Goal: Task Accomplishment & Management: Use online tool/utility

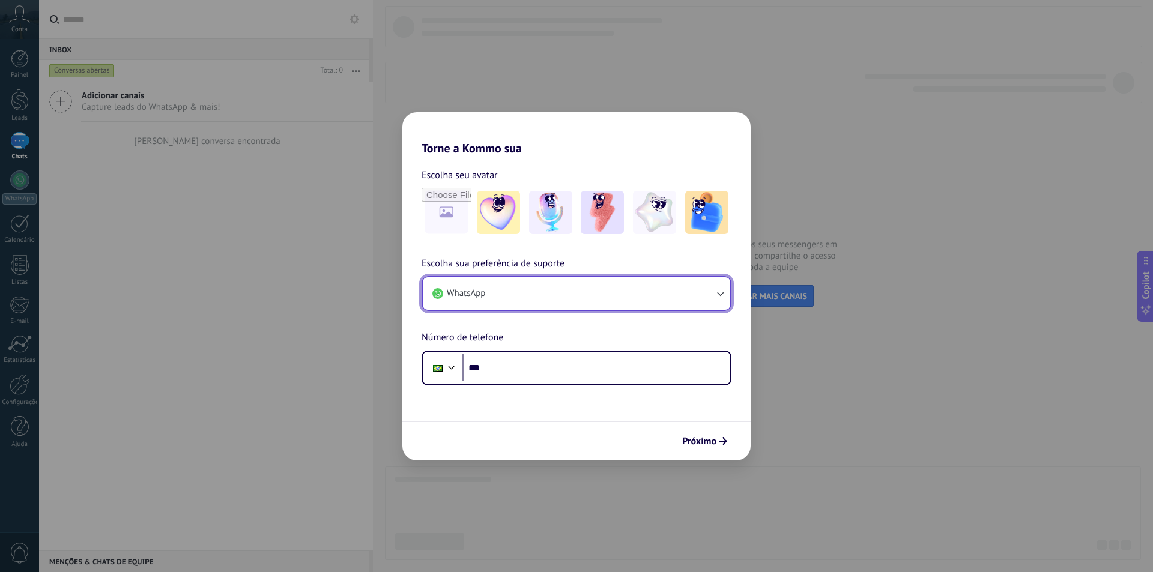
click at [473, 295] on span "WhatsApp" at bounding box center [466, 294] width 38 height 12
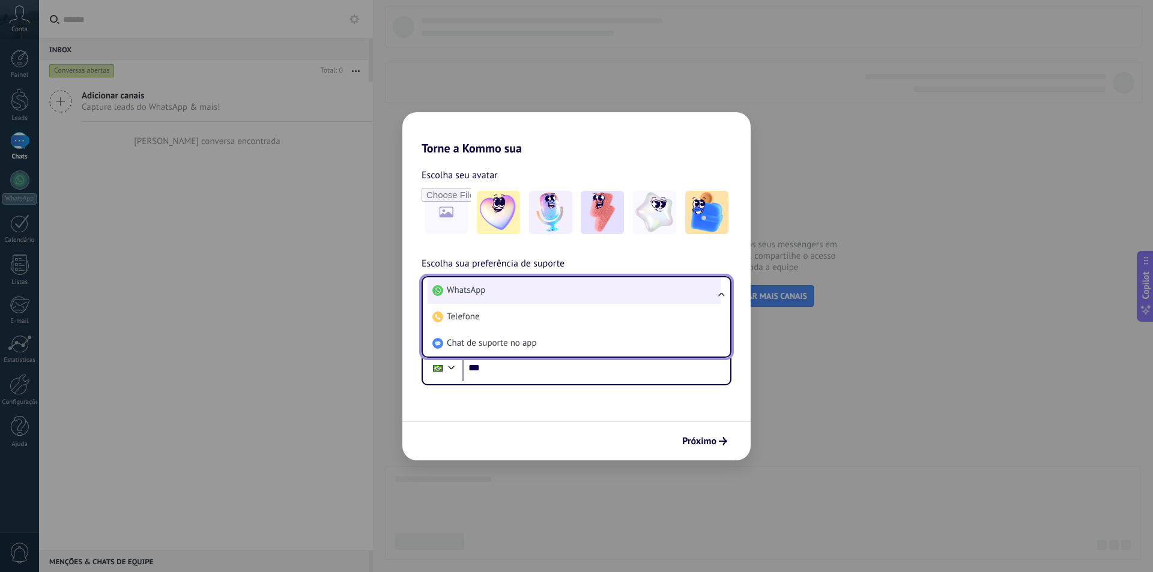
click at [476, 288] on span "WhatsApp" at bounding box center [466, 291] width 38 height 12
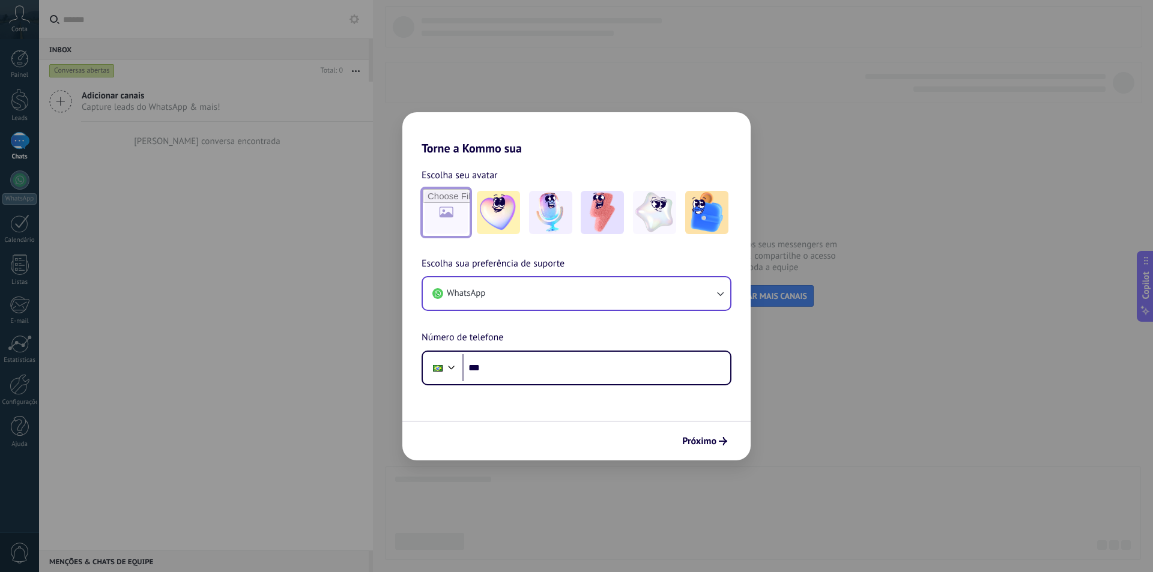
click at [450, 219] on input "file" at bounding box center [446, 212] width 47 height 47
type input "**********"
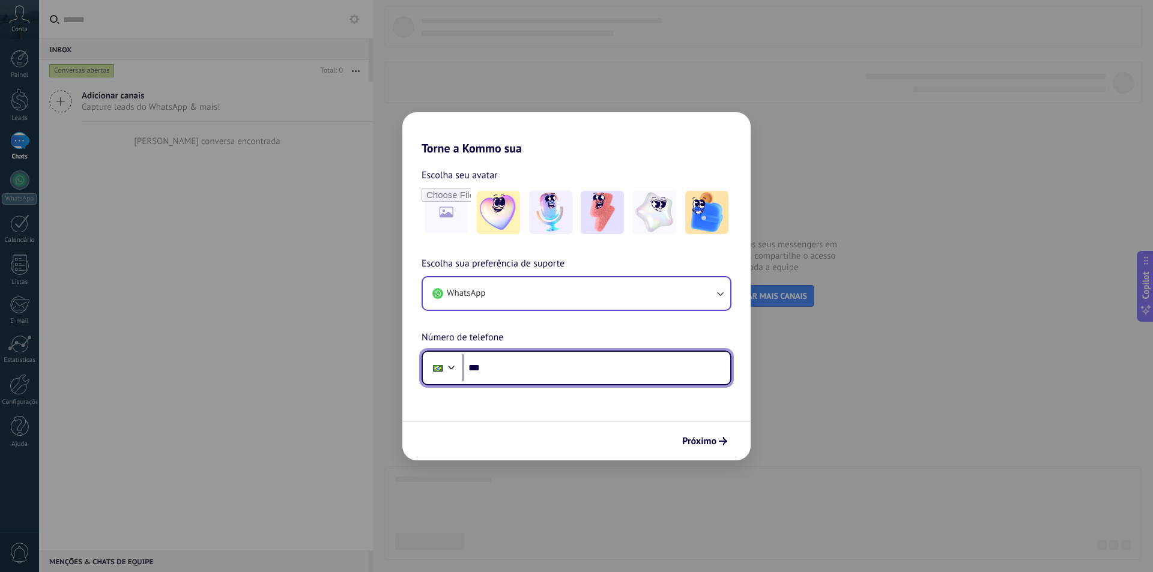
click at [493, 373] on input "***" at bounding box center [597, 368] width 268 height 28
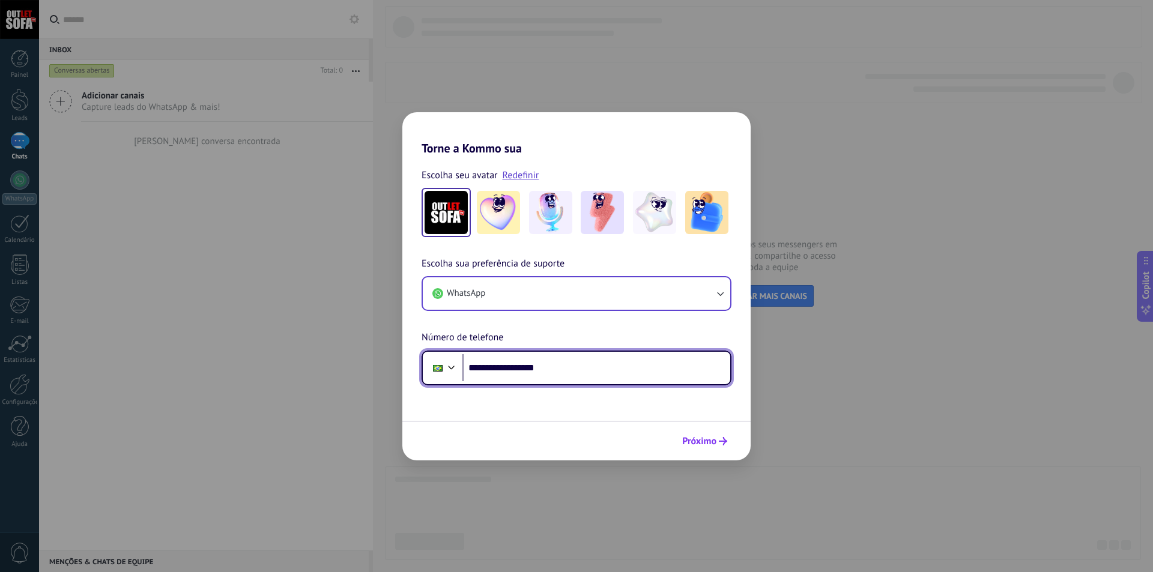
type input "**********"
click at [718, 440] on span "Próximo" at bounding box center [704, 441] width 45 height 8
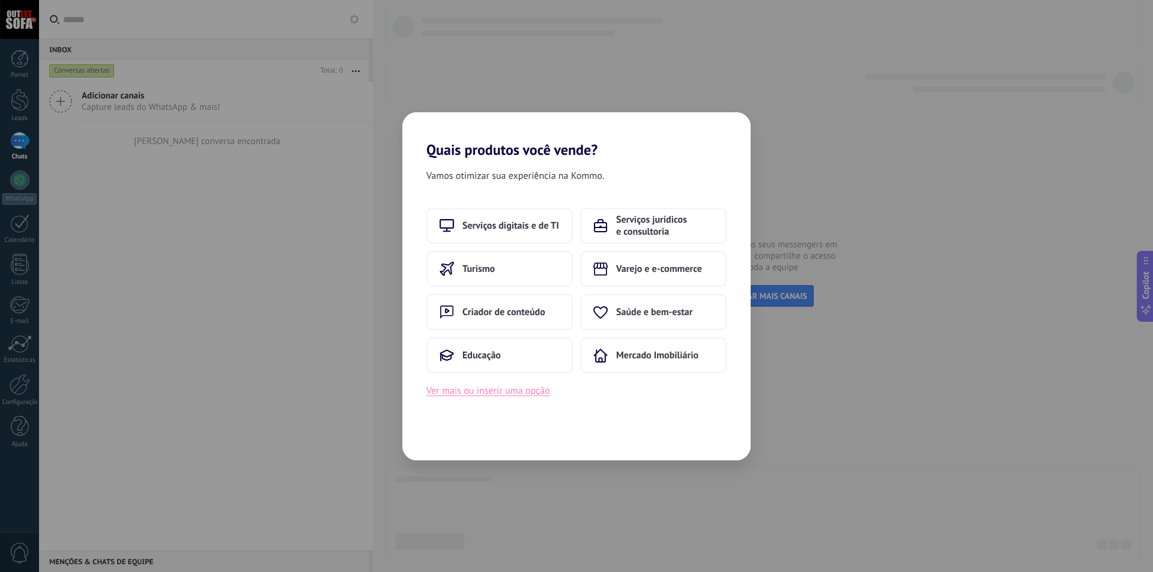
click at [435, 393] on button "Ver mais ou inserir uma opção" at bounding box center [488, 391] width 124 height 16
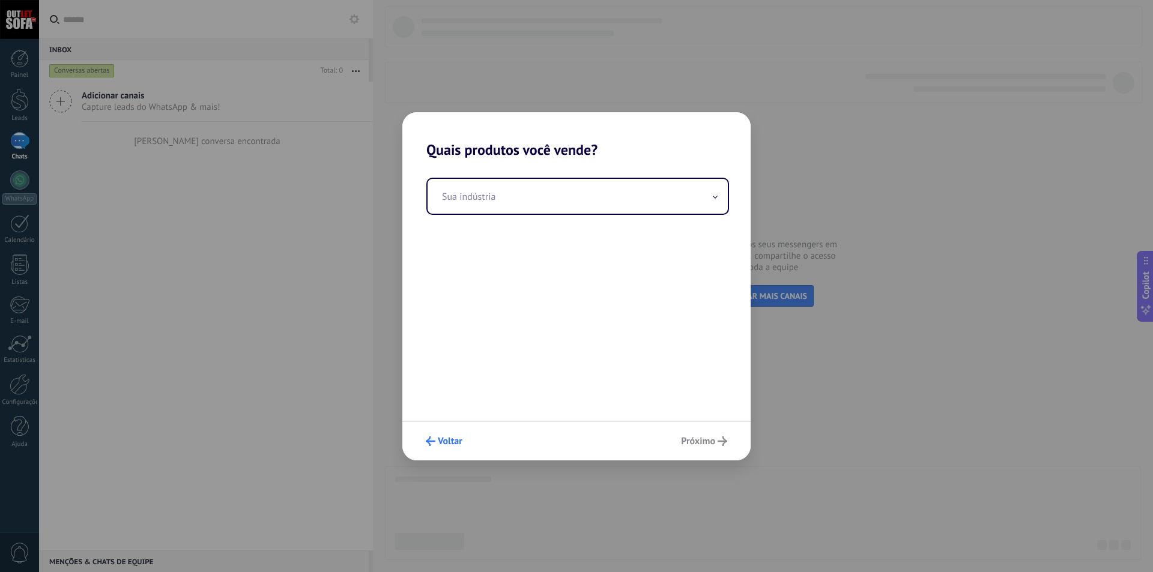
click at [440, 444] on span "Voltar" at bounding box center [450, 441] width 25 height 8
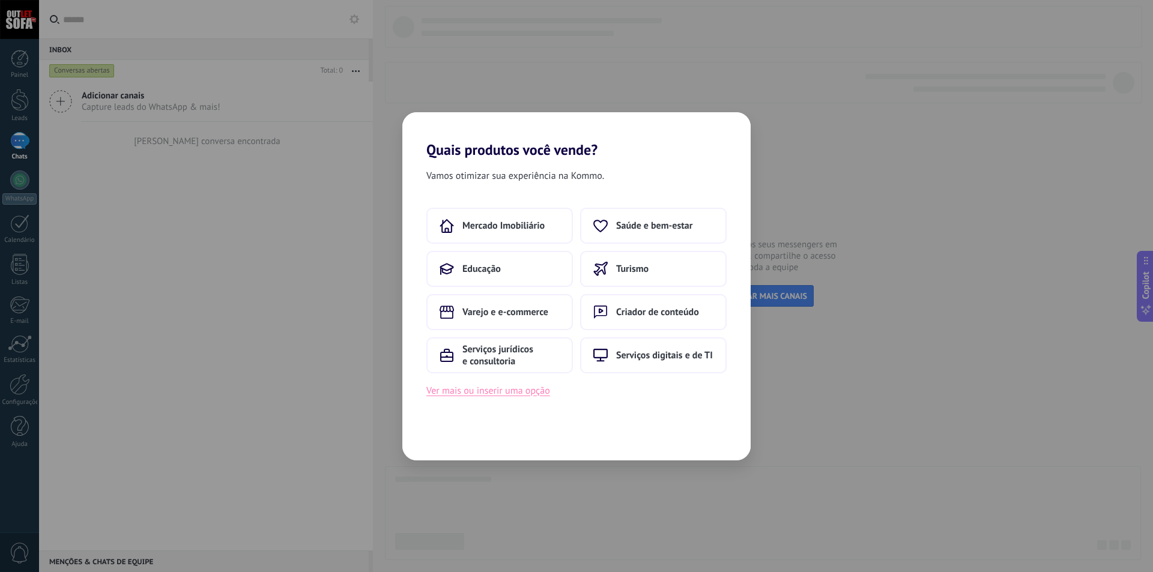
click at [494, 390] on button "Ver mais ou inserir uma opção" at bounding box center [488, 391] width 124 height 16
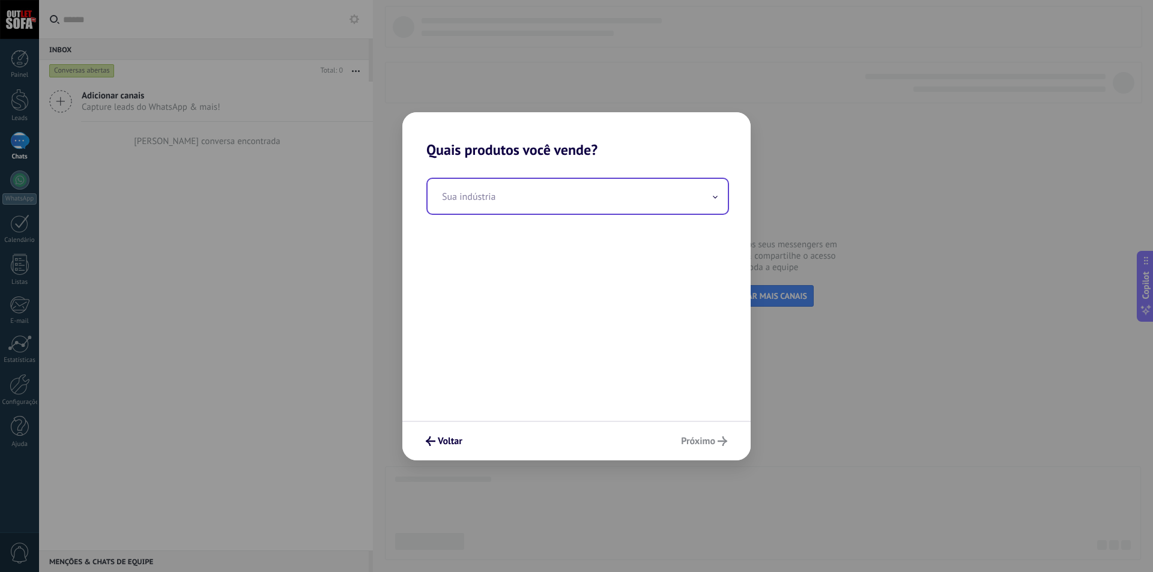
click at [490, 199] on input "text" at bounding box center [578, 196] width 300 height 35
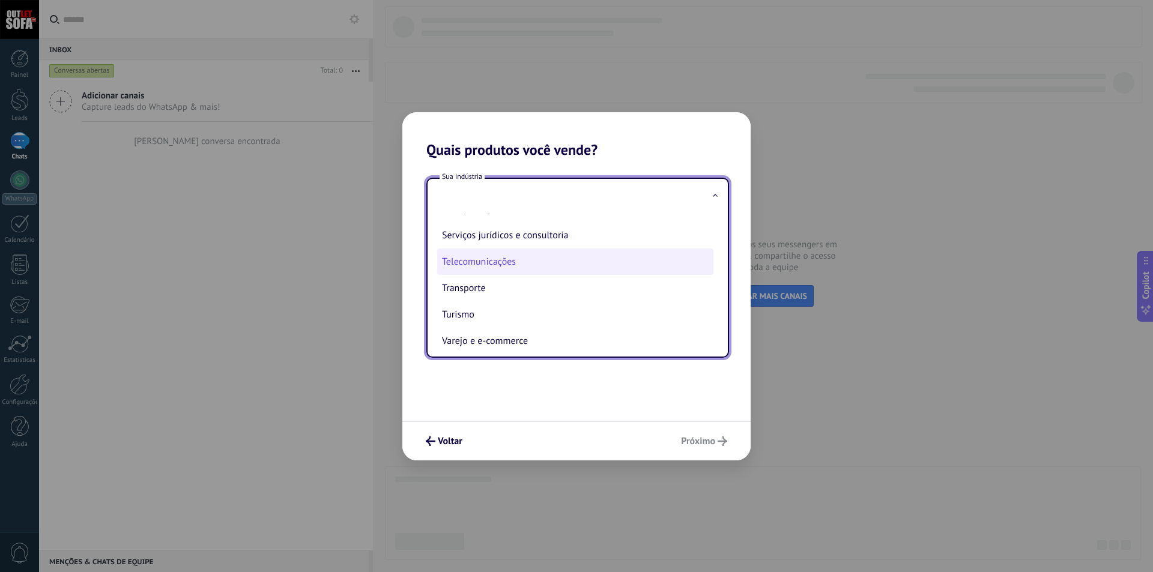
scroll to position [318, 0]
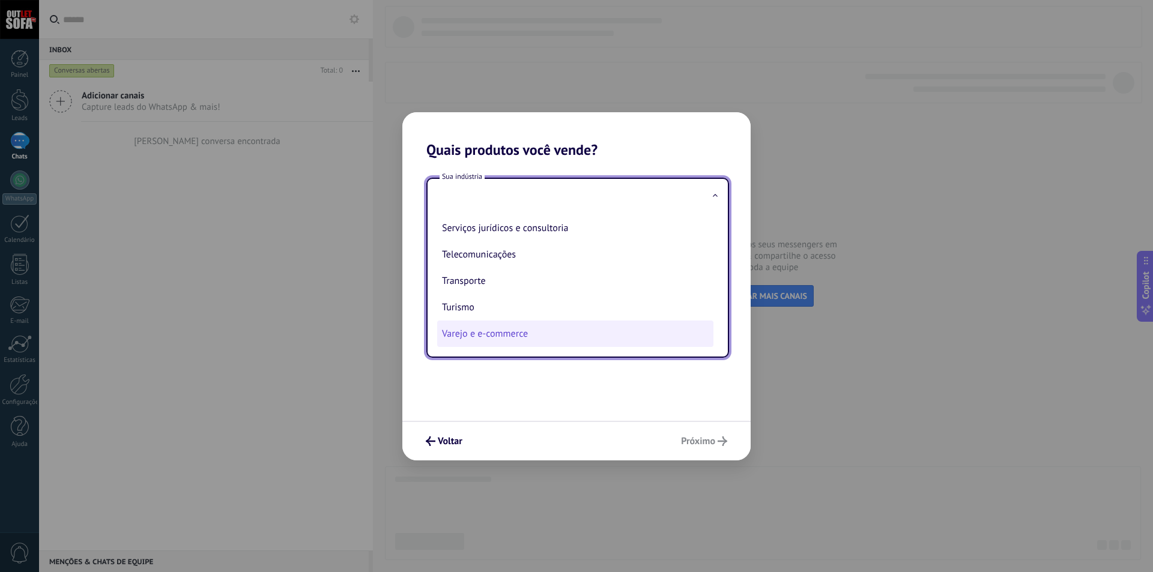
click at [514, 337] on li "Varejo e e-commerce" at bounding box center [575, 334] width 276 height 26
type input "**********"
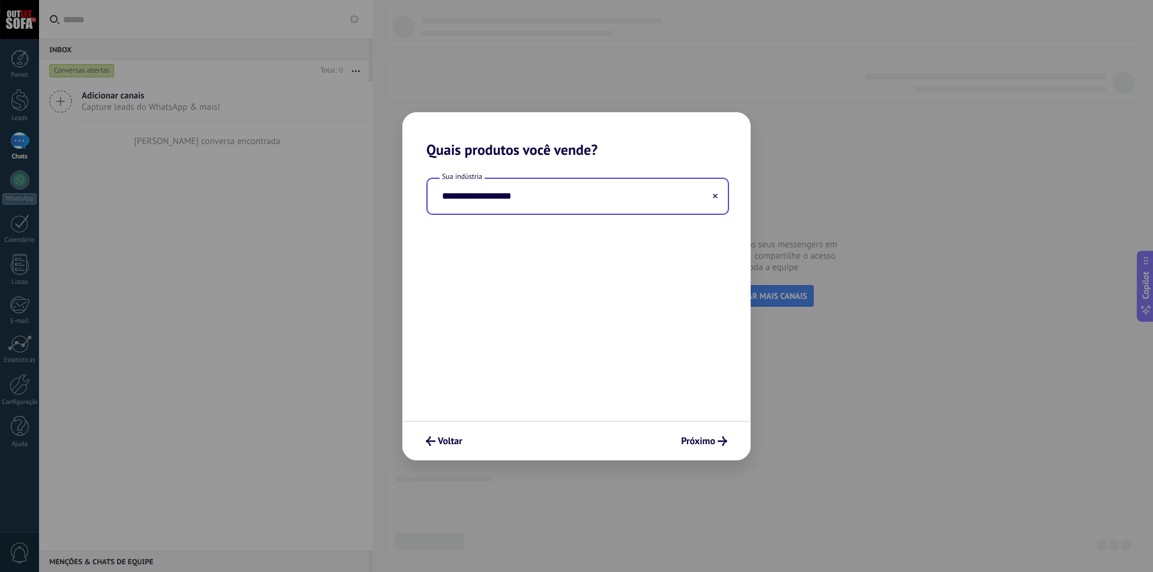
click at [521, 201] on input "**********" at bounding box center [578, 196] width 300 height 35
click at [548, 200] on input "**********" at bounding box center [578, 196] width 300 height 35
click at [712, 195] on button at bounding box center [715, 195] width 6 height 11
click at [501, 203] on input "text" at bounding box center [578, 196] width 300 height 35
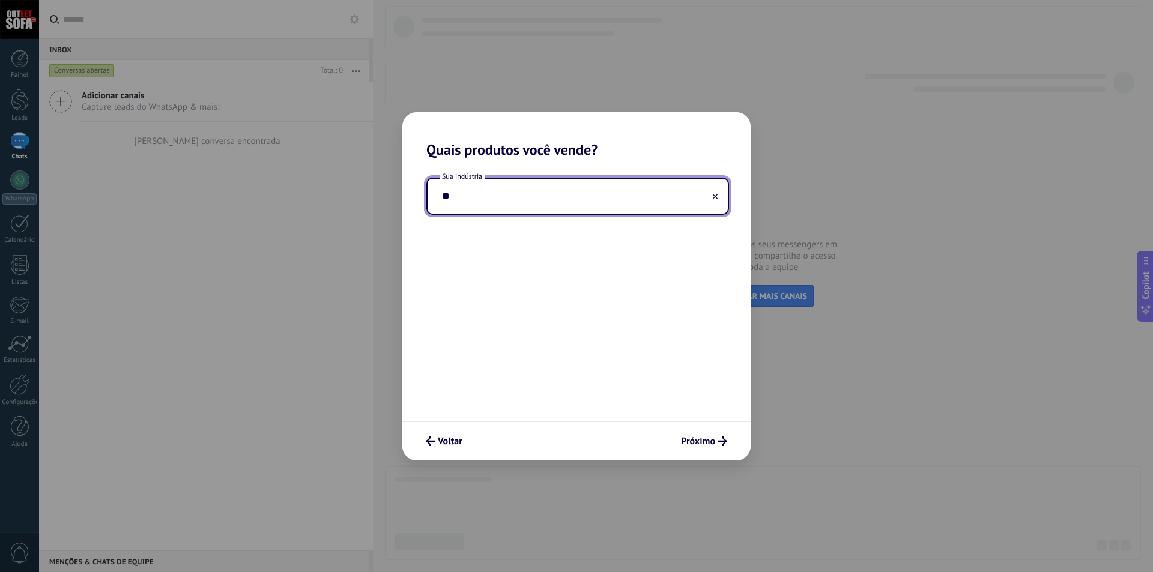
type input "*"
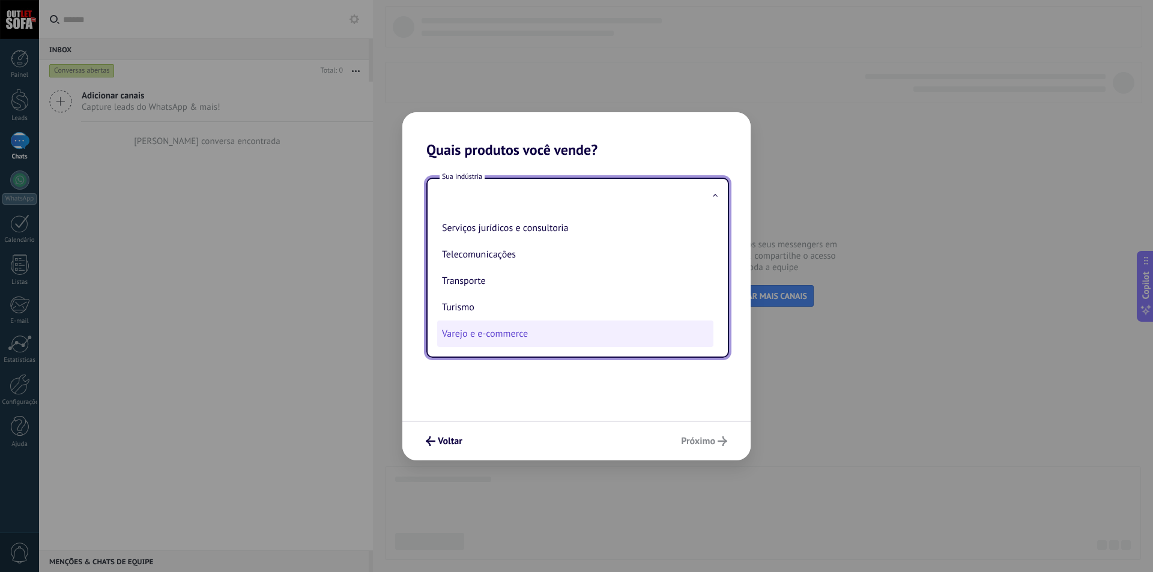
click at [523, 336] on li "Varejo e e-commerce" at bounding box center [575, 334] width 276 height 26
type input "**********"
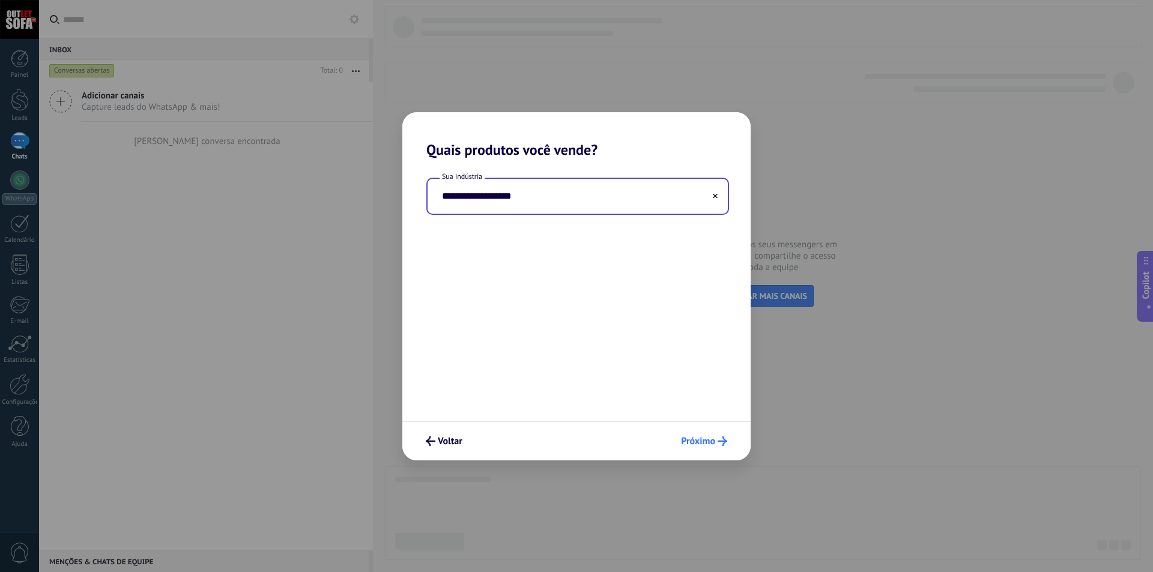
click at [707, 440] on span "Próximo" at bounding box center [698, 441] width 34 height 8
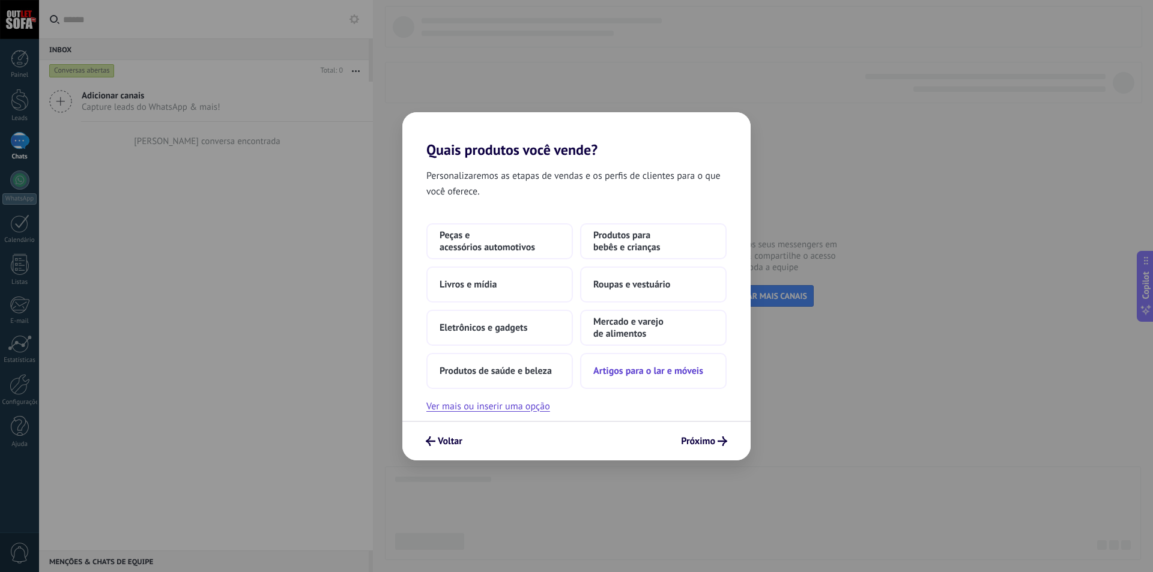
click at [649, 372] on span "Artigos para o lar e móveis" at bounding box center [648, 371] width 110 height 12
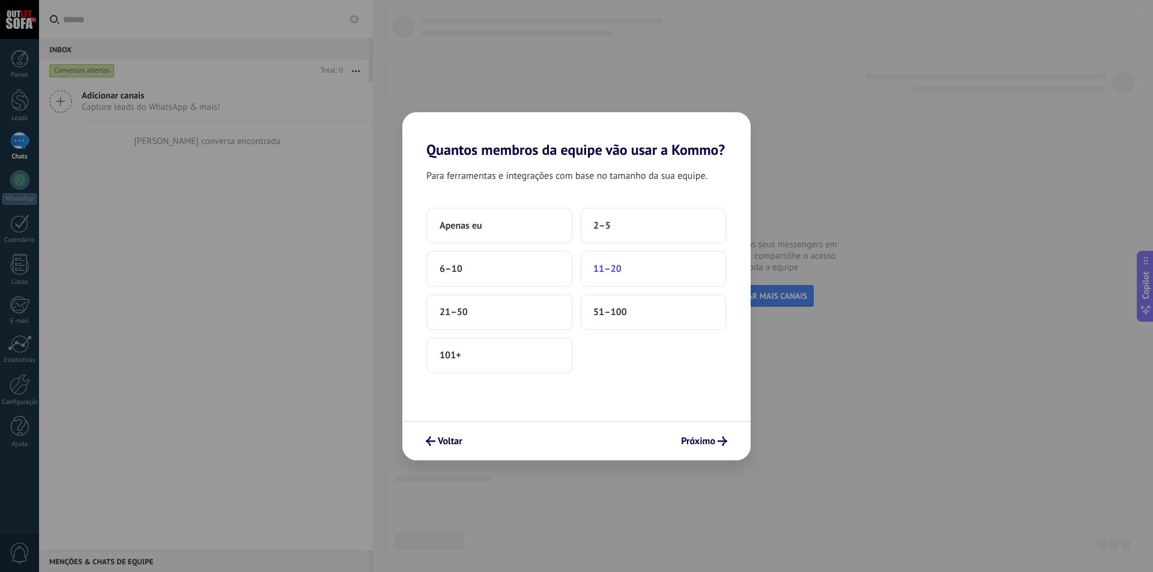
click at [618, 270] on span "11–20" at bounding box center [607, 269] width 28 height 12
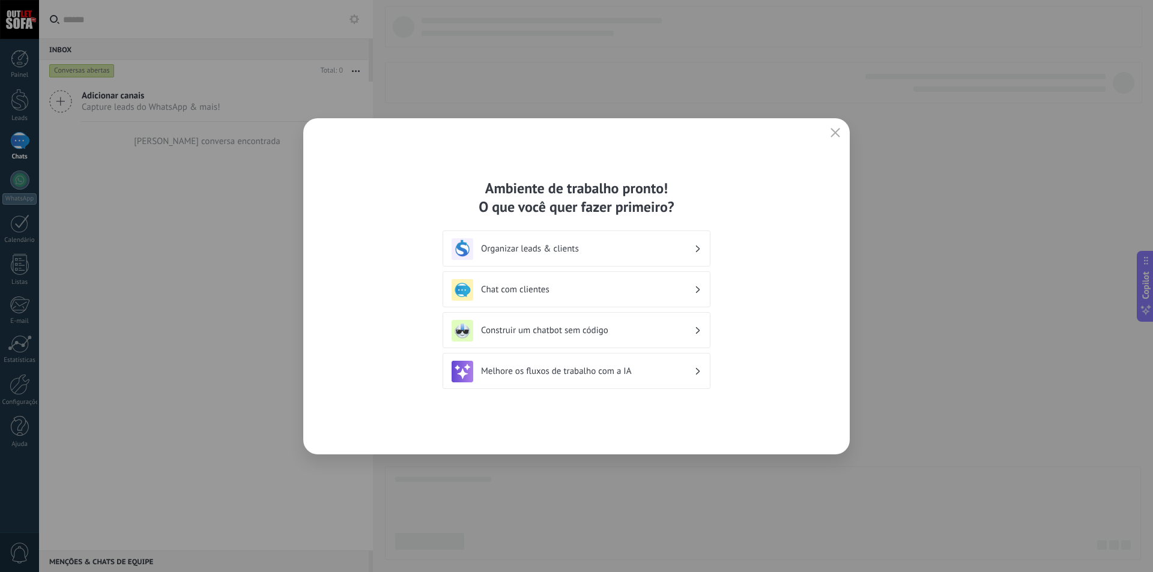
click at [550, 250] on h3 "Organizar leads & clients" at bounding box center [587, 248] width 213 height 11
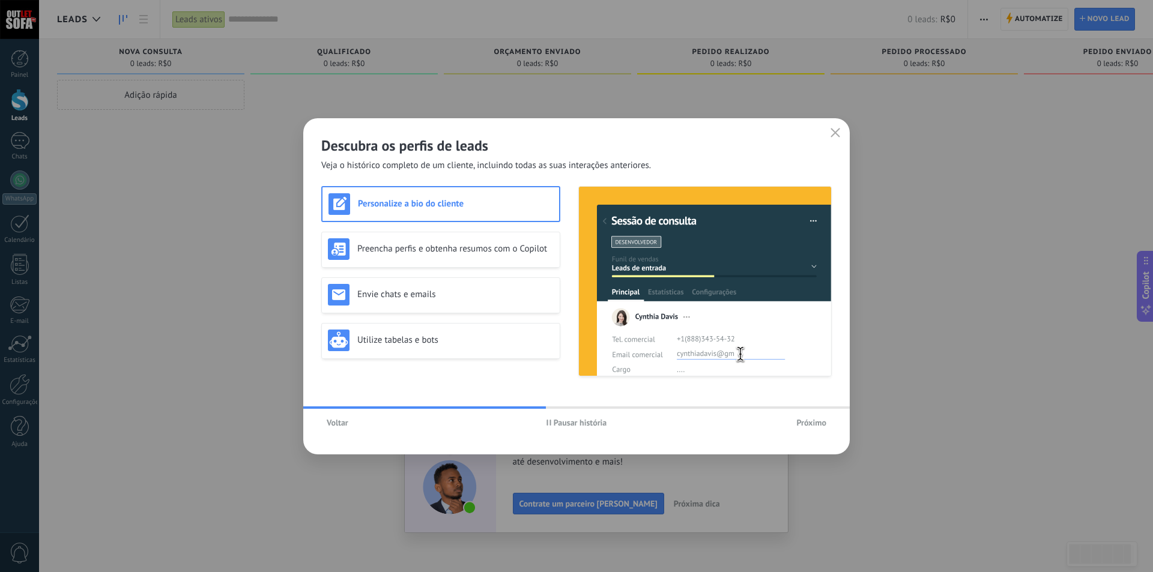
click at [442, 206] on h3 "Personalize a bio do cliente" at bounding box center [455, 203] width 195 height 11
click at [808, 420] on span "Próximo" at bounding box center [812, 423] width 30 height 8
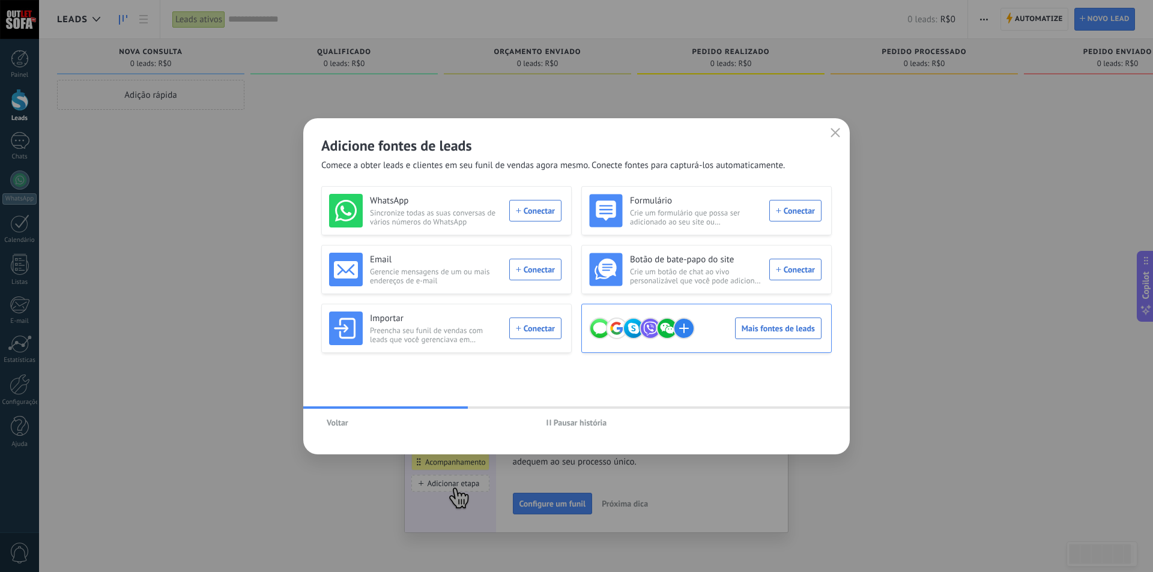
click at [762, 329] on div "Mais fontes de leads" at bounding box center [705, 329] width 232 height 34
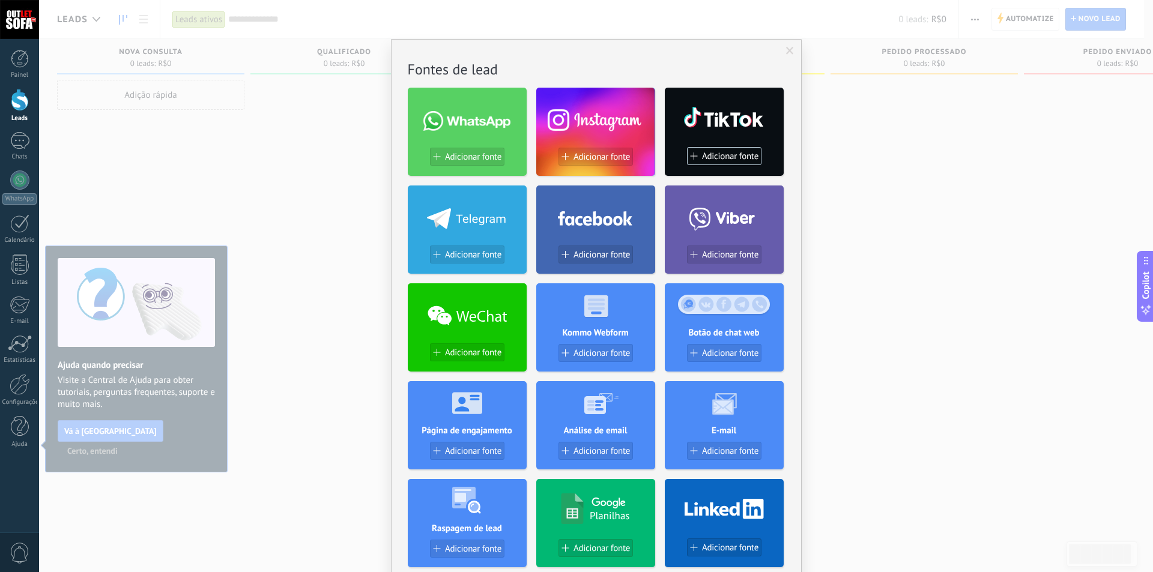
click at [591, 156] on span "Adicionar fonte" at bounding box center [602, 157] width 56 height 10
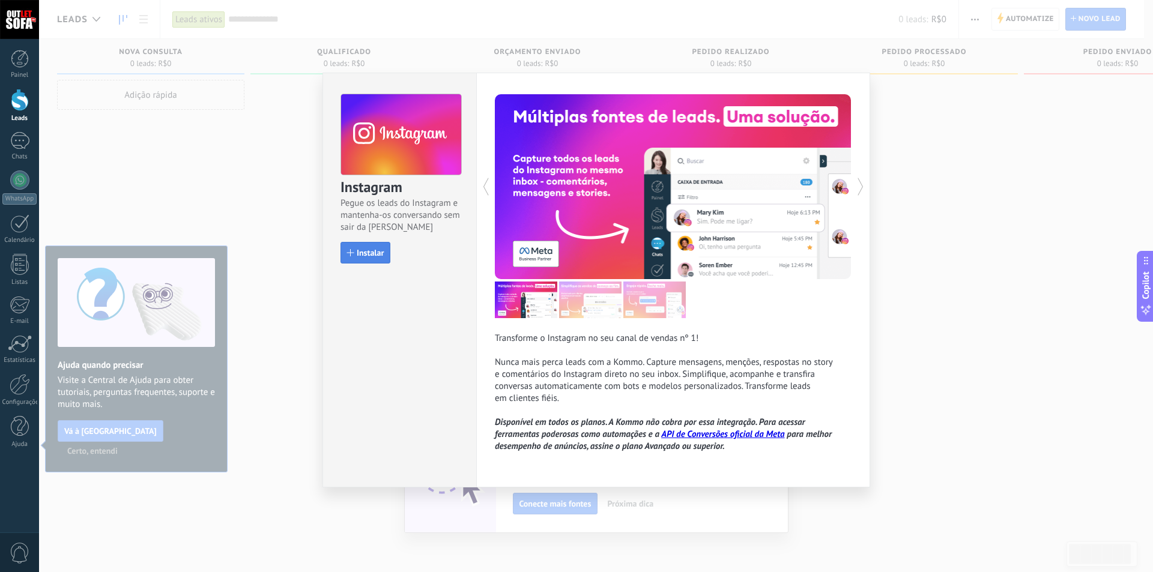
click at [364, 256] on span "Instalar" at bounding box center [370, 253] width 27 height 8
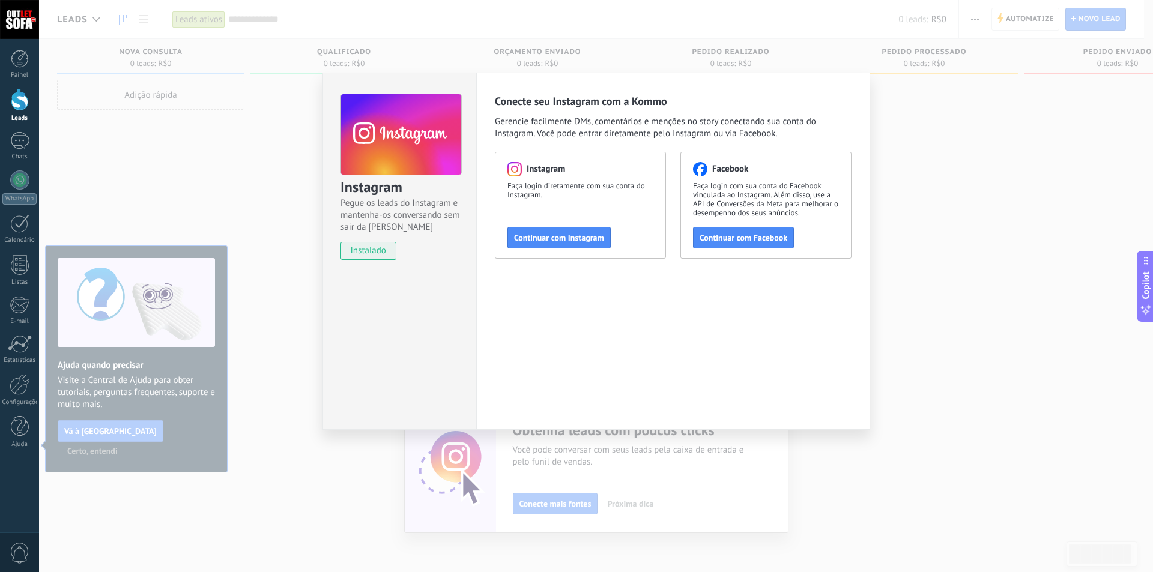
click at [547, 241] on span "Continuar com Instagram" at bounding box center [559, 238] width 90 height 8
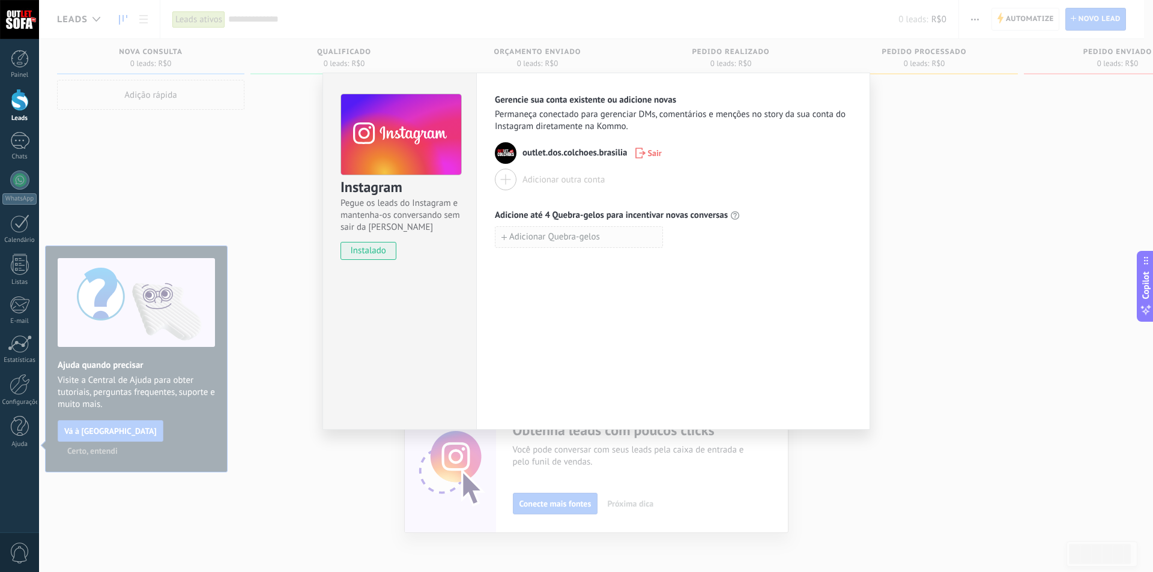
click at [560, 240] on span "Adicionar Quebra-gelos" at bounding box center [554, 237] width 91 height 8
click at [869, 259] on div "Gerencie sua conta existente ou adicione novas Permaneça conectado para gerenci…" at bounding box center [673, 251] width 394 height 357
click at [914, 219] on div "Instagram Pegue os leads do Instagram e mantenha-os conversando sem sair da Kom…" at bounding box center [596, 286] width 1114 height 572
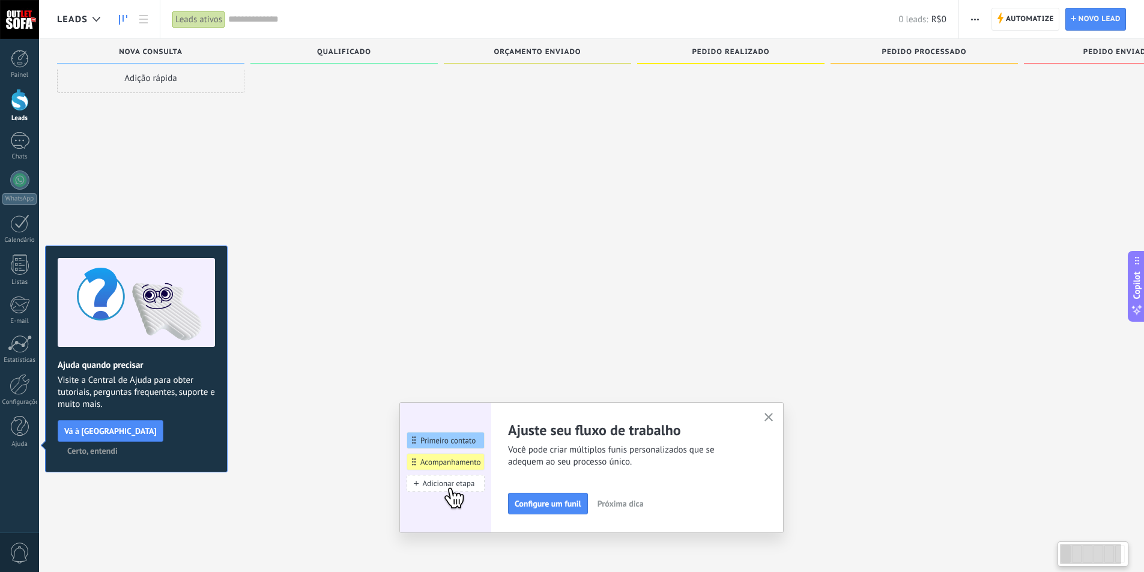
scroll to position [20, 0]
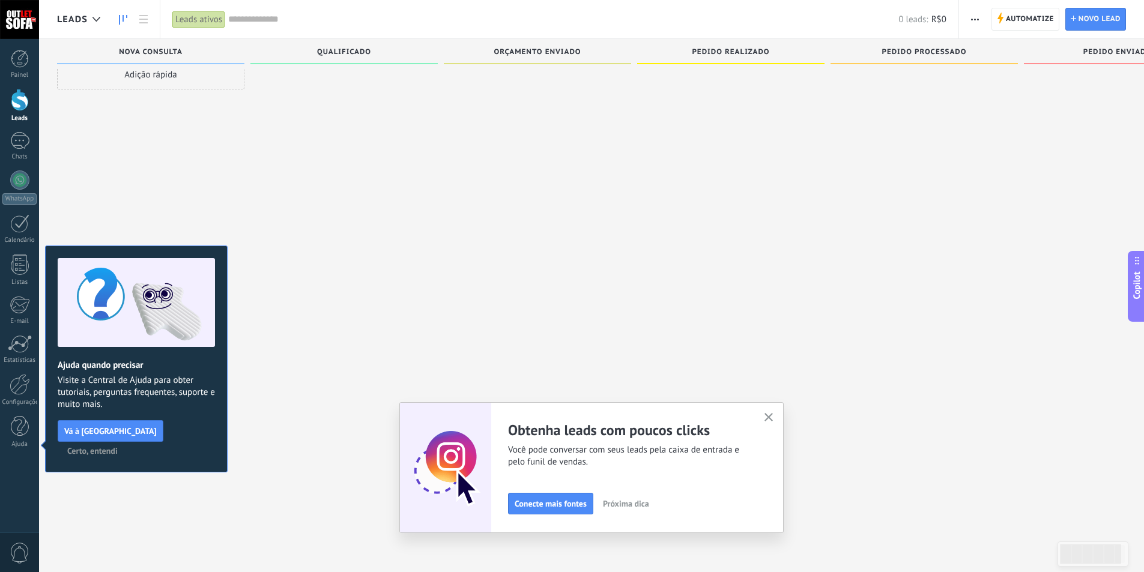
click at [773, 413] on button "button" at bounding box center [769, 418] width 15 height 16
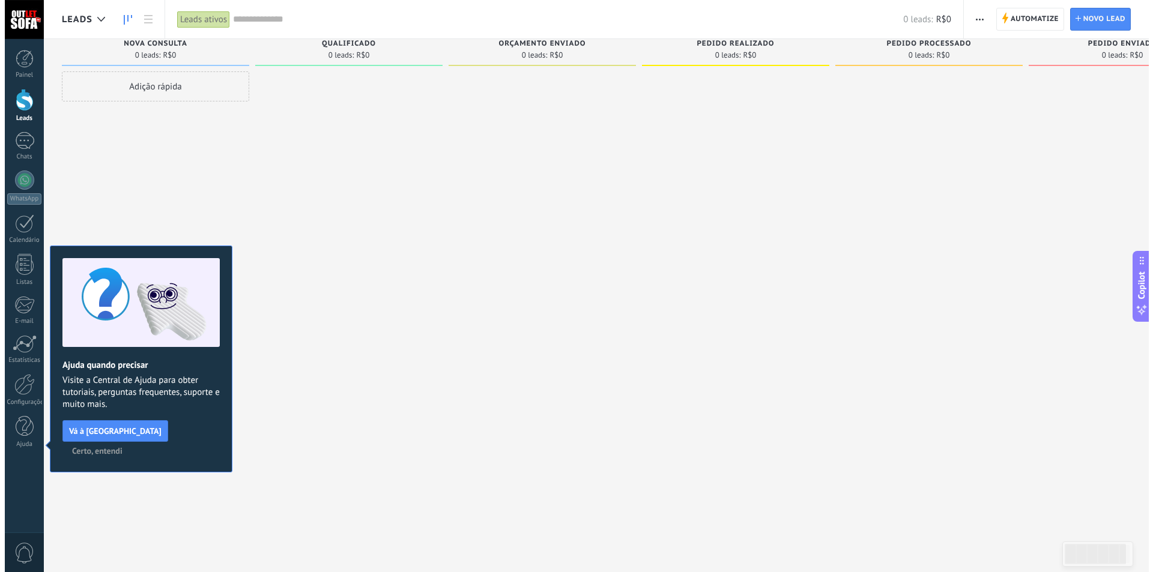
scroll to position [0, 0]
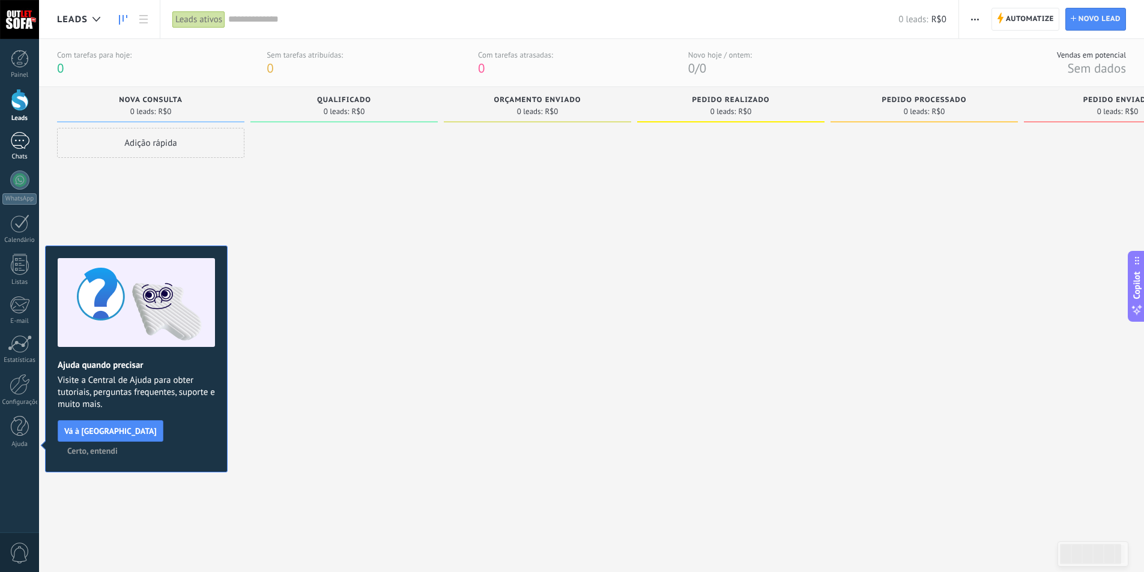
click at [19, 145] on div at bounding box center [19, 140] width 19 height 17
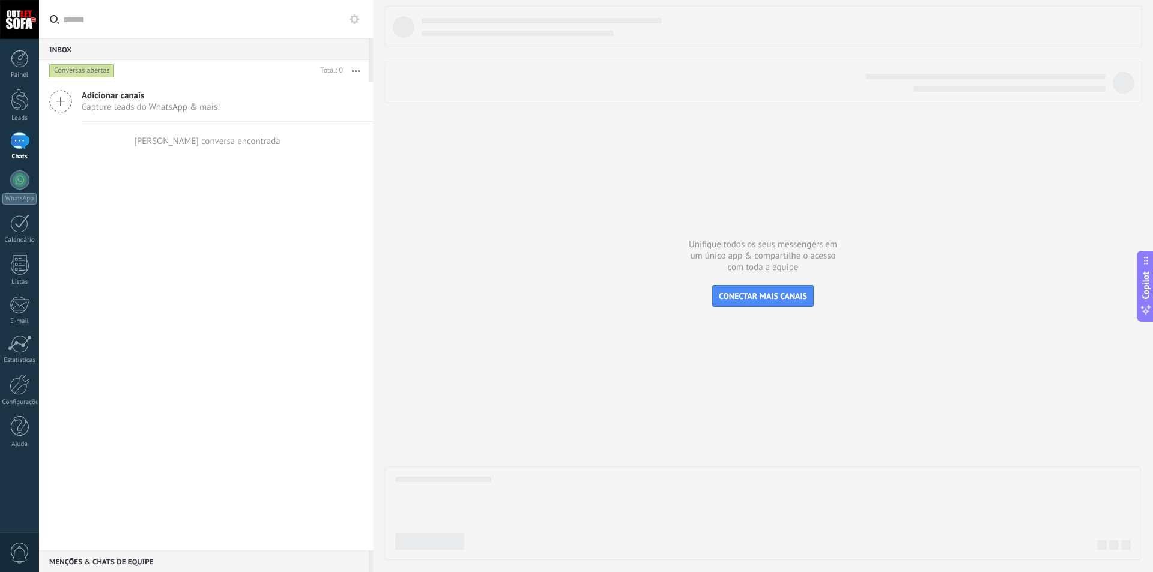
click at [110, 98] on span "Adicionar canais" at bounding box center [151, 95] width 139 height 11
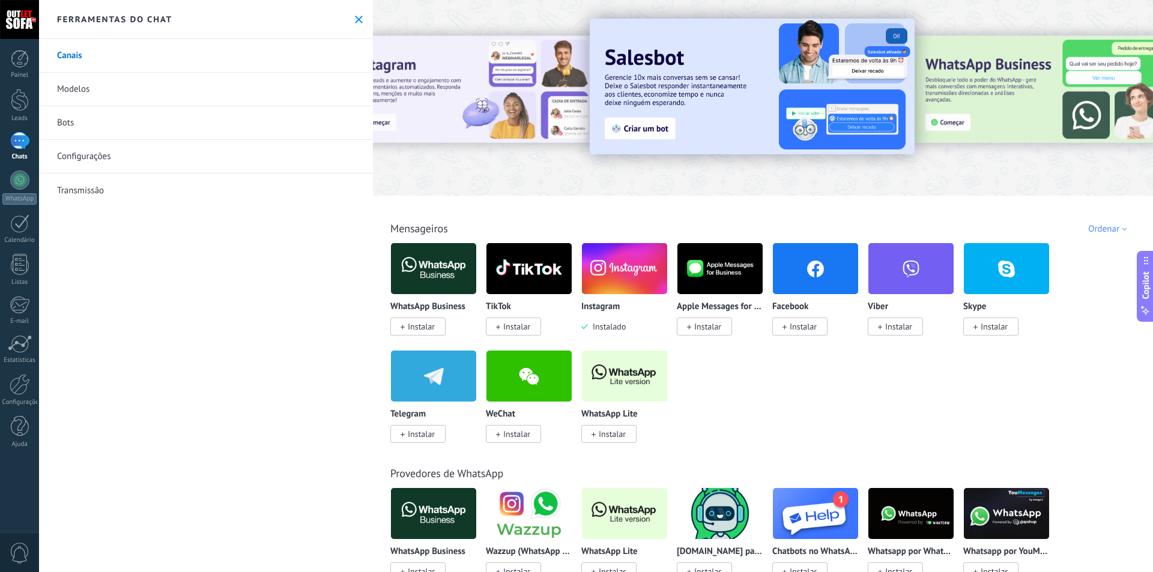
click at [805, 326] on span "Instalar" at bounding box center [803, 326] width 27 height 11
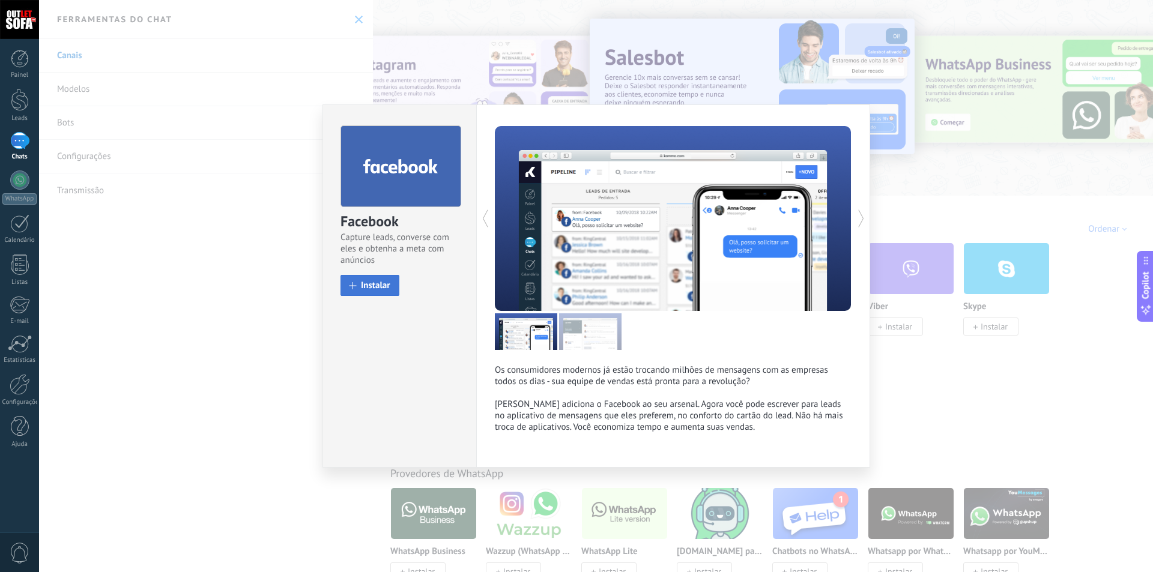
click at [370, 286] on span "Instalar" at bounding box center [375, 285] width 29 height 9
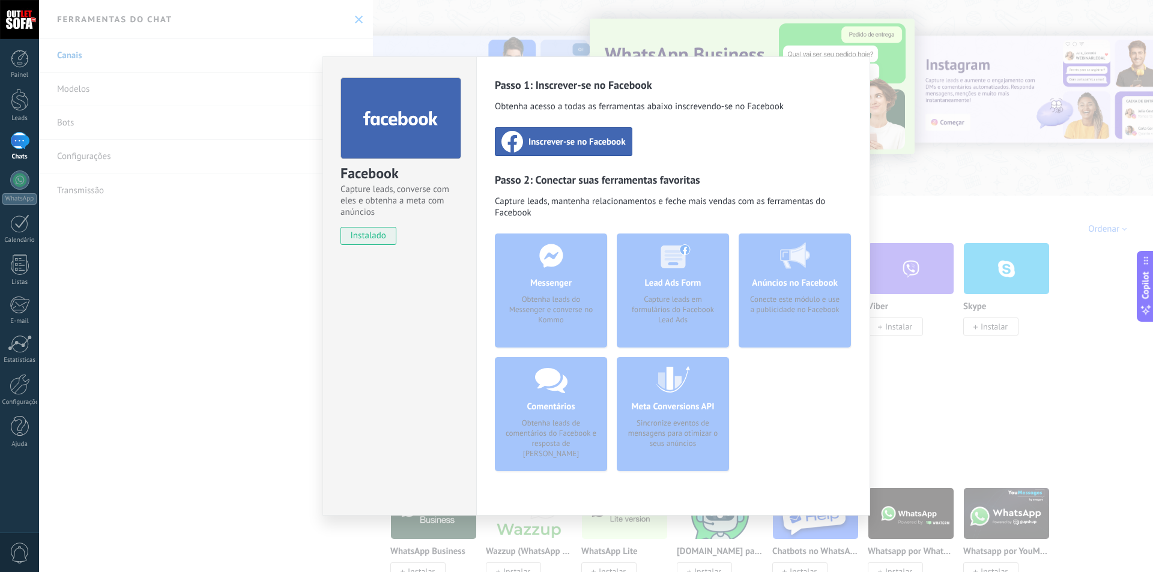
click at [968, 372] on div "Facebook Capture leads, converse com eles e obtenha a meta com anúncios instala…" at bounding box center [596, 286] width 1114 height 572
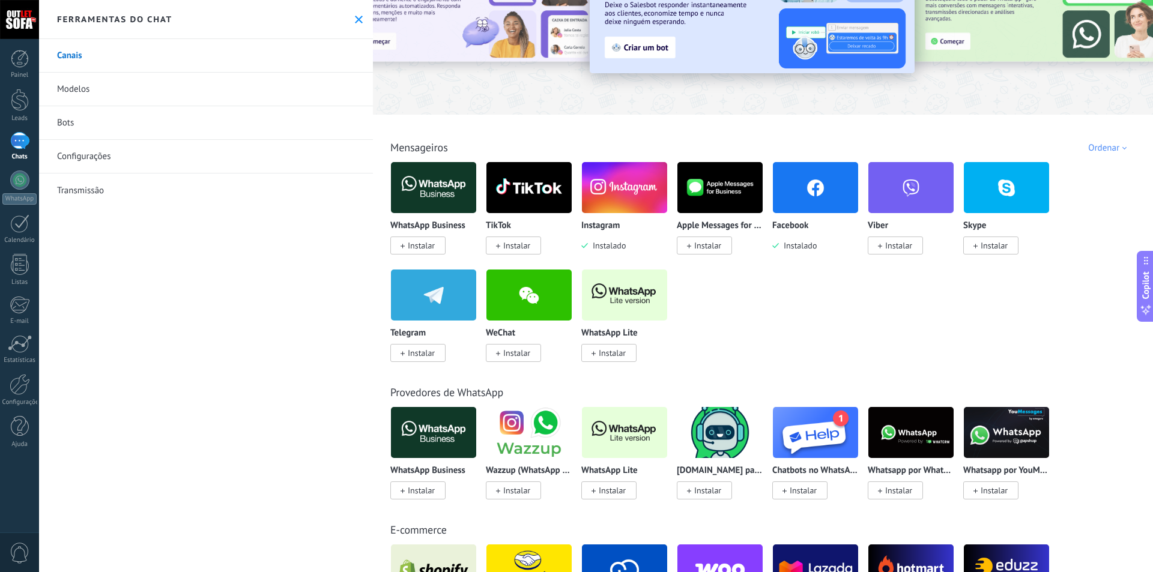
scroll to position [60, 0]
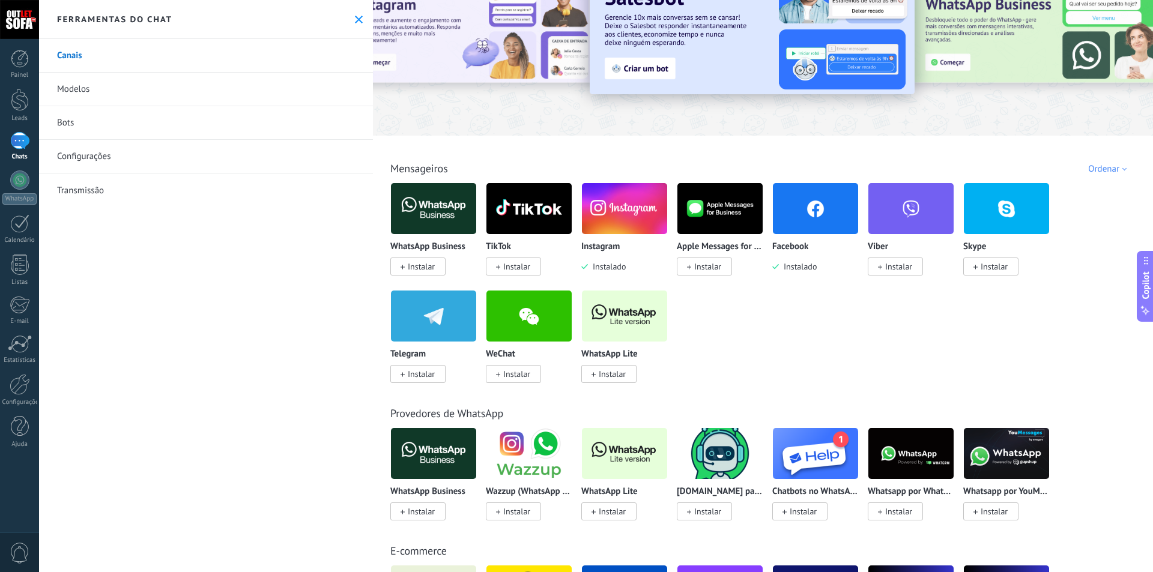
click at [430, 263] on span "Instalar" at bounding box center [421, 266] width 27 height 11
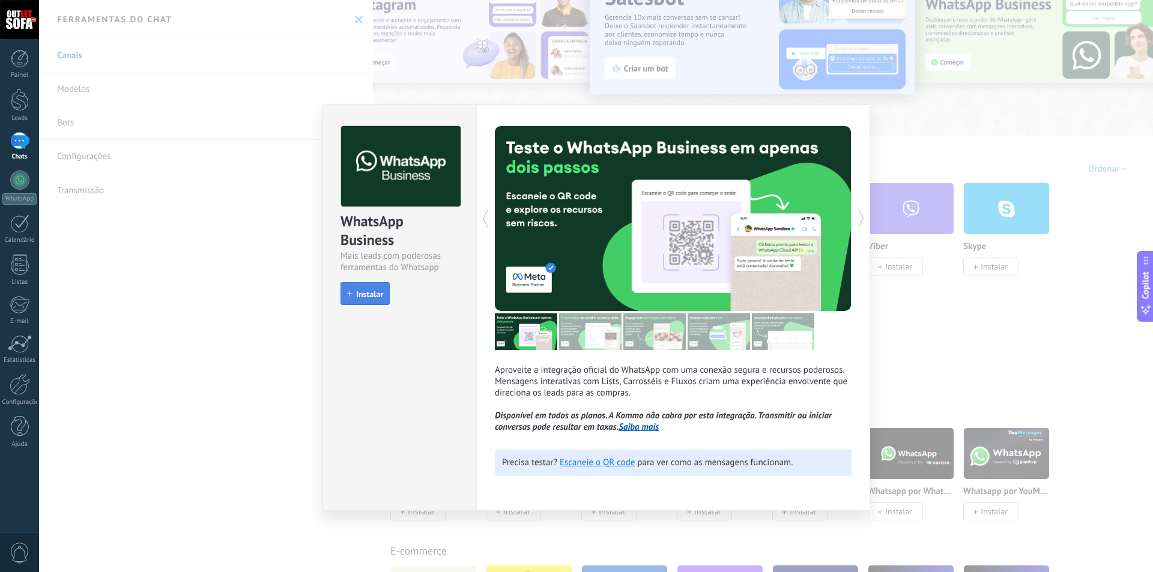
click at [365, 299] on span "Instalar" at bounding box center [369, 294] width 27 height 8
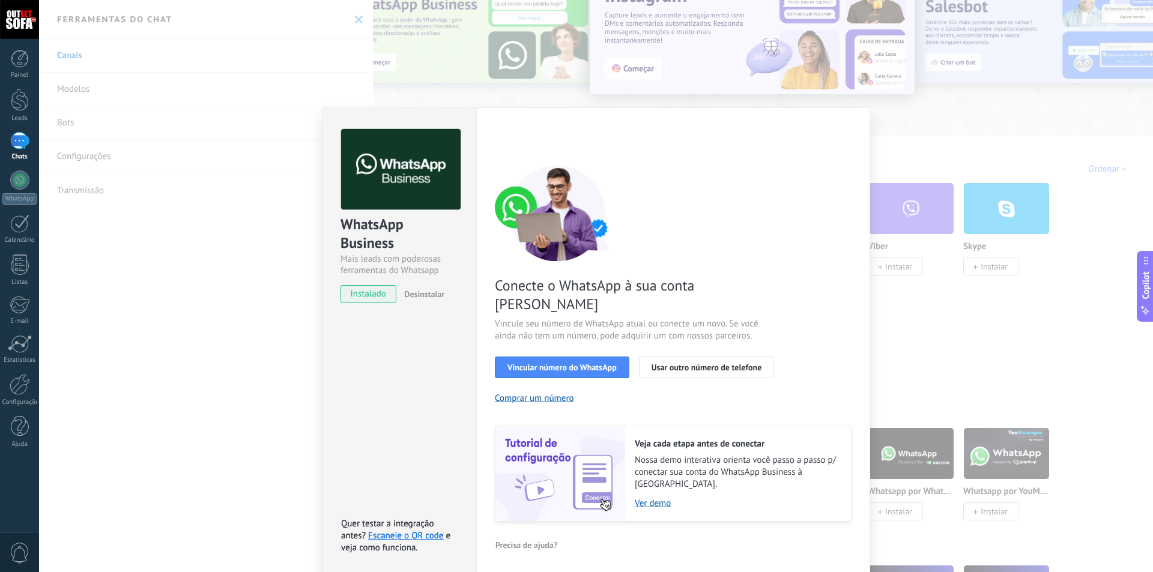
click at [905, 313] on div "WhatsApp Business Mais leads com poderosas ferramentas do Whatsapp instalado De…" at bounding box center [596, 286] width 1114 height 572
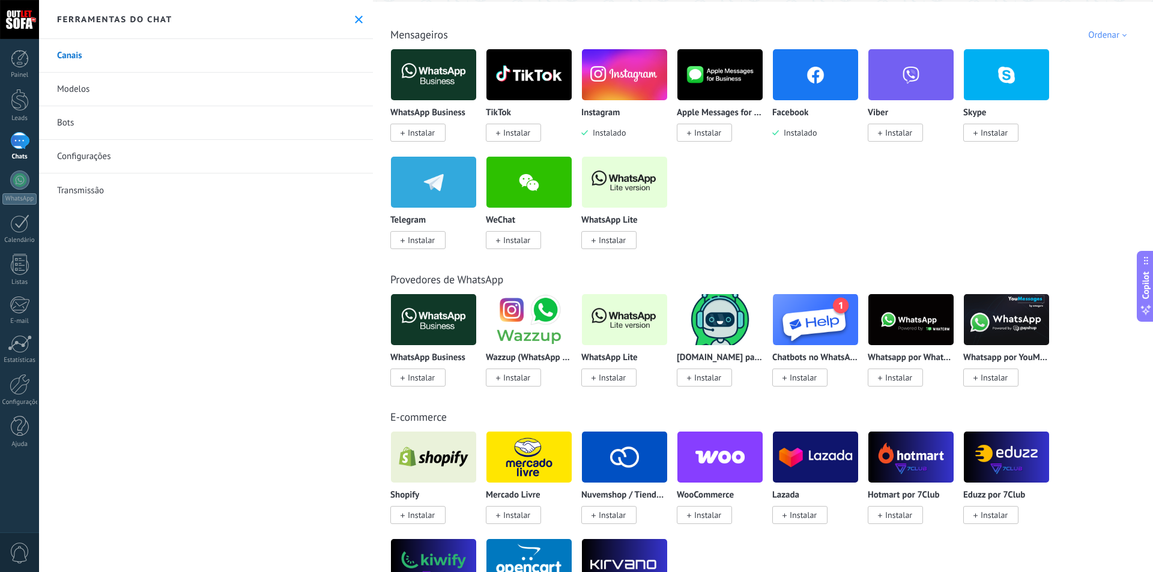
scroll to position [180, 0]
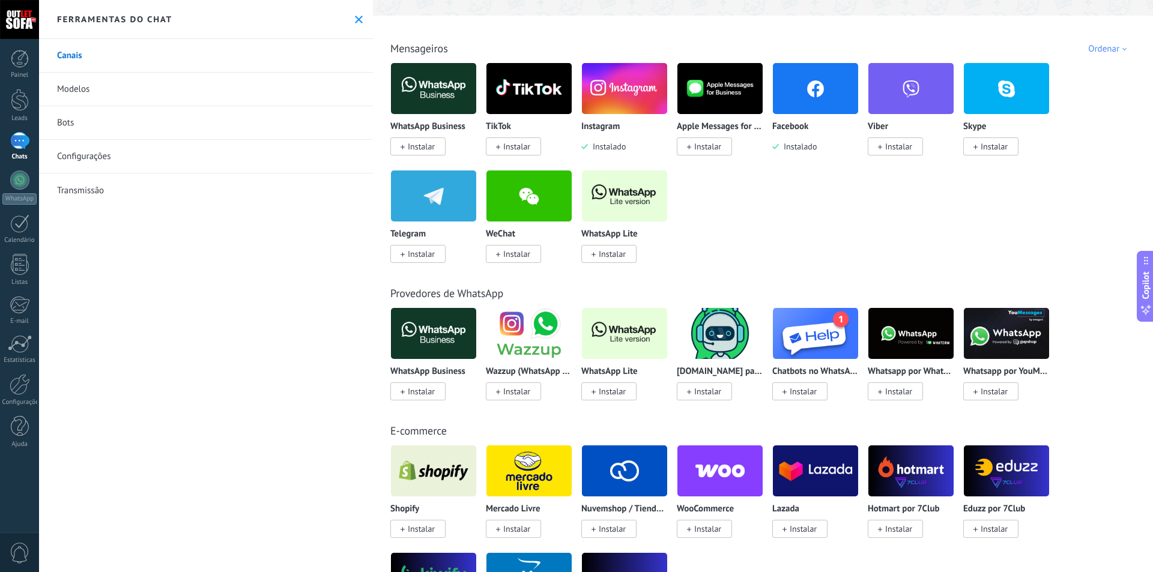
click at [798, 113] on img at bounding box center [815, 88] width 85 height 58
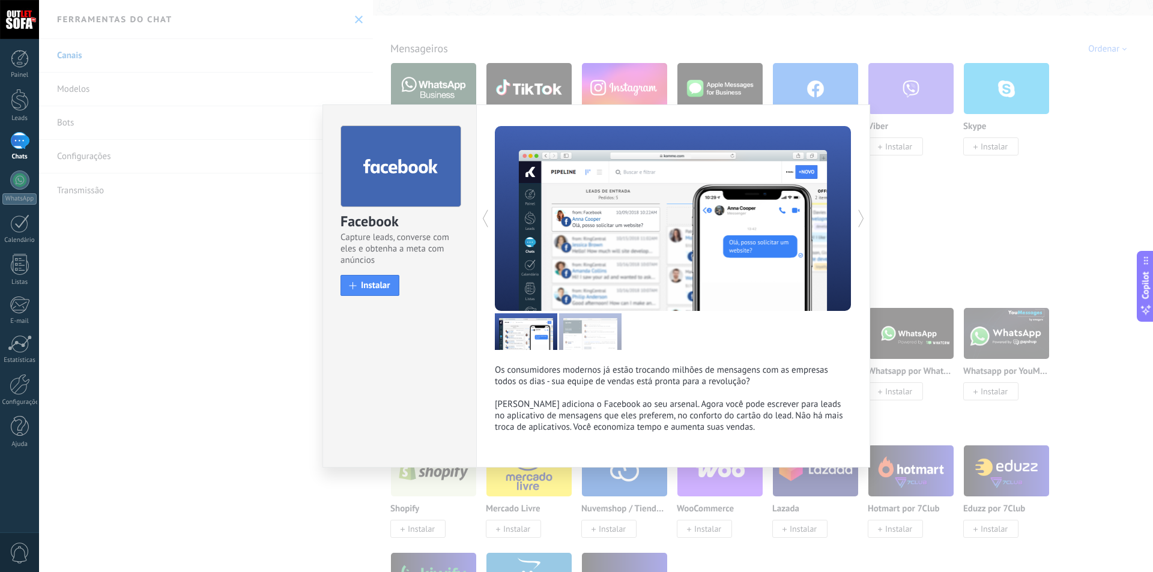
click at [863, 218] on icon at bounding box center [861, 219] width 12 height 24
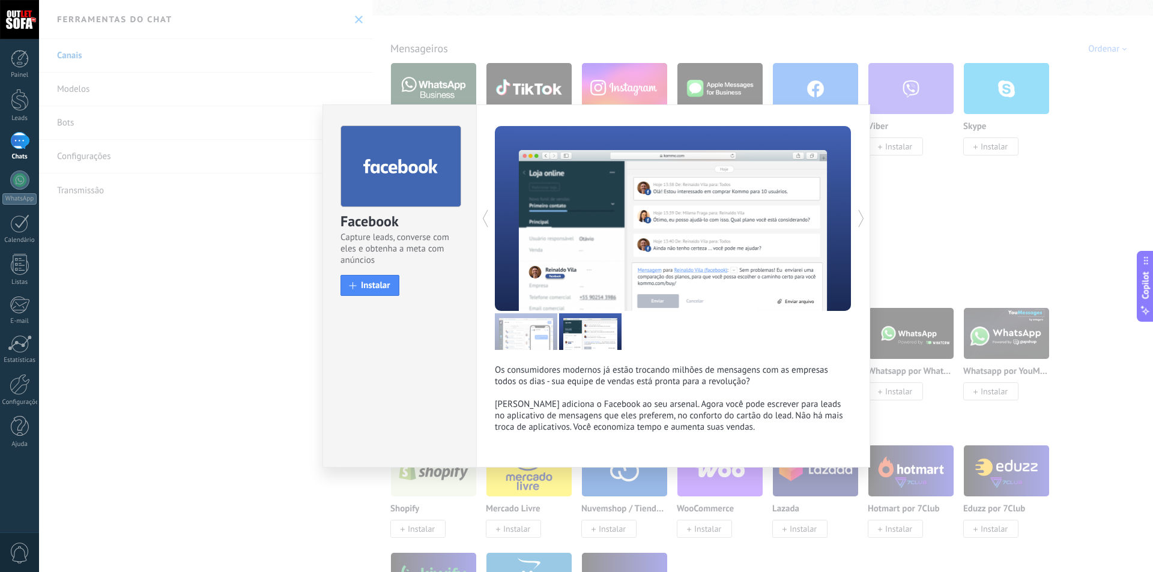
click at [862, 219] on icon at bounding box center [861, 219] width 12 height 24
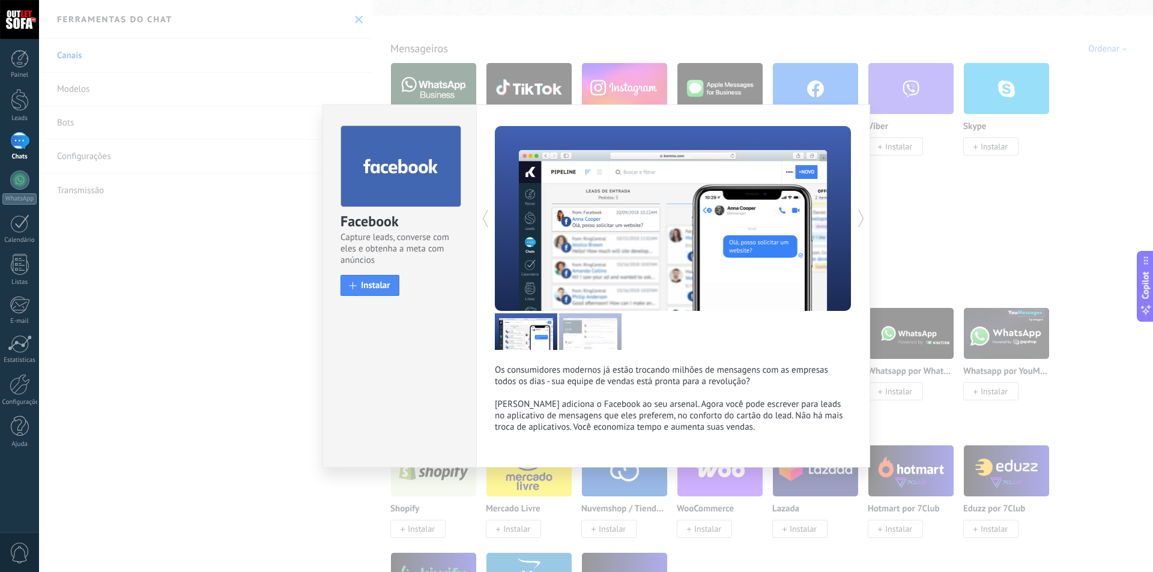
click at [489, 221] on icon at bounding box center [485, 219] width 12 height 24
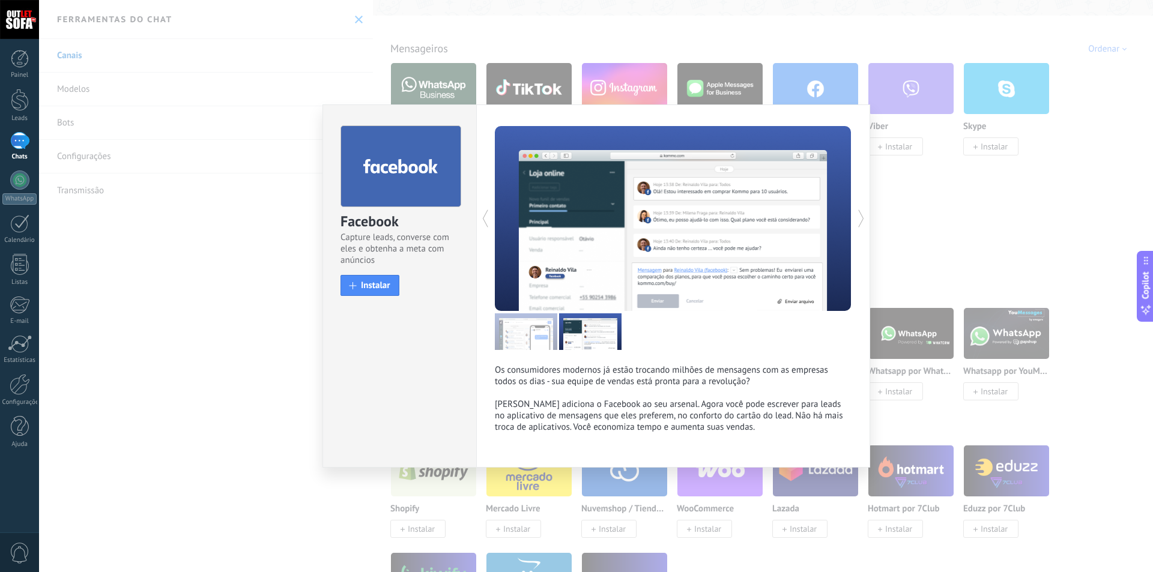
click at [923, 204] on div "Facebook Capture leads, converse com eles e obtenha a meta com anúncios install…" at bounding box center [596, 286] width 1114 height 572
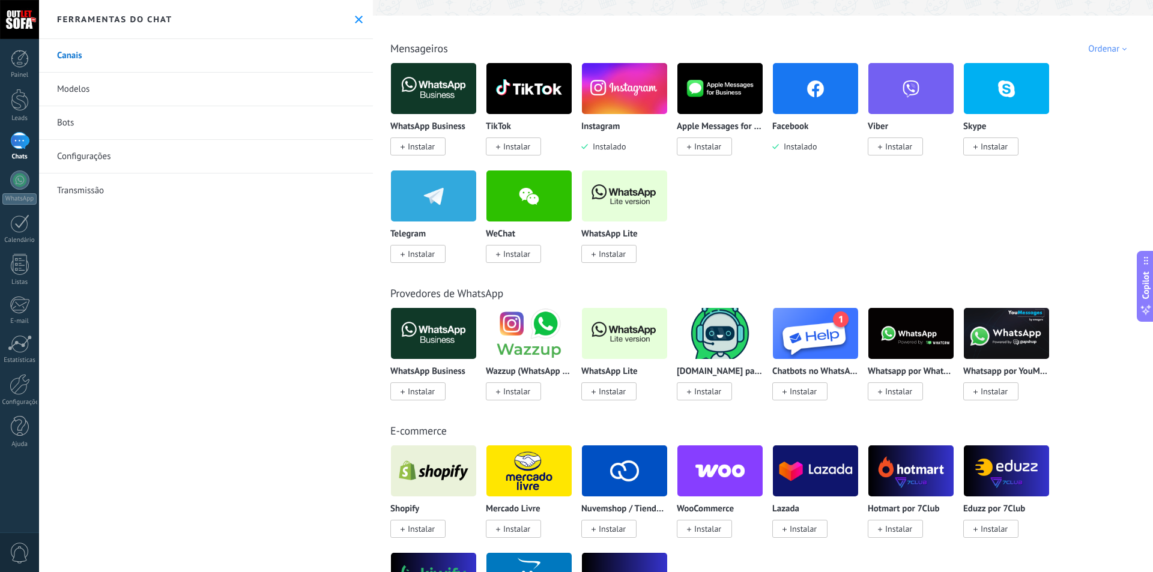
click at [613, 145] on span "Instalado" at bounding box center [607, 146] width 38 height 11
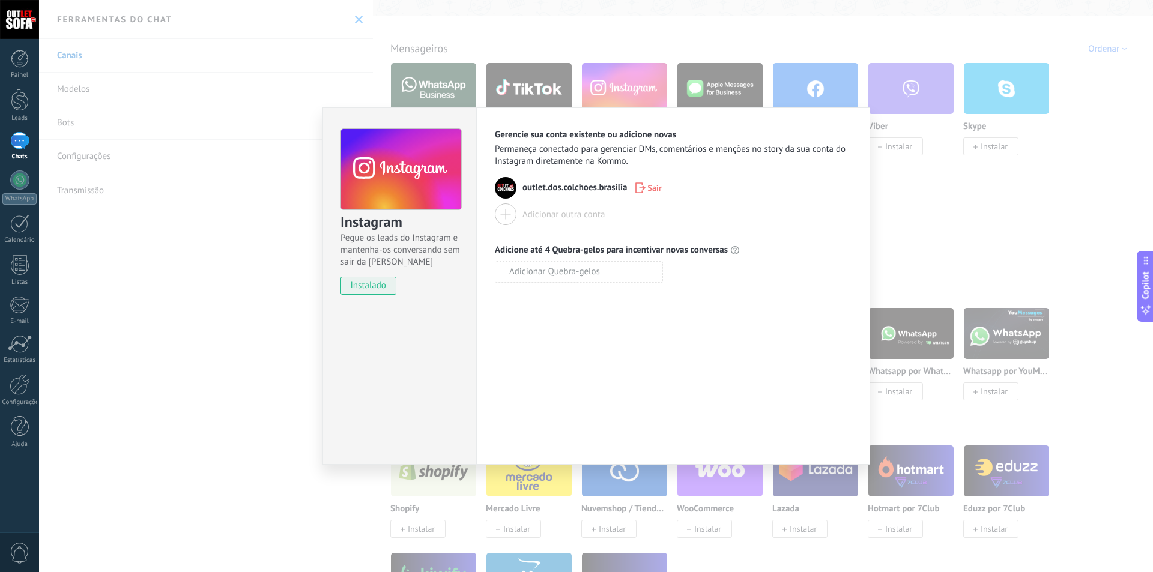
click at [654, 188] on span "Sair" at bounding box center [655, 188] width 14 height 8
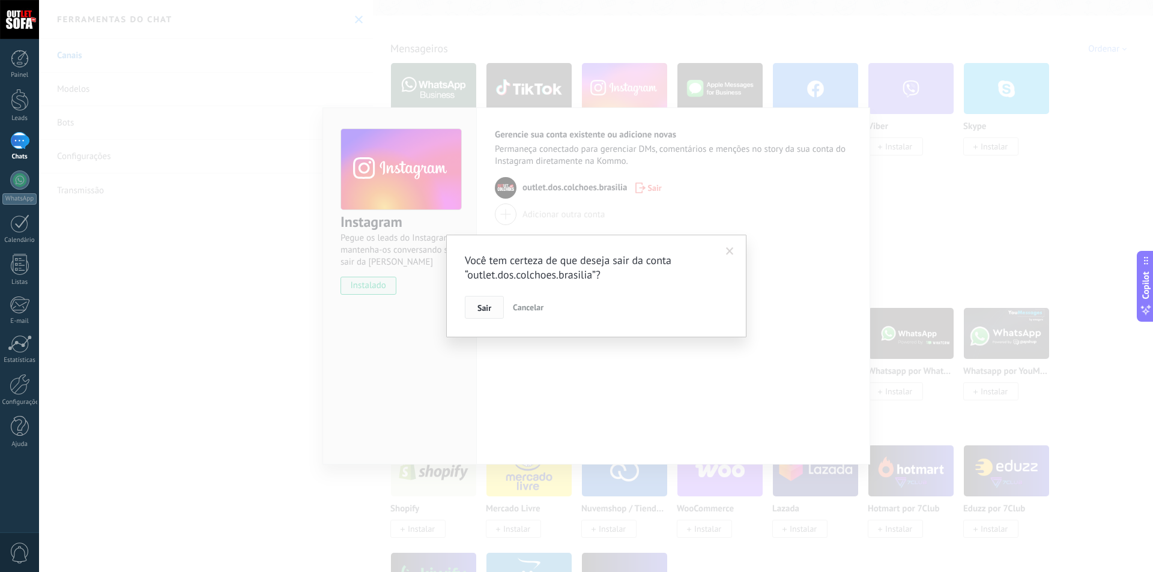
click at [490, 312] on span "Sair" at bounding box center [485, 308] width 14 height 8
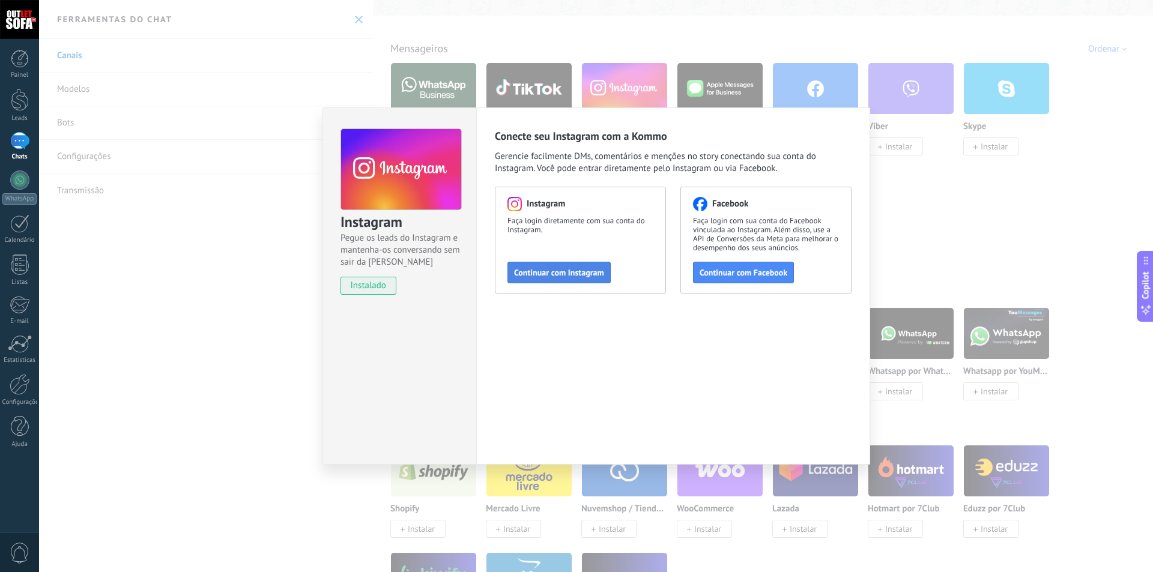
click at [561, 276] on span "Continuar com Instagram" at bounding box center [559, 273] width 90 height 8
click at [542, 273] on span "Continuar com Instagram" at bounding box center [559, 273] width 90 height 8
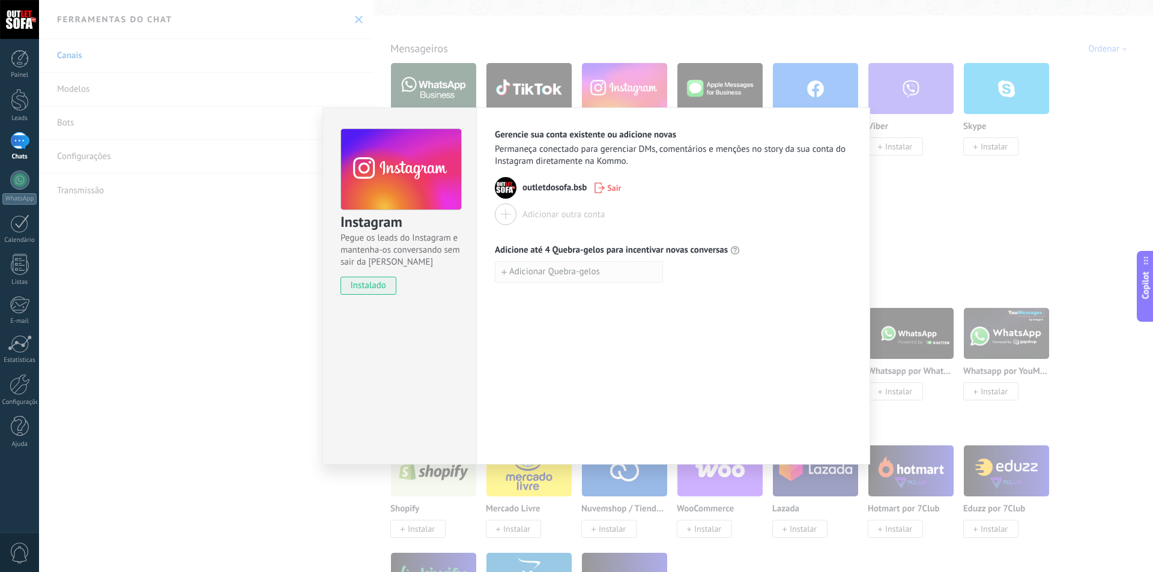
click at [538, 270] on span "Adicionar Quebra-gelos" at bounding box center [554, 272] width 91 height 8
type input "**********"
click at [651, 345] on div "**********" at bounding box center [673, 286] width 394 height 357
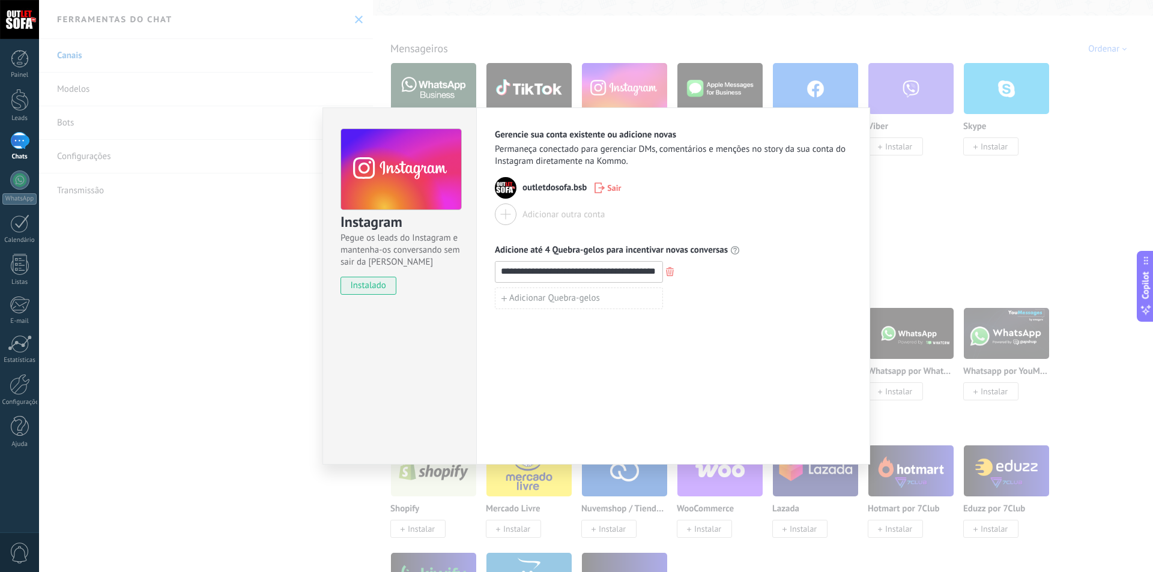
click at [918, 217] on div "**********" at bounding box center [596, 286] width 1114 height 572
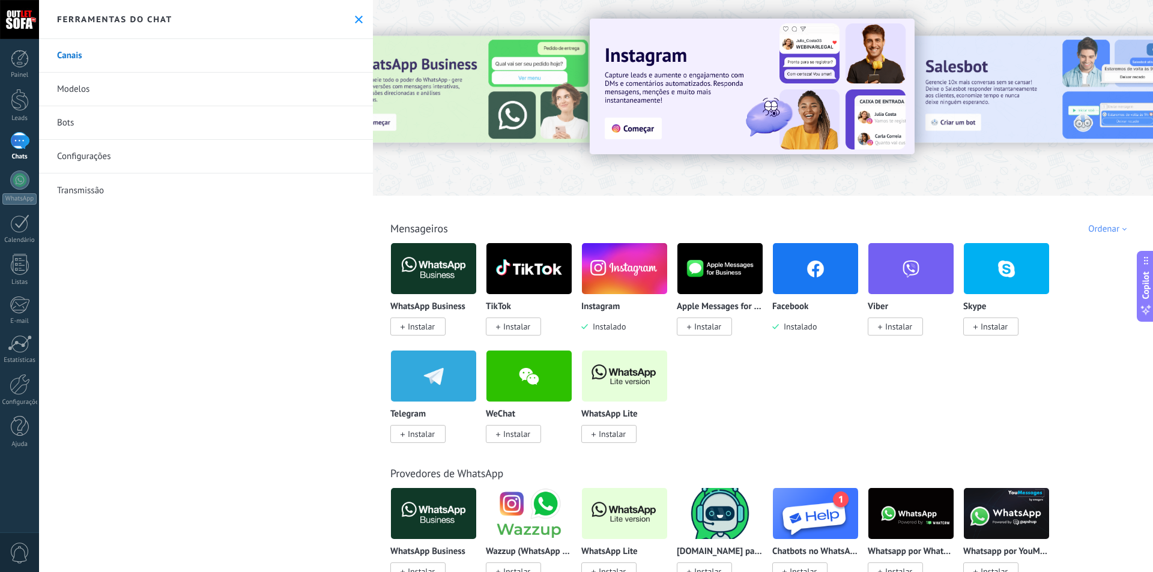
scroll to position [60, 0]
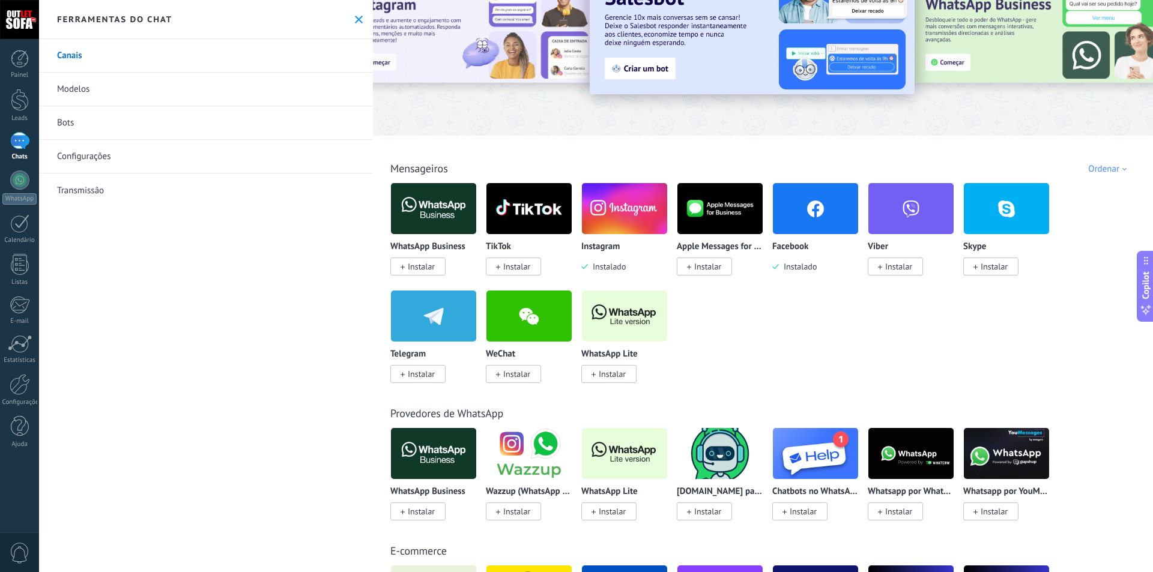
click at [518, 267] on span "Instalar" at bounding box center [516, 266] width 27 height 11
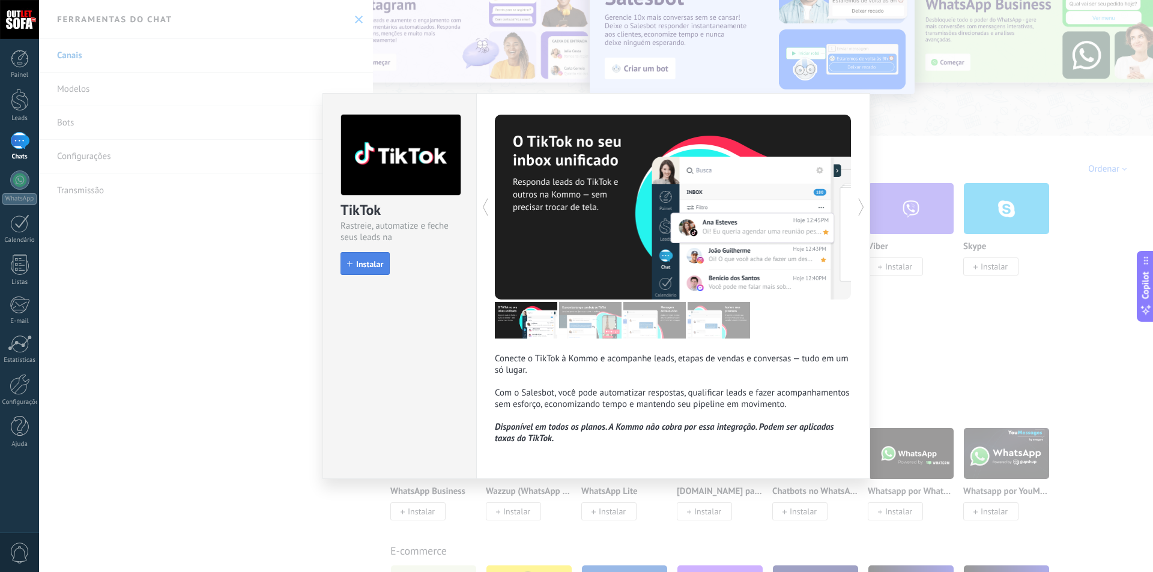
click at [378, 264] on span "Instalar" at bounding box center [369, 264] width 27 height 8
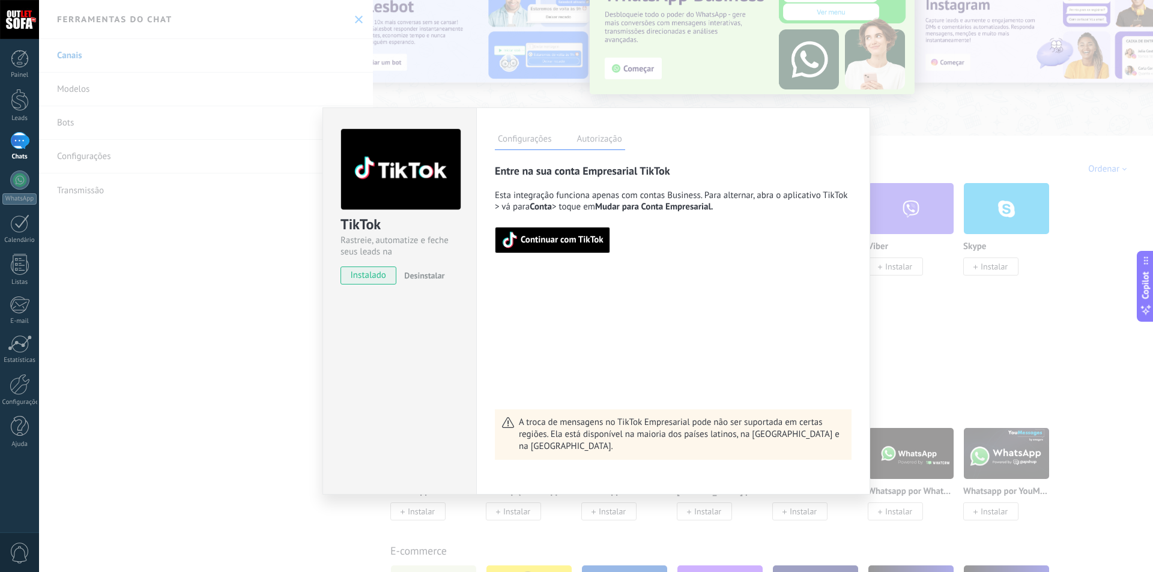
click at [557, 242] on span "Continuar com TikTok" at bounding box center [562, 240] width 83 height 8
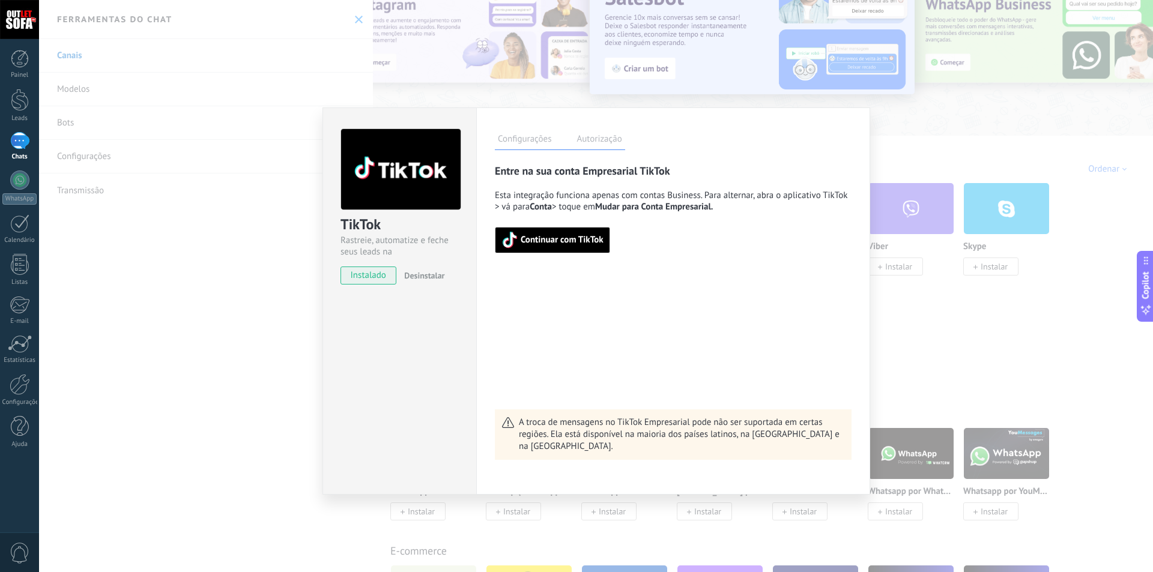
click at [910, 315] on div "TikTok Rastreie, automatize e feche seus leads na Kommo instalado Desinstalar C…" at bounding box center [596, 286] width 1114 height 572
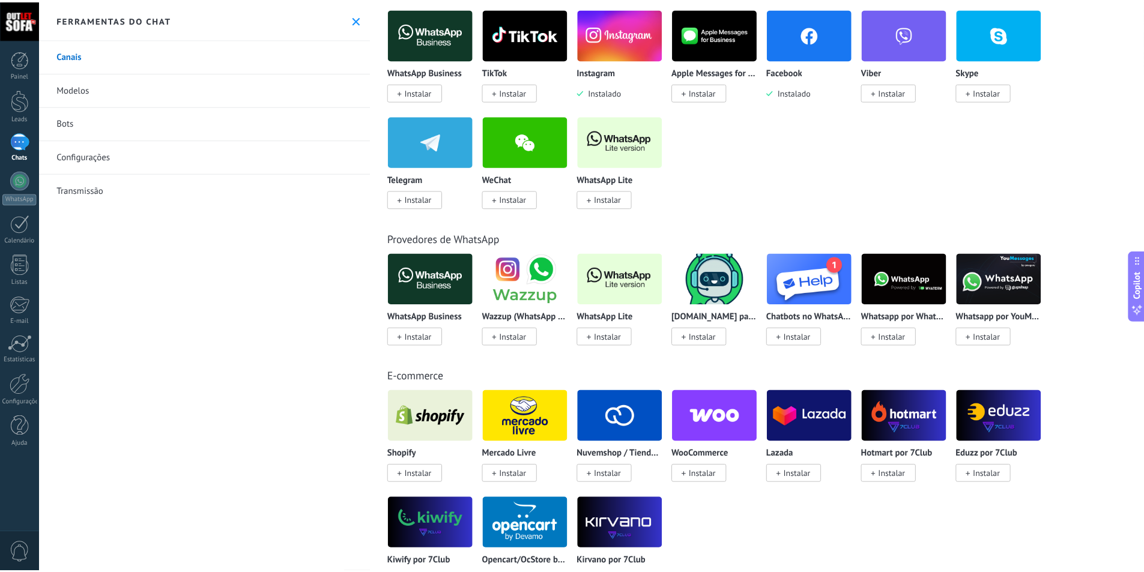
scroll to position [300, 0]
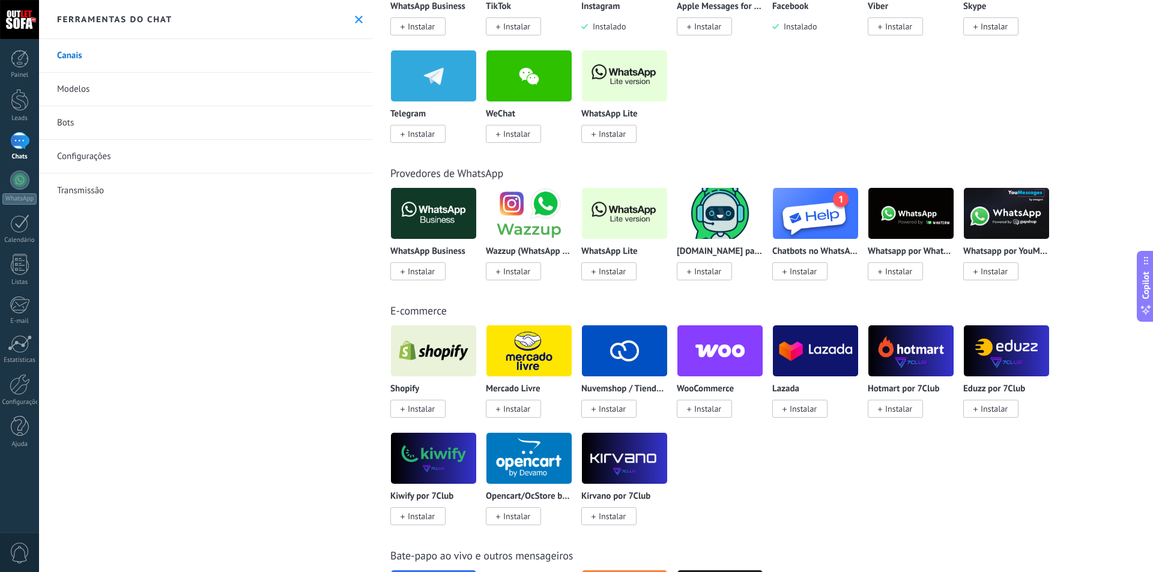
click at [86, 88] on link "Modelos" at bounding box center [206, 90] width 334 height 34
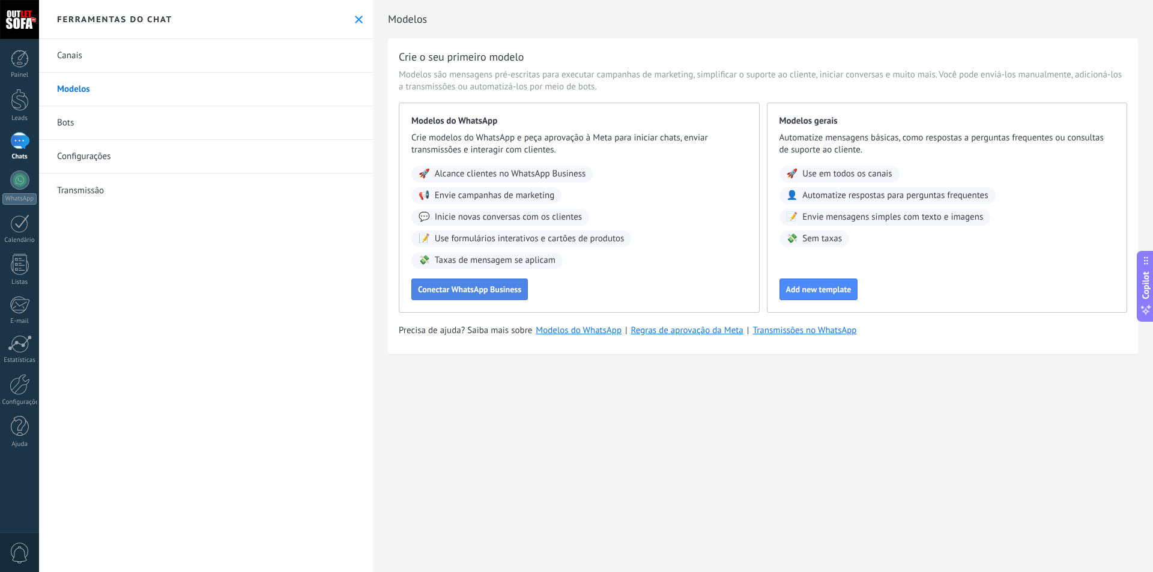
click at [478, 284] on button "Conectar WhatsApp Business" at bounding box center [469, 290] width 117 height 22
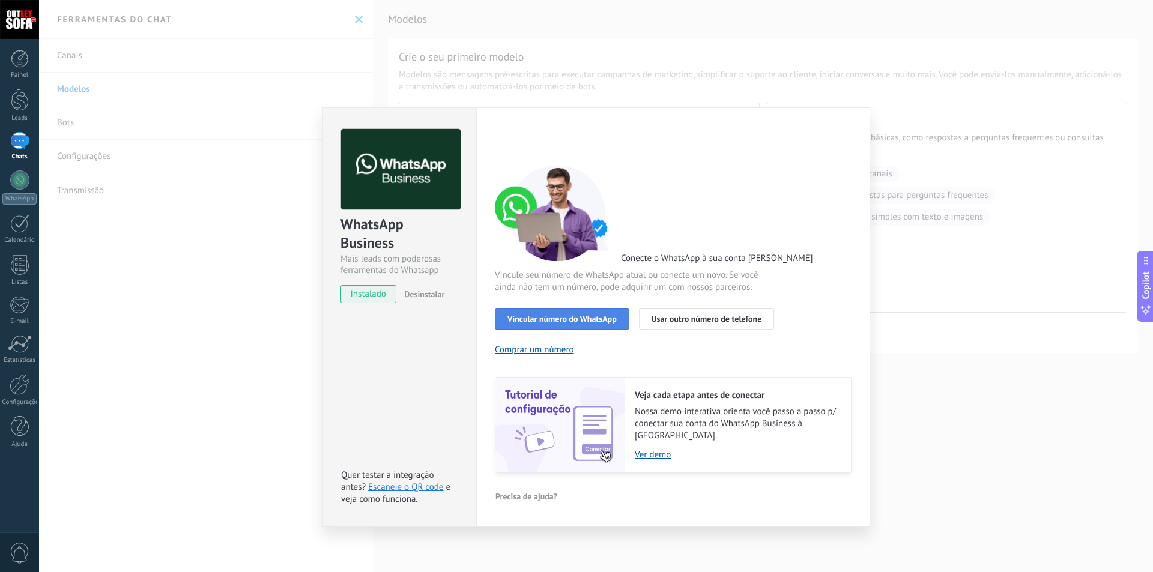
click at [562, 317] on span "Vincular número do WhatsApp" at bounding box center [562, 319] width 109 height 8
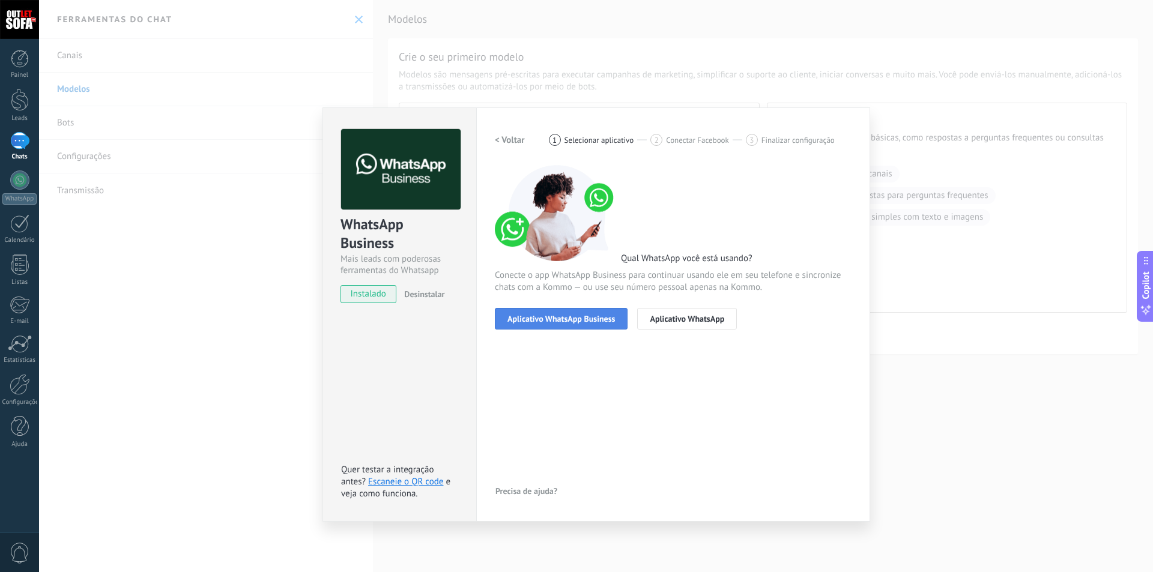
click at [563, 324] on button "Aplicativo WhatsApp Business" at bounding box center [561, 319] width 133 height 22
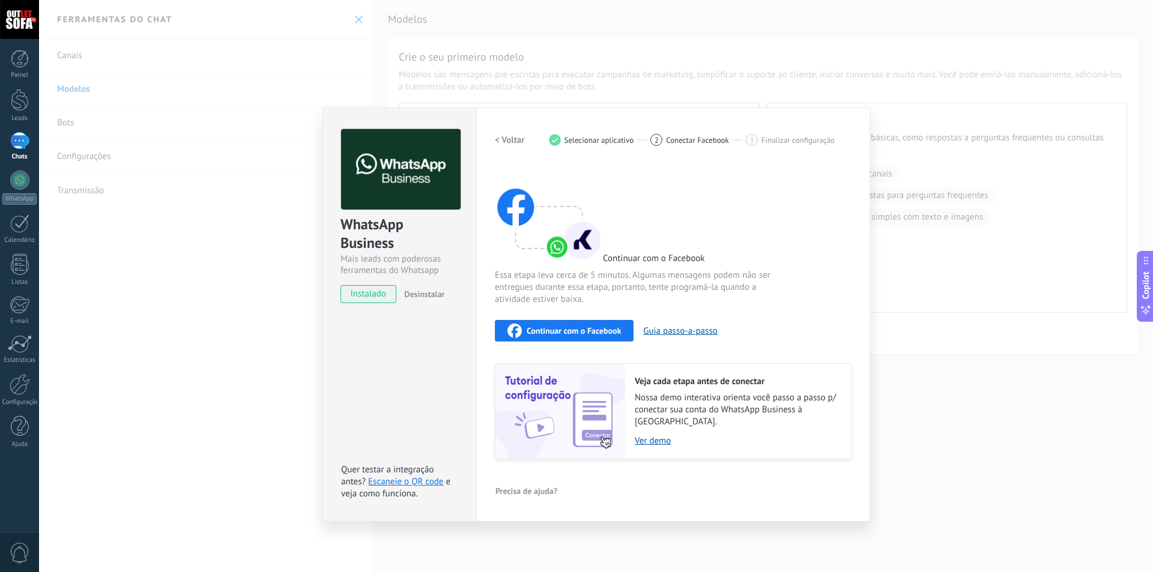
click at [562, 334] on span "Continuar com o Facebook" at bounding box center [574, 331] width 94 height 8
click at [932, 287] on div "WhatsApp Business Mais leads com poderosas ferramentas do Whatsapp instalado De…" at bounding box center [596, 286] width 1114 height 572
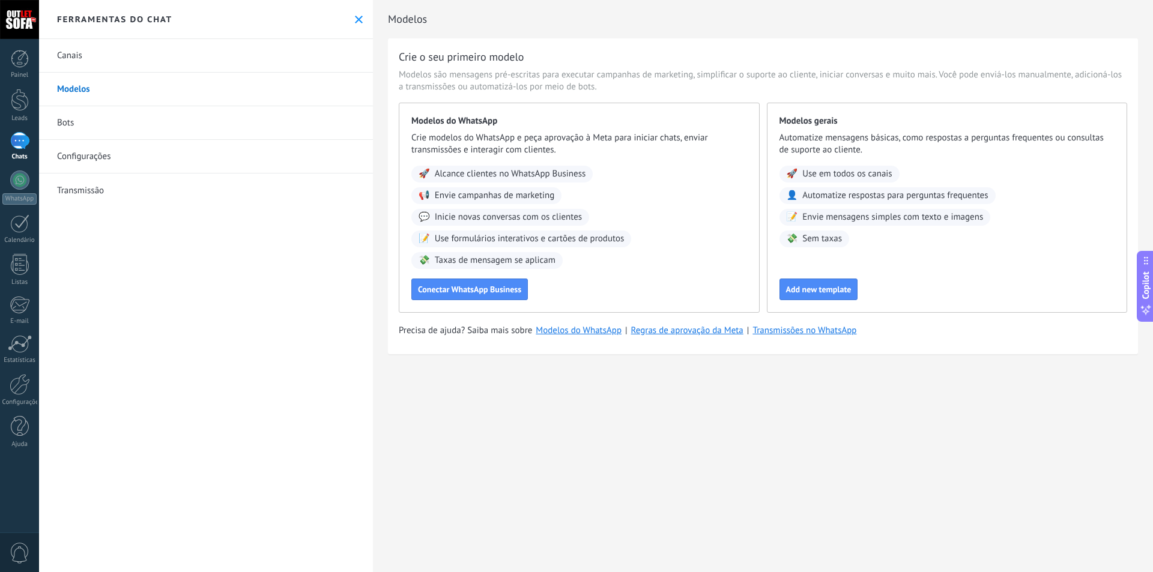
click at [80, 120] on link "Bots" at bounding box center [206, 123] width 334 height 34
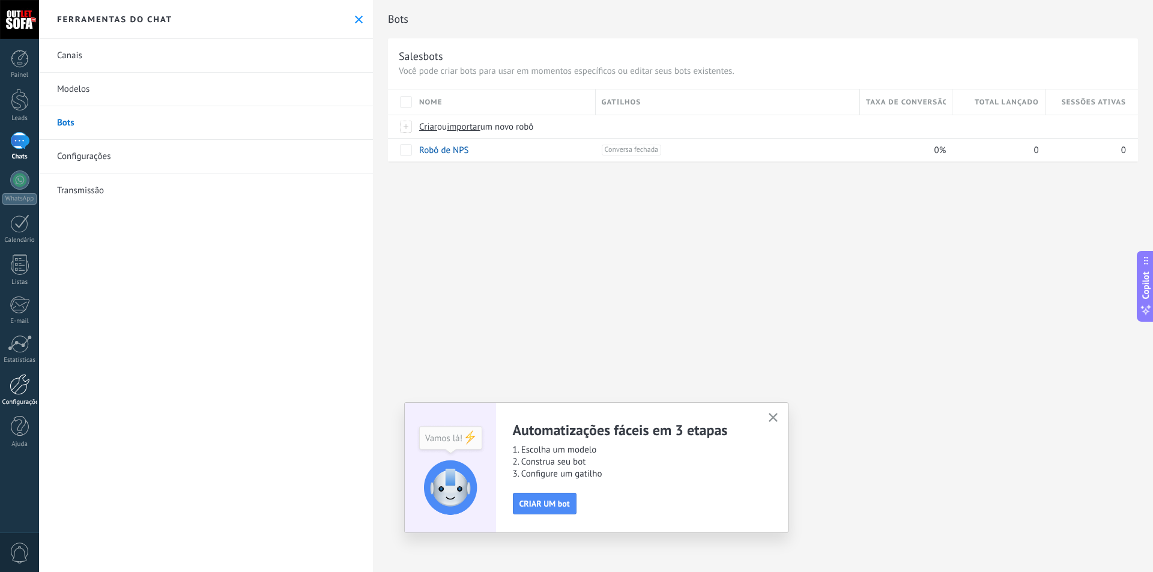
click at [18, 384] on div at bounding box center [20, 384] width 20 height 21
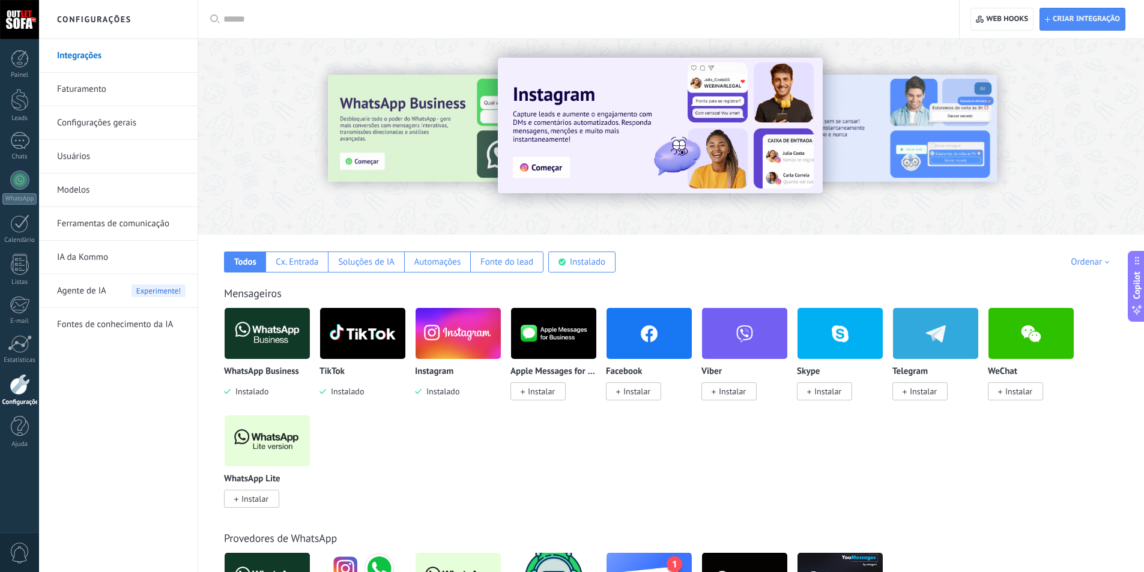
click at [98, 88] on link "Faturamento" at bounding box center [121, 90] width 129 height 34
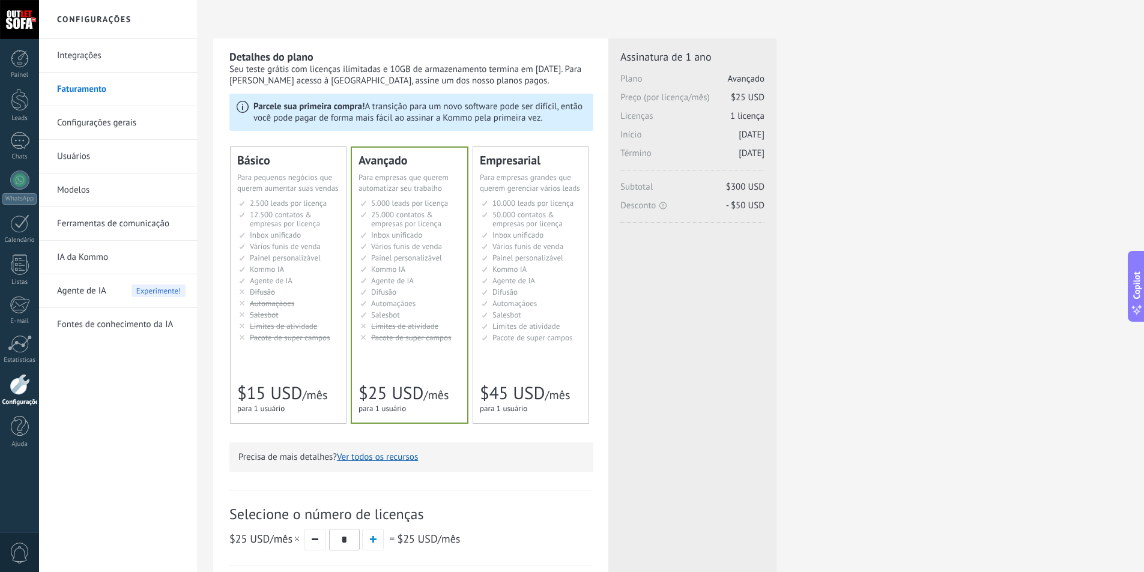
click at [106, 127] on link "Configurações gerais" at bounding box center [121, 123] width 129 height 34
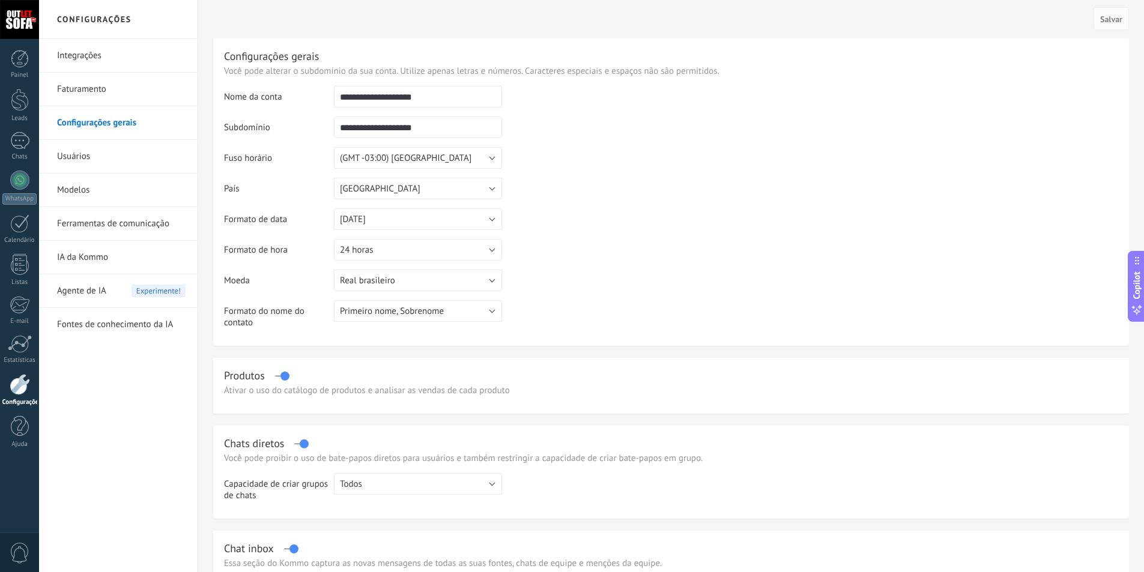
click at [78, 159] on link "Usuários" at bounding box center [121, 157] width 129 height 34
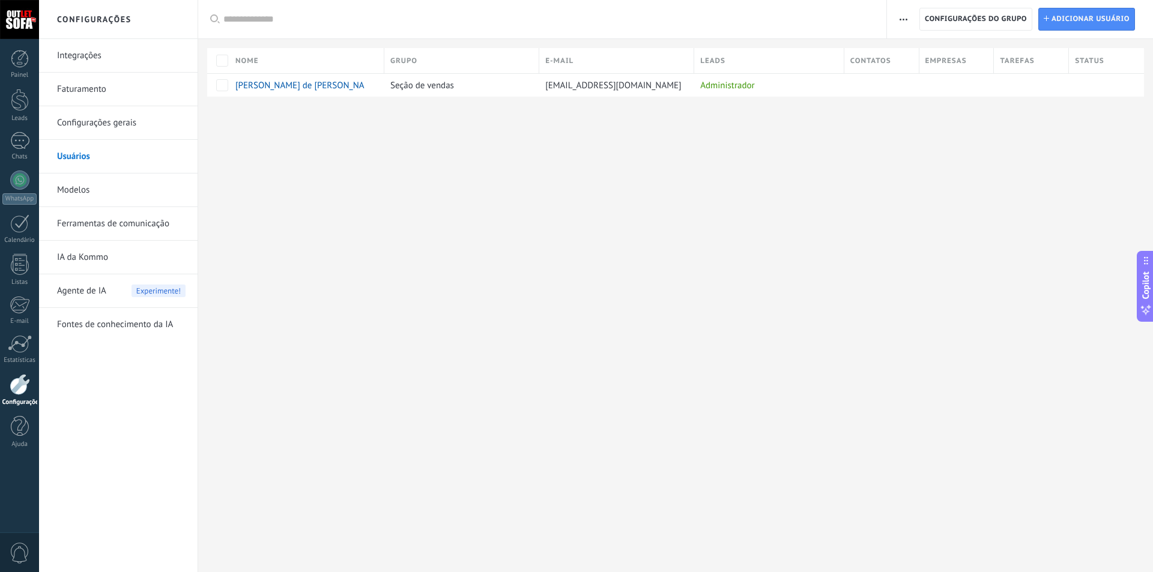
click at [90, 190] on link "Modelos" at bounding box center [121, 191] width 129 height 34
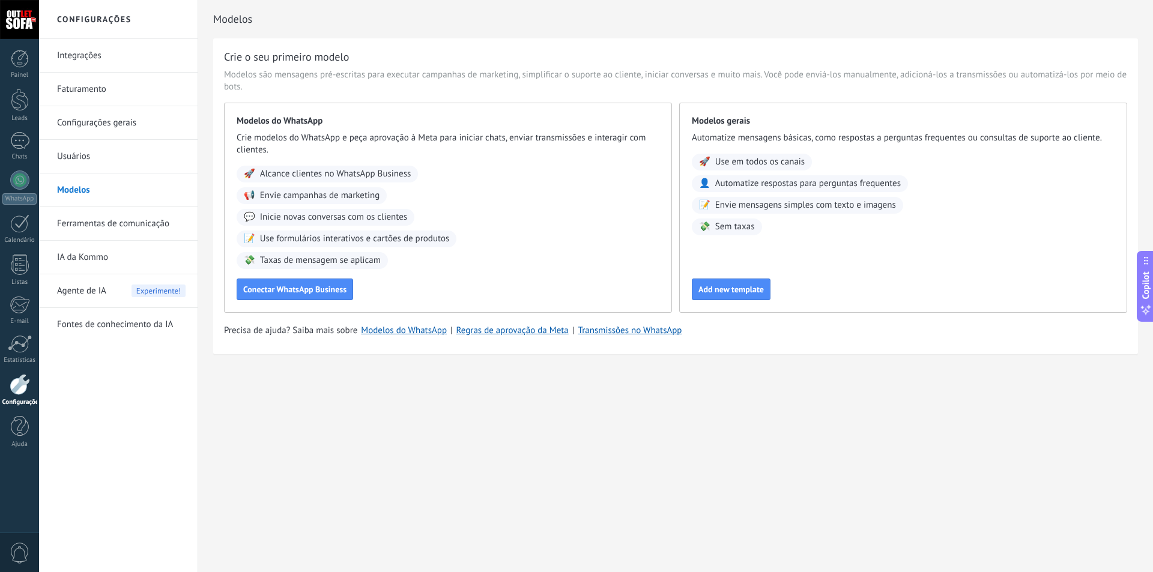
click at [96, 117] on link "Configurações gerais" at bounding box center [121, 123] width 129 height 34
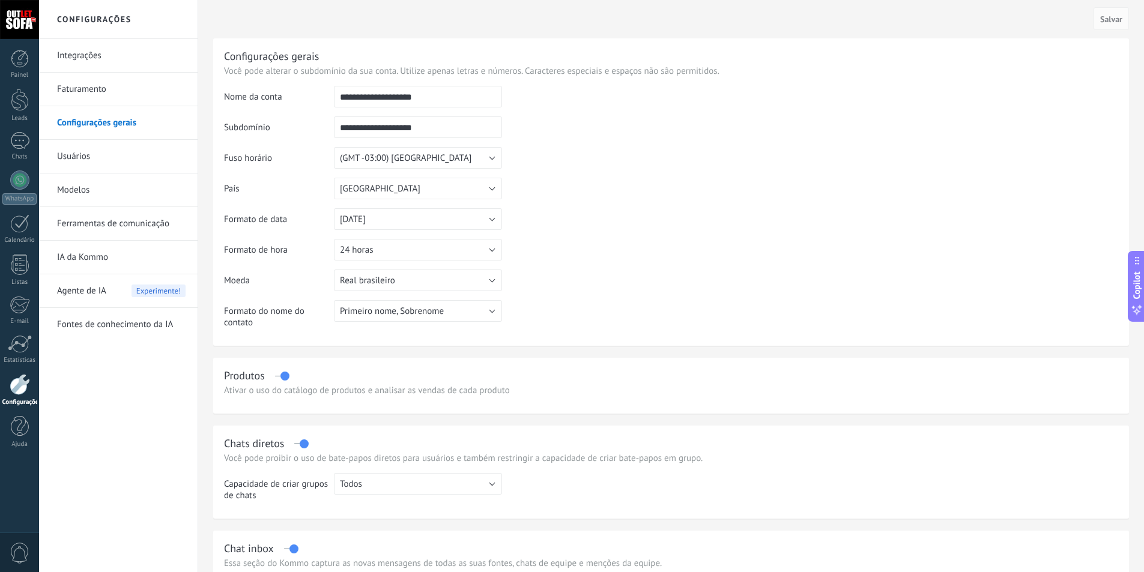
click at [78, 157] on link "Usuários" at bounding box center [121, 157] width 129 height 34
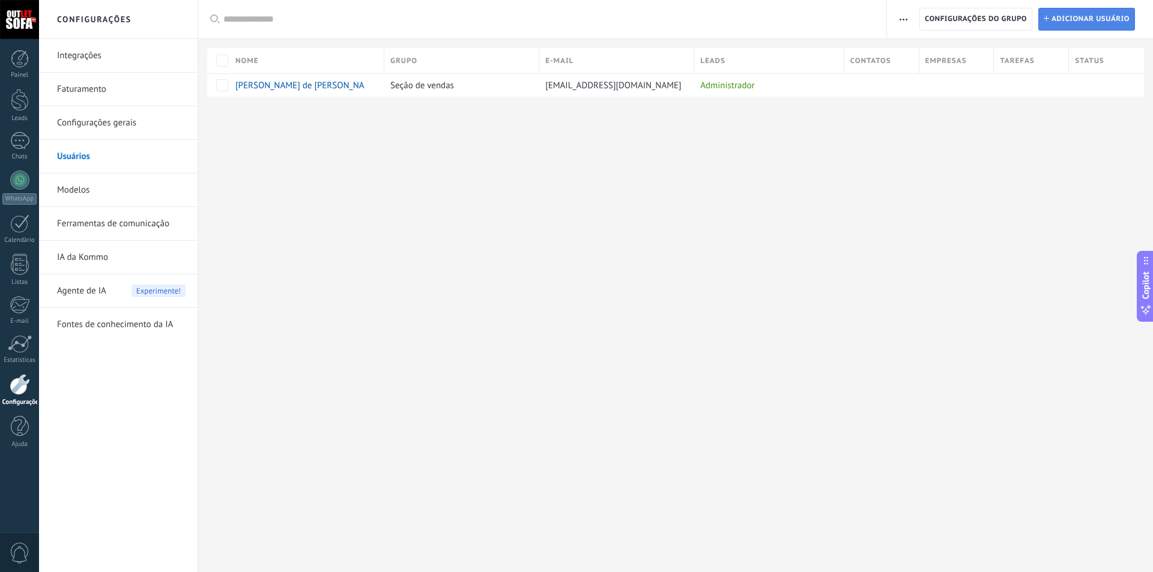
click at [1083, 16] on span "Adicionar usuário" at bounding box center [1091, 19] width 78 height 22
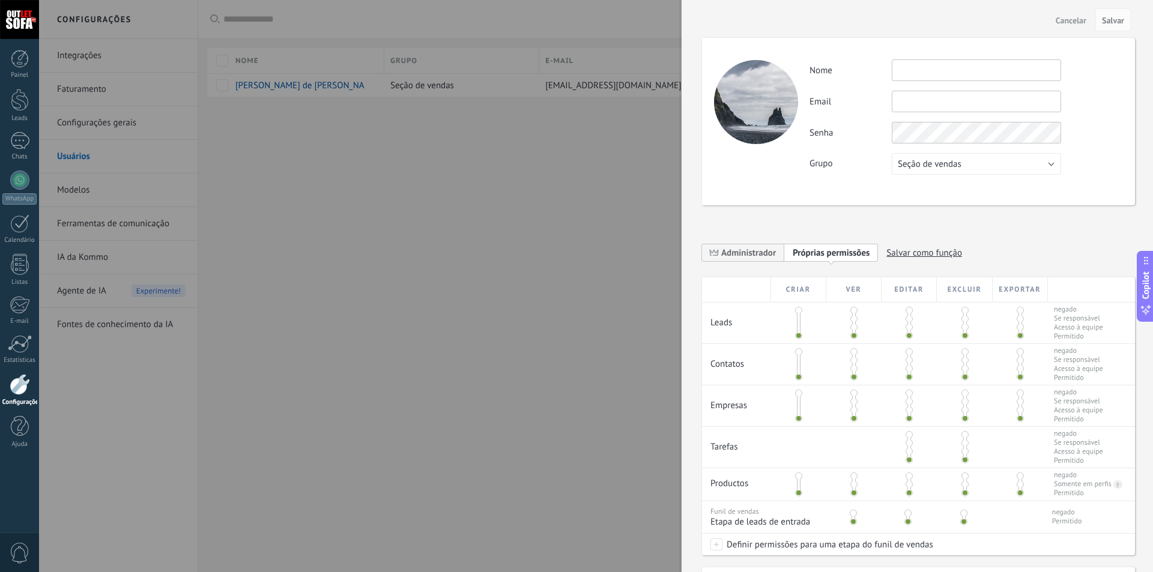
click at [919, 73] on input "text" at bounding box center [976, 70] width 169 height 22
type input "*"
click at [905, 102] on input "text" at bounding box center [976, 102] width 169 height 22
click at [940, 70] on input "*****" at bounding box center [976, 70] width 169 height 22
type input "**********"
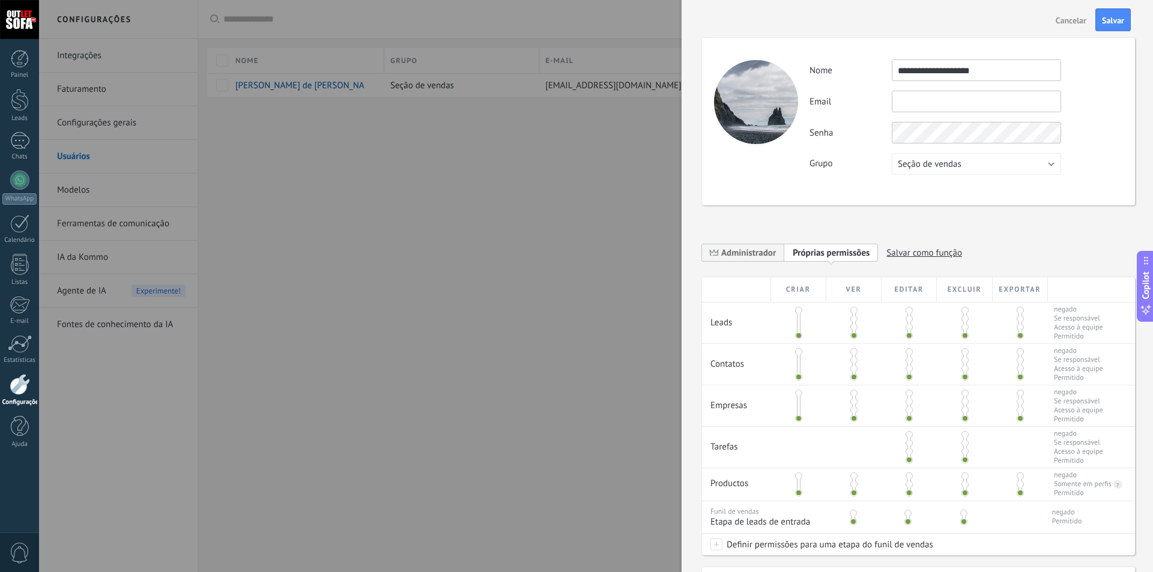
click at [931, 108] on input "text" at bounding box center [976, 102] width 169 height 22
type input "**********"
click at [1121, 18] on span "Salvar" at bounding box center [1113, 20] width 22 height 8
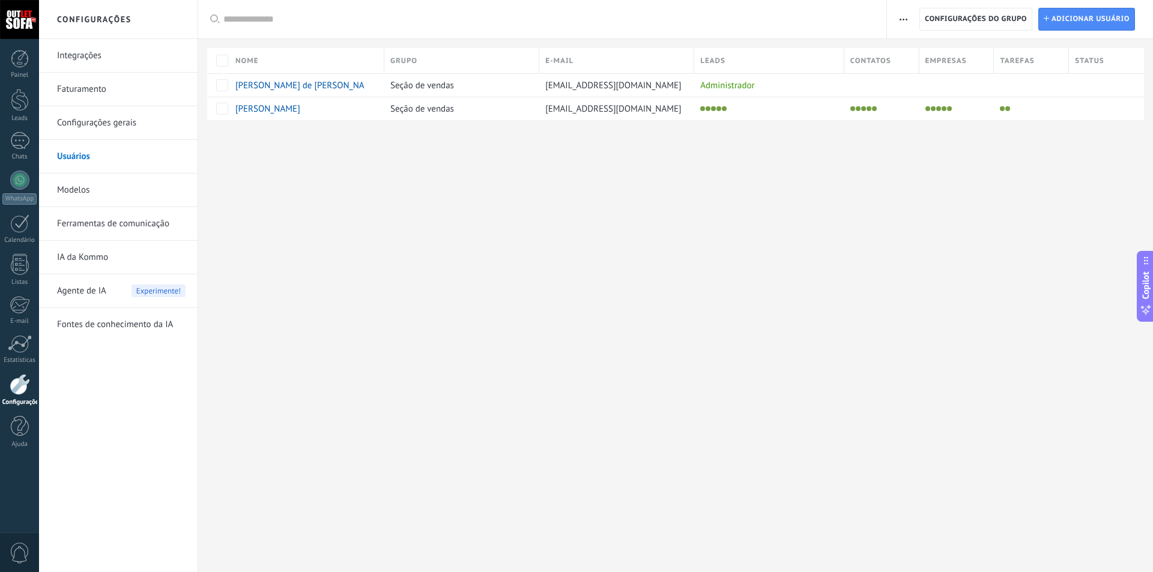
click at [74, 184] on link "Modelos" at bounding box center [121, 191] width 129 height 34
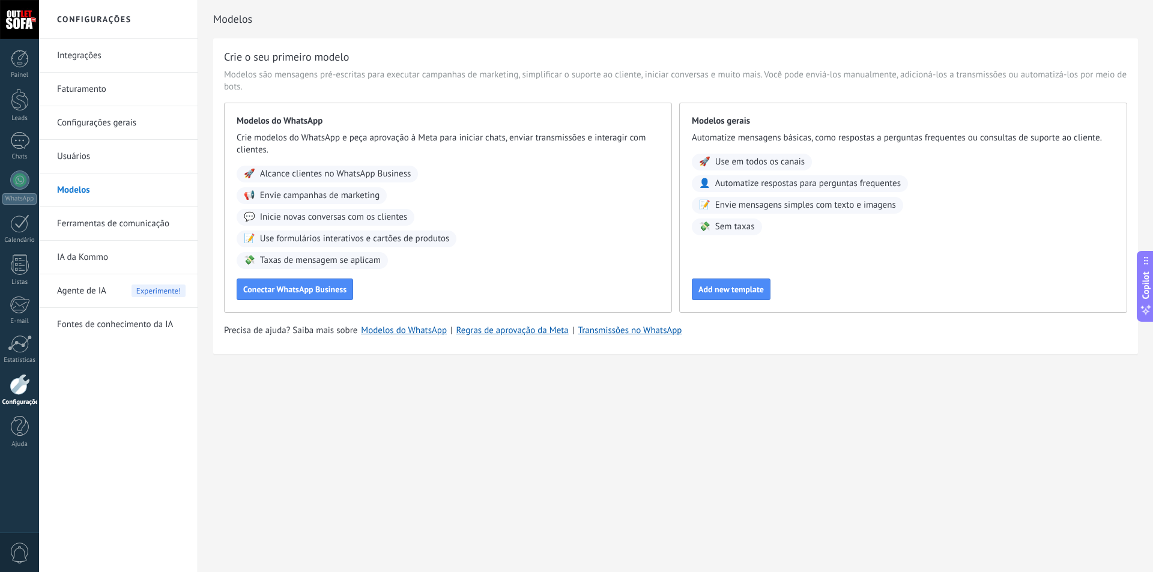
click at [133, 224] on link "Ferramentas de comunicação" at bounding box center [121, 224] width 129 height 34
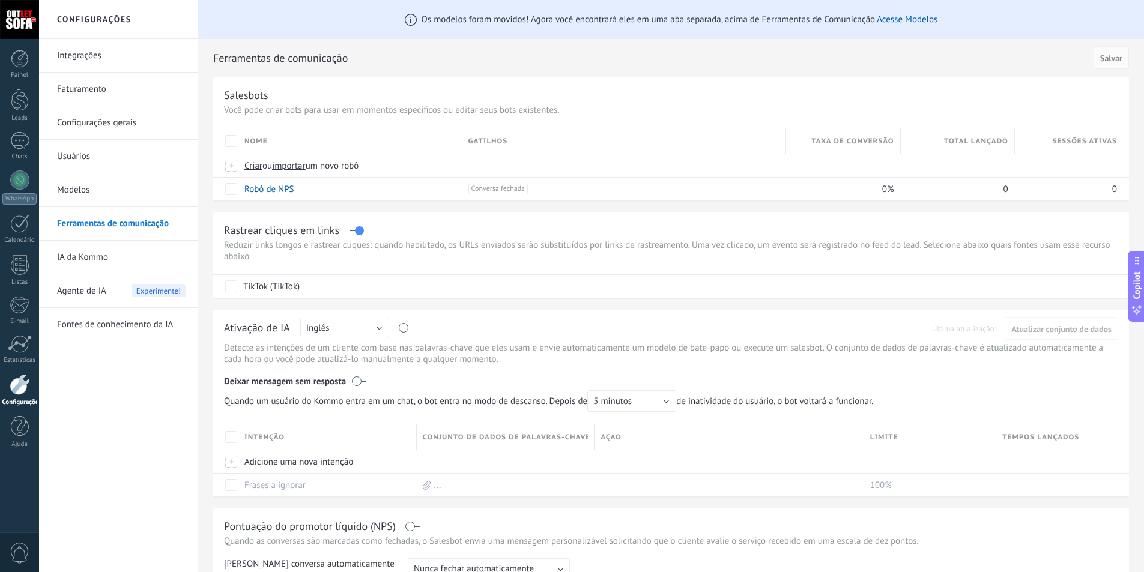
click at [79, 154] on link "Usuários" at bounding box center [121, 157] width 129 height 34
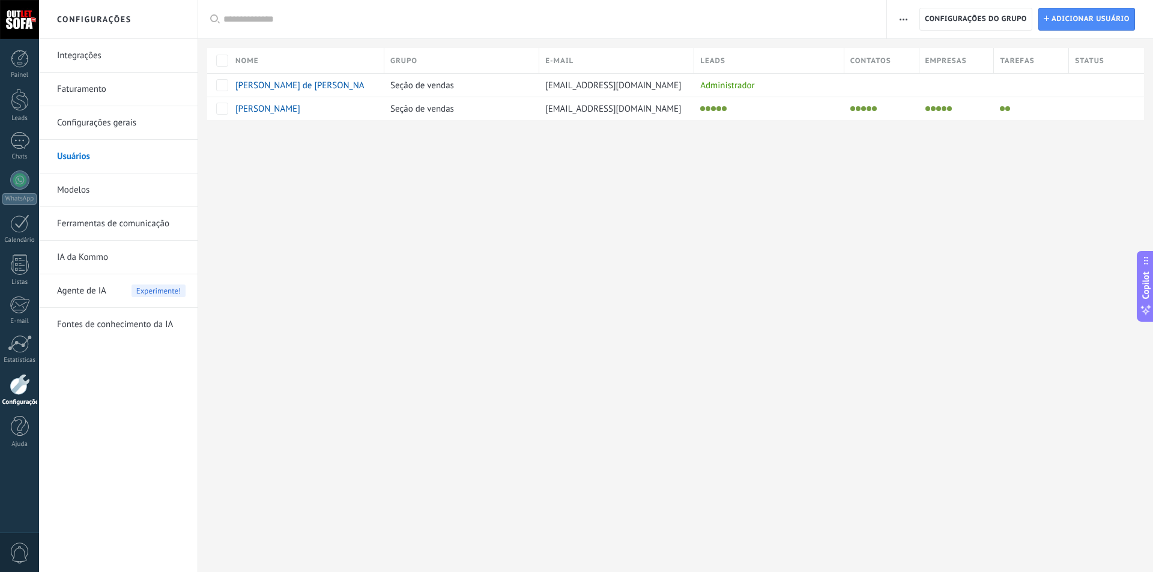
click at [82, 197] on link "Modelos" at bounding box center [121, 191] width 129 height 34
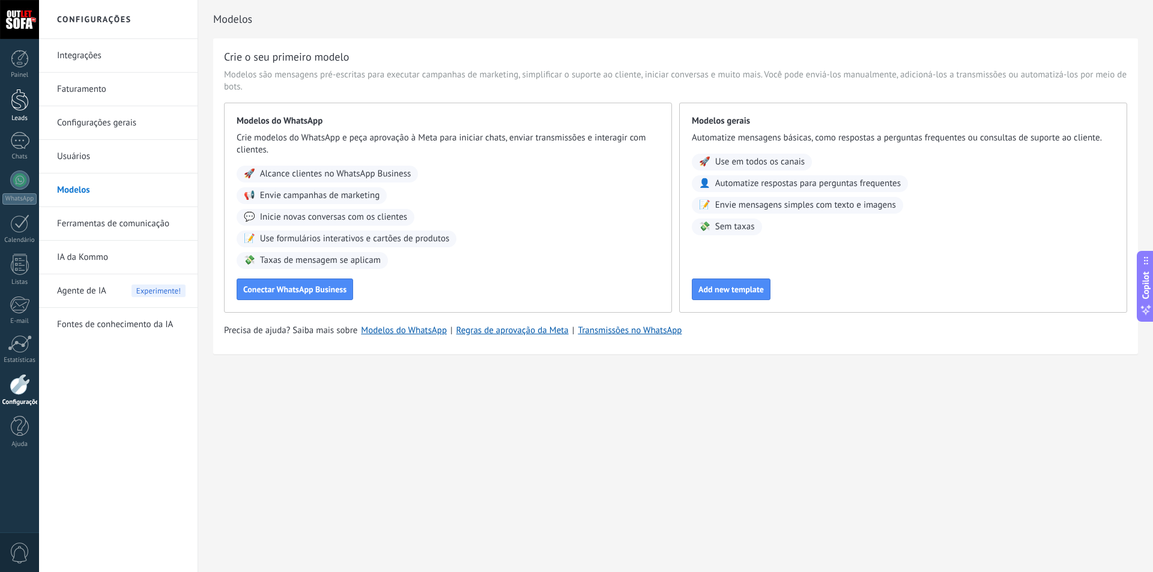
click at [19, 106] on div at bounding box center [20, 100] width 18 height 22
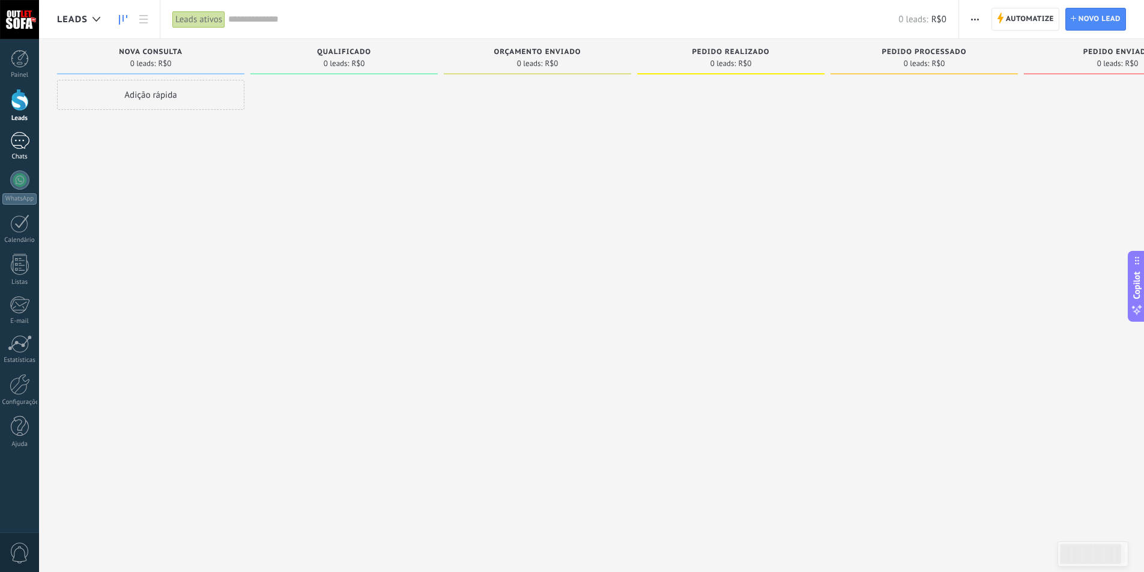
click at [22, 150] on link "Chats" at bounding box center [19, 146] width 39 height 29
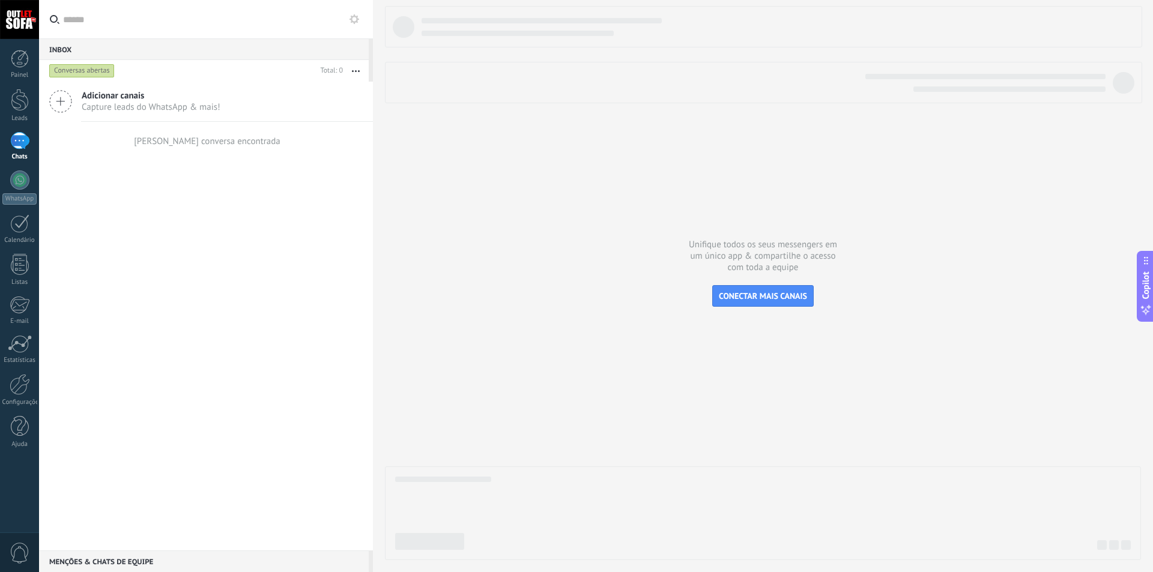
click at [114, 106] on span "Capture leads do WhatsApp & mais!" at bounding box center [151, 107] width 139 height 11
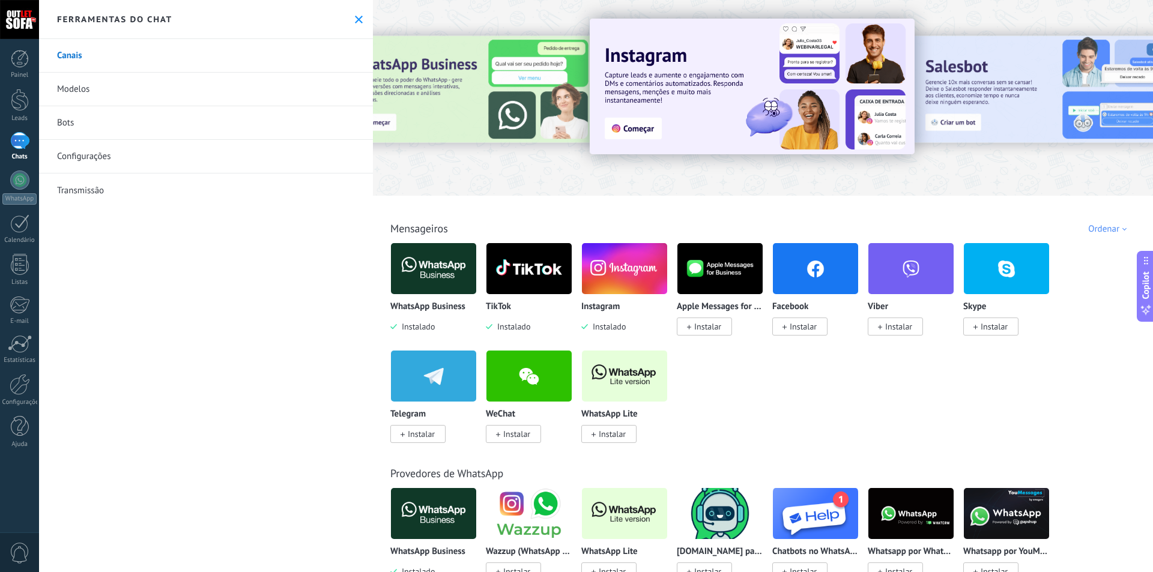
click at [22, 145] on div at bounding box center [19, 140] width 19 height 17
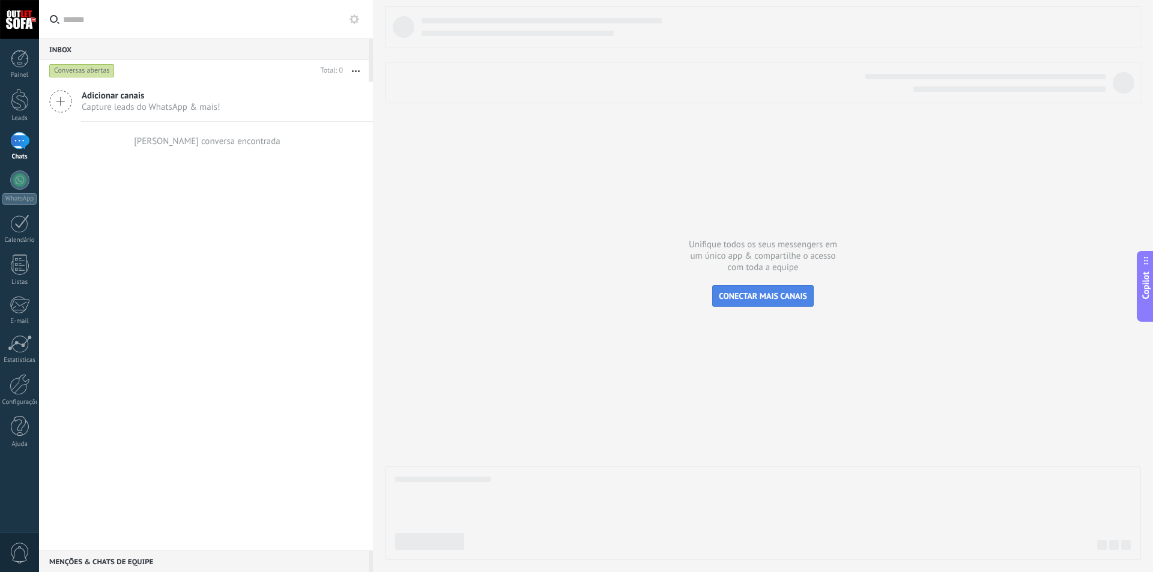
click at [753, 294] on span "CONECTAR MAIS CANAIS" at bounding box center [763, 296] width 88 height 11
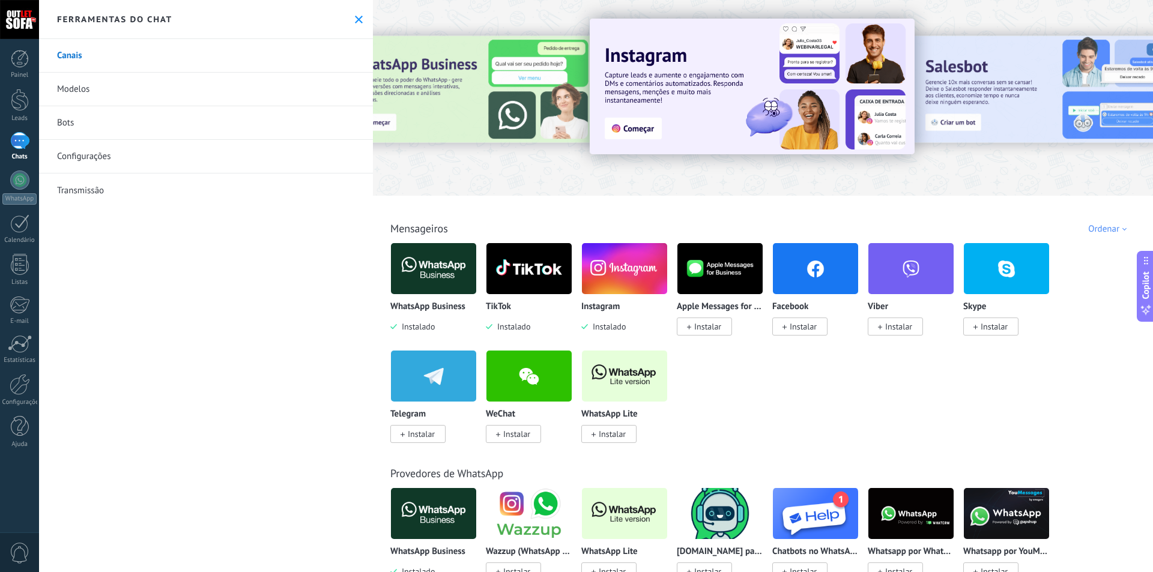
click at [615, 280] on img at bounding box center [624, 269] width 85 height 58
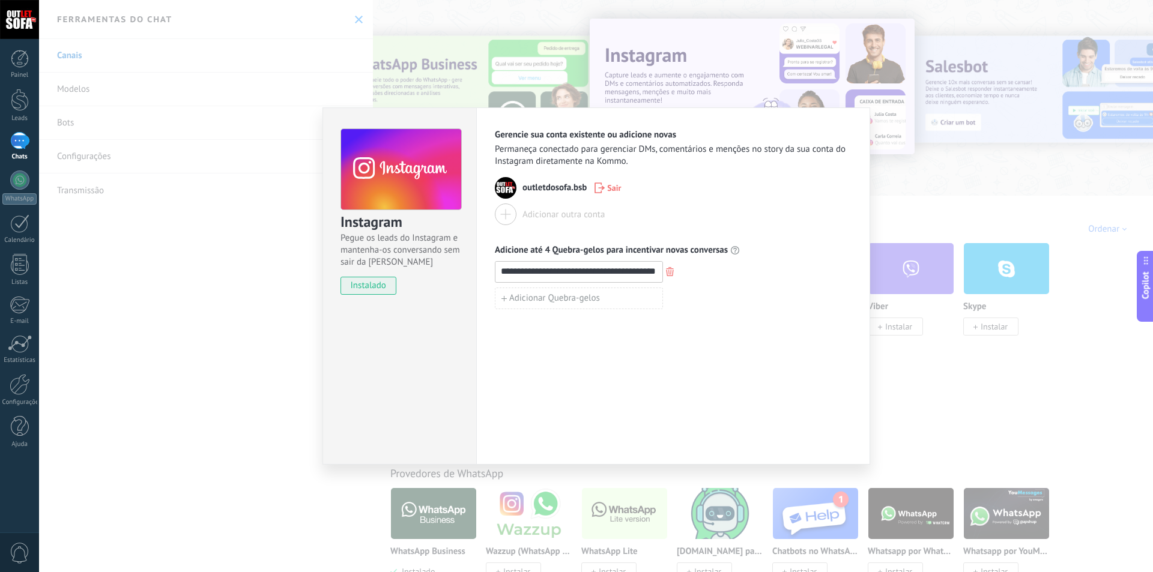
click at [915, 202] on div "**********" at bounding box center [596, 286] width 1114 height 572
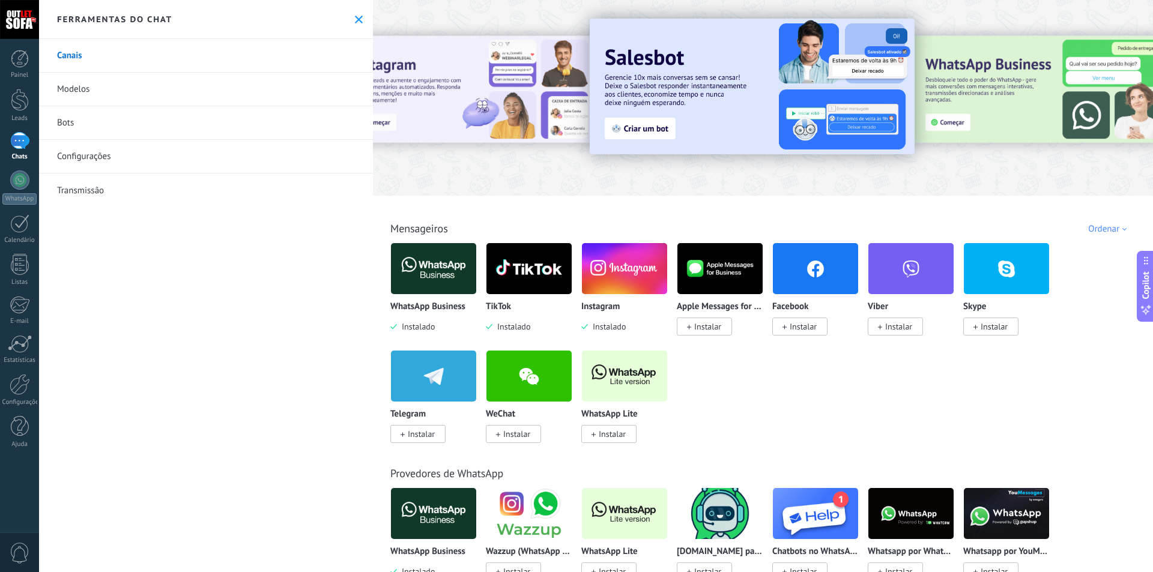
click at [355, 18] on icon at bounding box center [359, 20] width 8 height 8
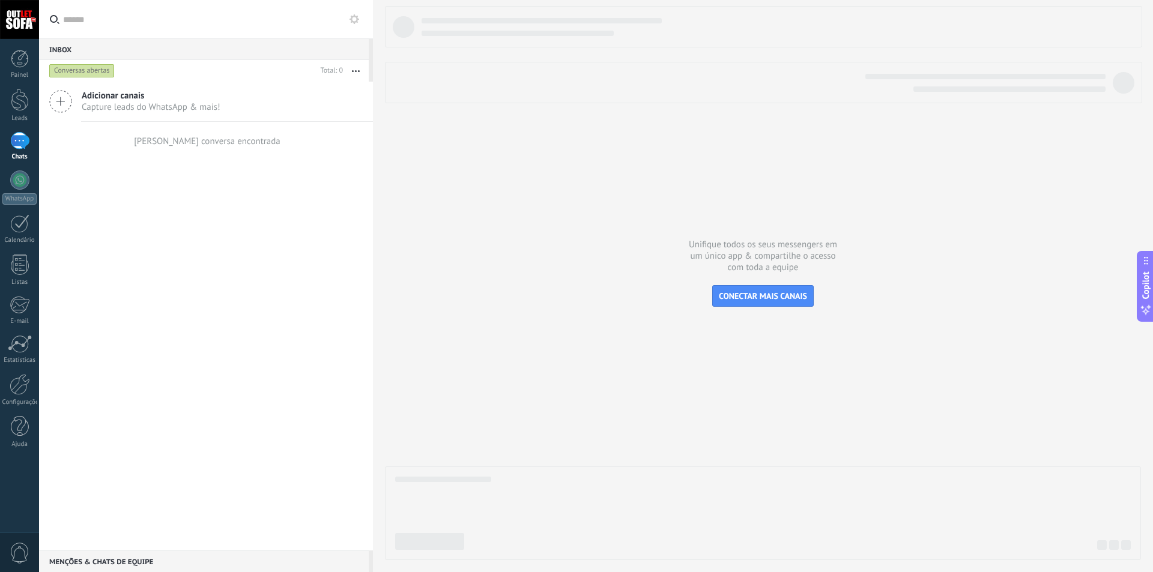
click at [60, 99] on icon at bounding box center [60, 101] width 23 height 23
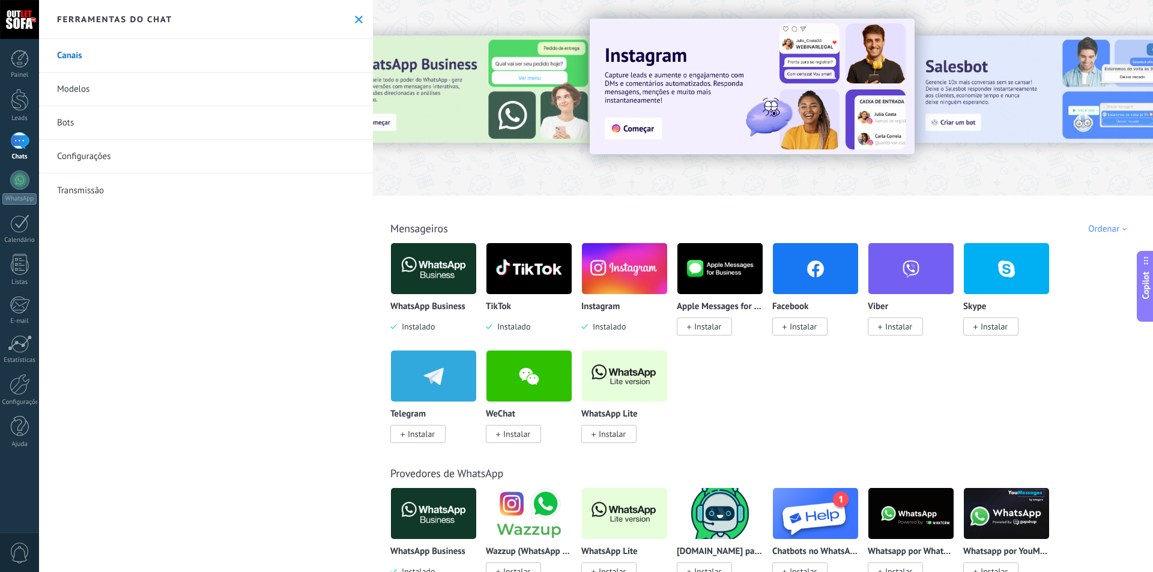
click at [358, 21] on icon at bounding box center [359, 20] width 8 height 8
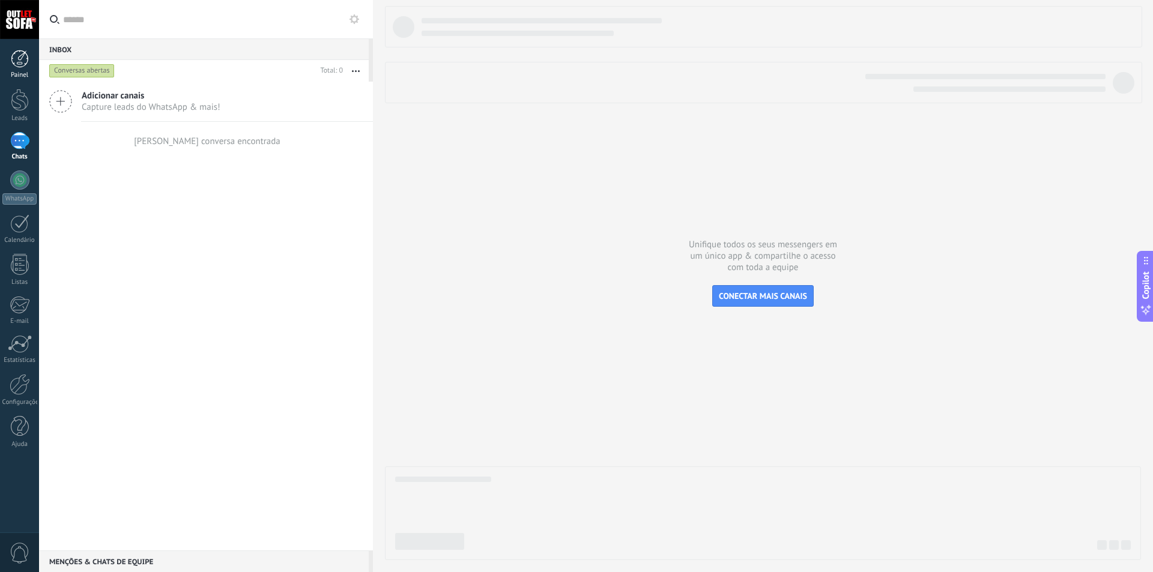
click at [23, 65] on div at bounding box center [20, 59] width 18 height 18
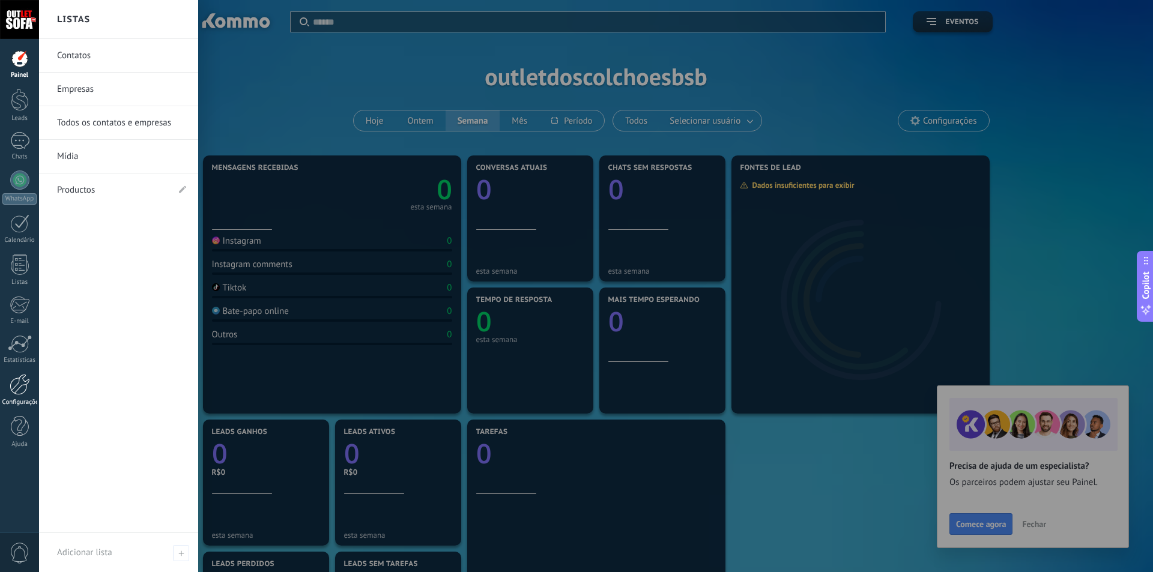
click at [26, 388] on div at bounding box center [20, 384] width 20 height 21
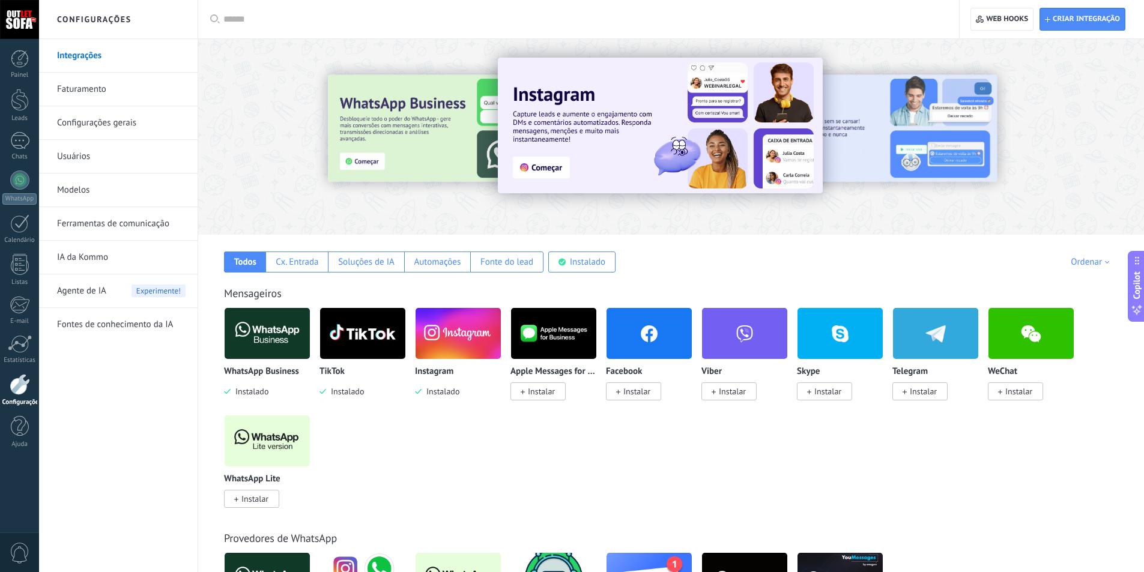
click at [78, 158] on link "Usuários" at bounding box center [121, 157] width 129 height 34
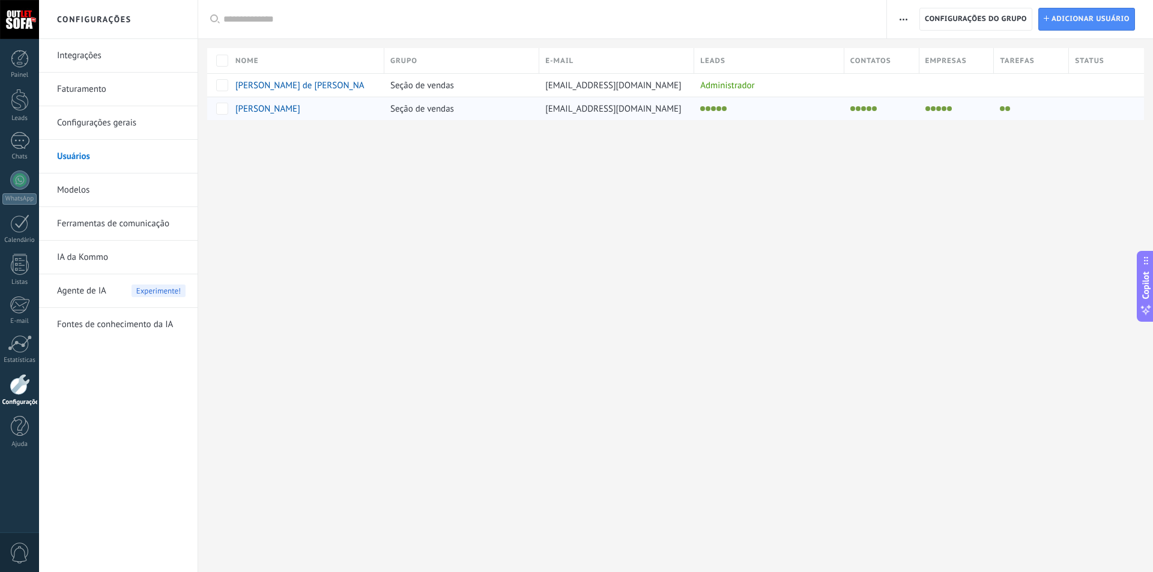
click at [300, 111] on span "[PERSON_NAME]" at bounding box center [267, 108] width 65 height 11
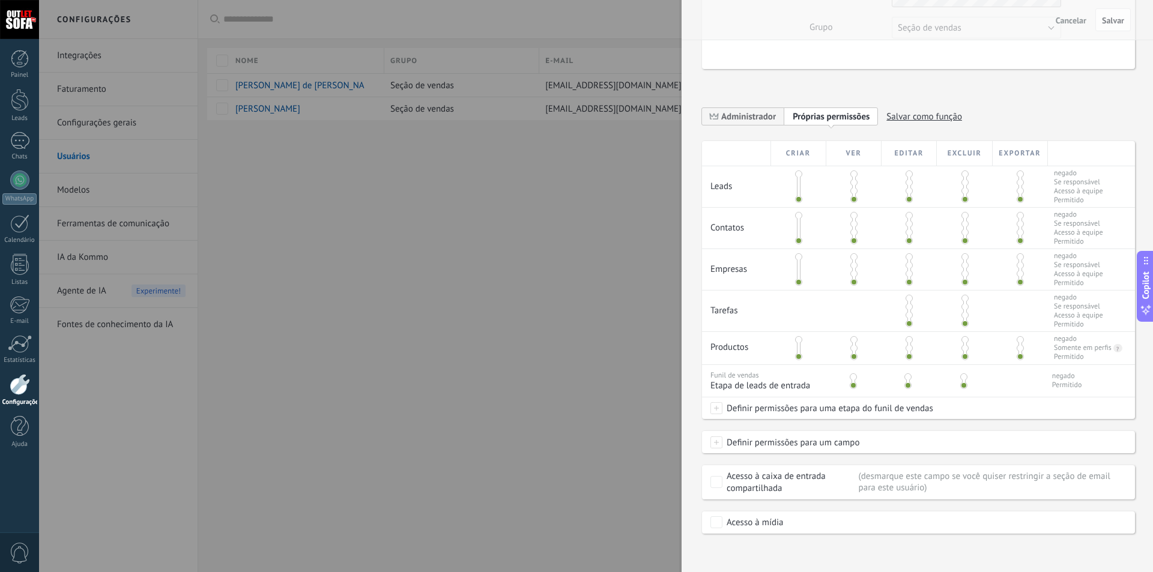
scroll to position [162, 0]
click at [939, 112] on span "Salvar como função" at bounding box center [925, 113] width 76 height 19
click at [943, 109] on div "**********" at bounding box center [918, 117] width 433 height 42
click at [812, 89] on div "**********" at bounding box center [918, 191] width 433 height 679
click at [517, 498] on div at bounding box center [576, 286] width 1153 height 572
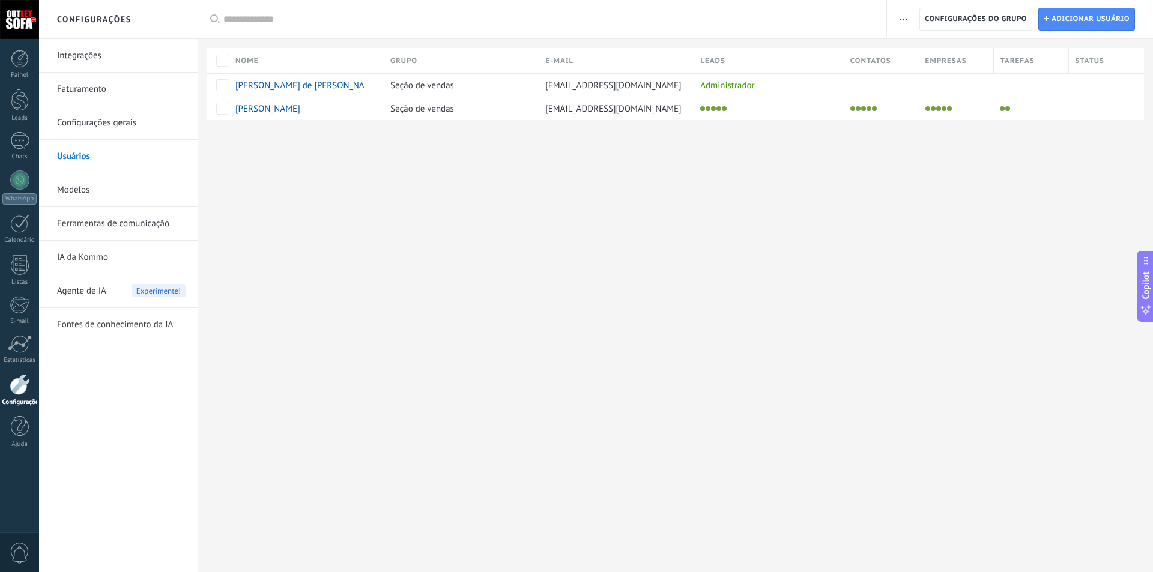
scroll to position [0, 0]
click at [275, 112] on span "[PERSON_NAME]" at bounding box center [267, 108] width 65 height 11
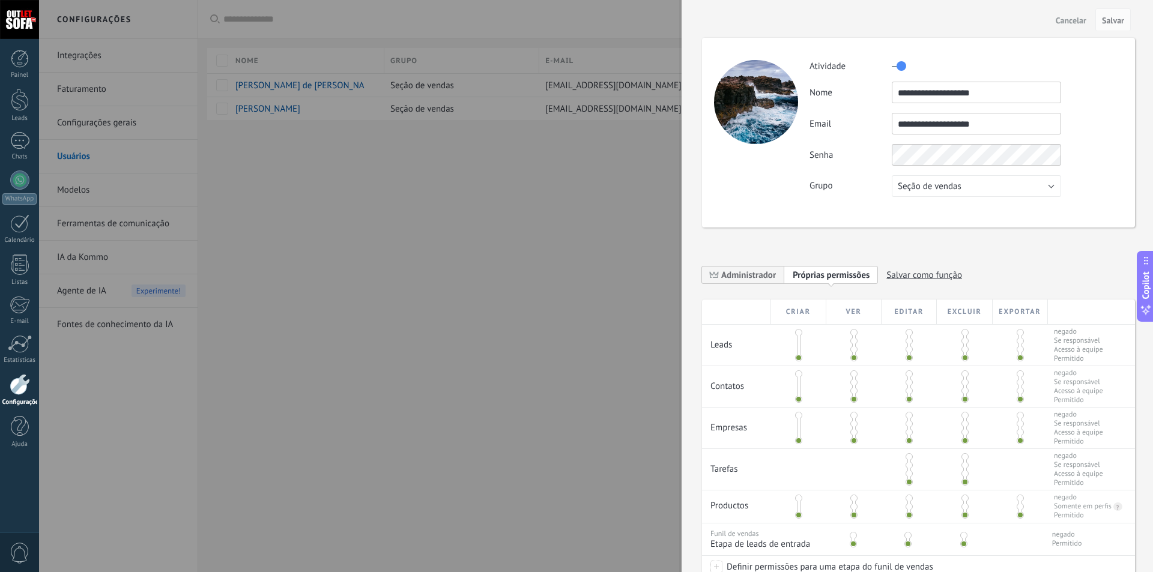
click at [228, 111] on div at bounding box center [576, 286] width 1153 height 572
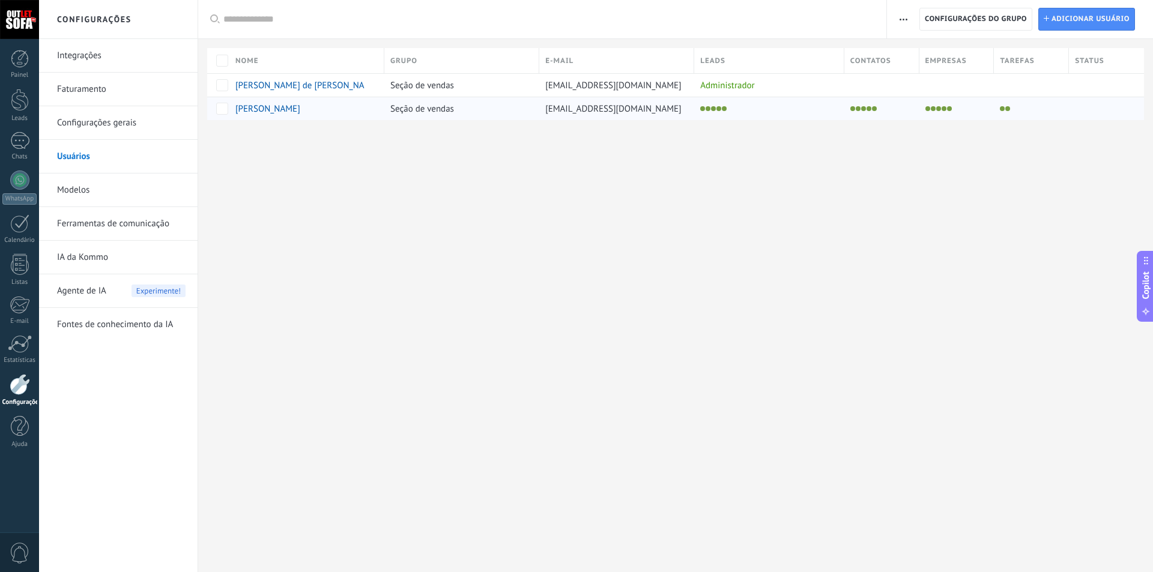
click at [275, 108] on span "[PERSON_NAME]" at bounding box center [267, 108] width 65 height 11
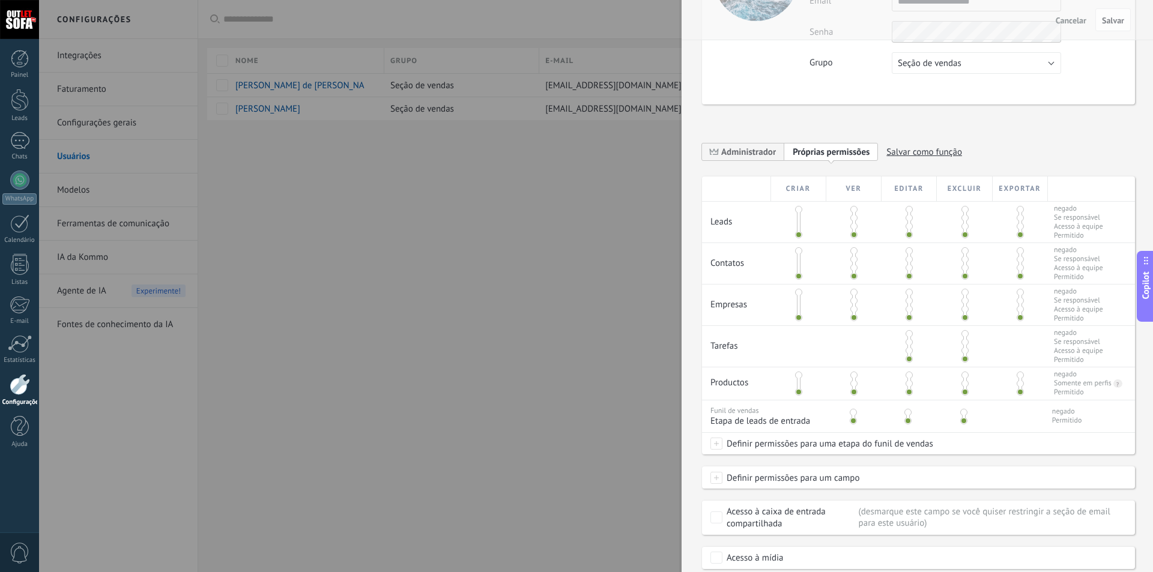
scroll to position [102, 0]
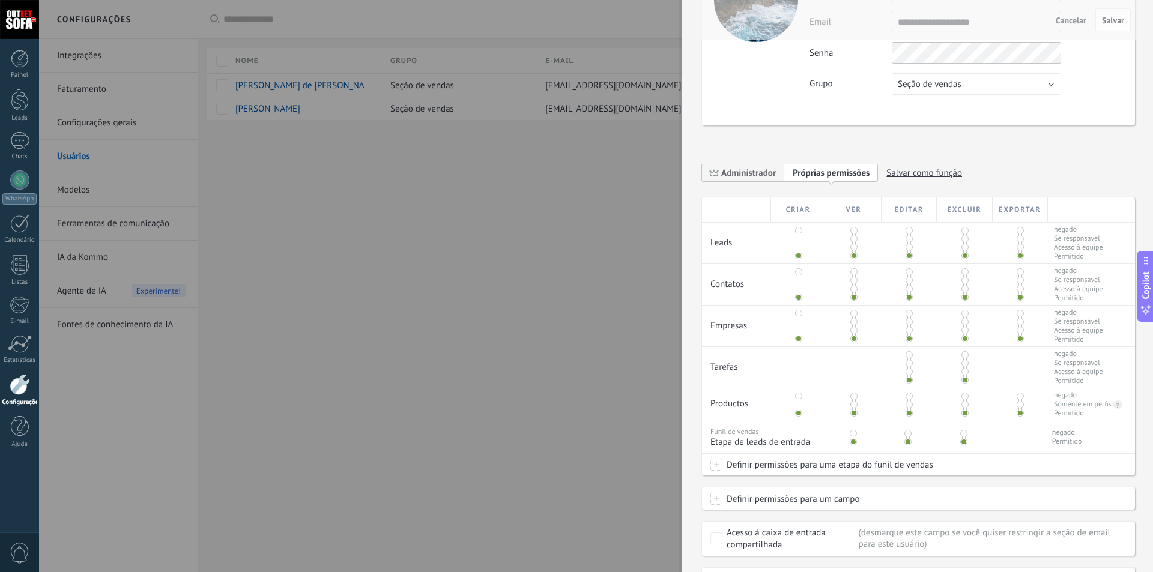
click at [449, 286] on div at bounding box center [576, 286] width 1153 height 572
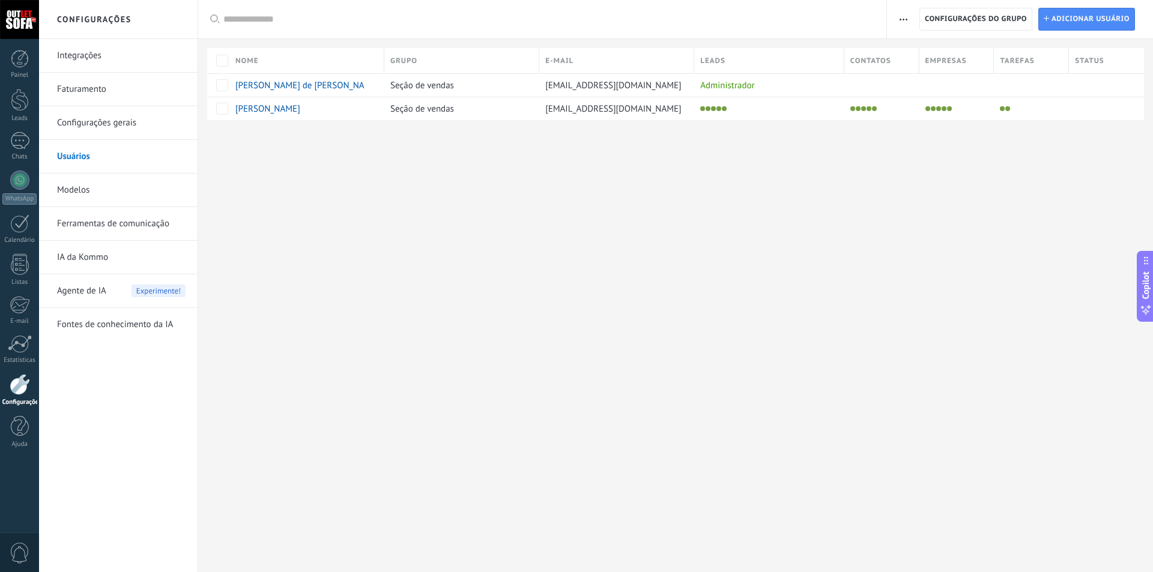
scroll to position [0, 0]
click at [300, 108] on span "[PERSON_NAME]" at bounding box center [267, 108] width 65 height 11
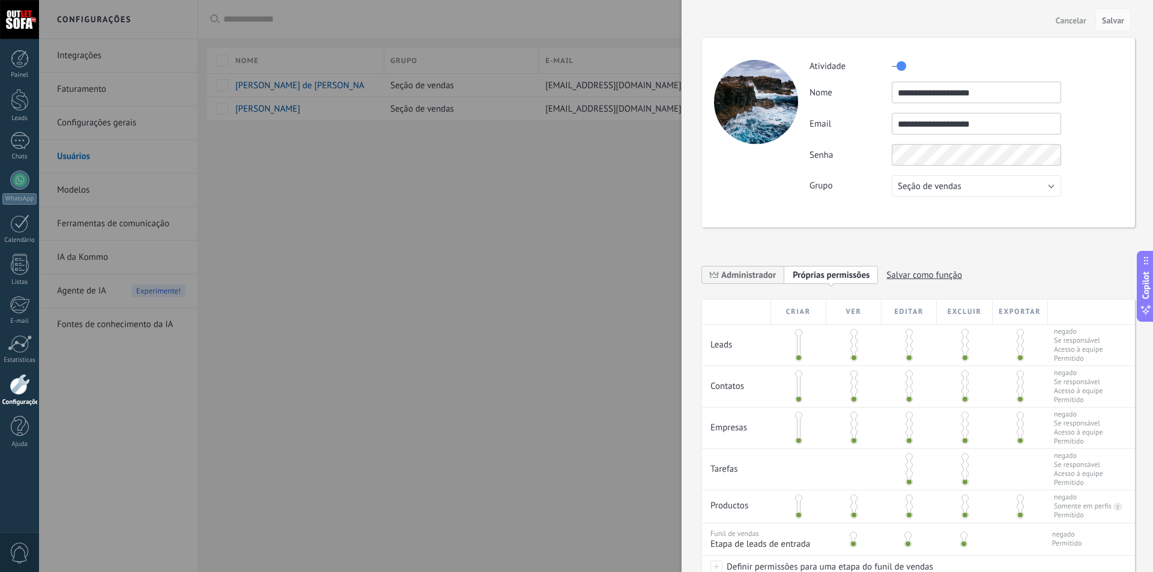
click at [828, 273] on span "Próprias permissões" at bounding box center [831, 275] width 77 height 11
click at [828, 279] on span "Próprias permissões" at bounding box center [831, 275] width 77 height 11
click at [899, 273] on span "Salvar como função" at bounding box center [925, 275] width 76 height 19
type input "******"
click at [942, 264] on div "**********" at bounding box center [918, 279] width 433 height 42
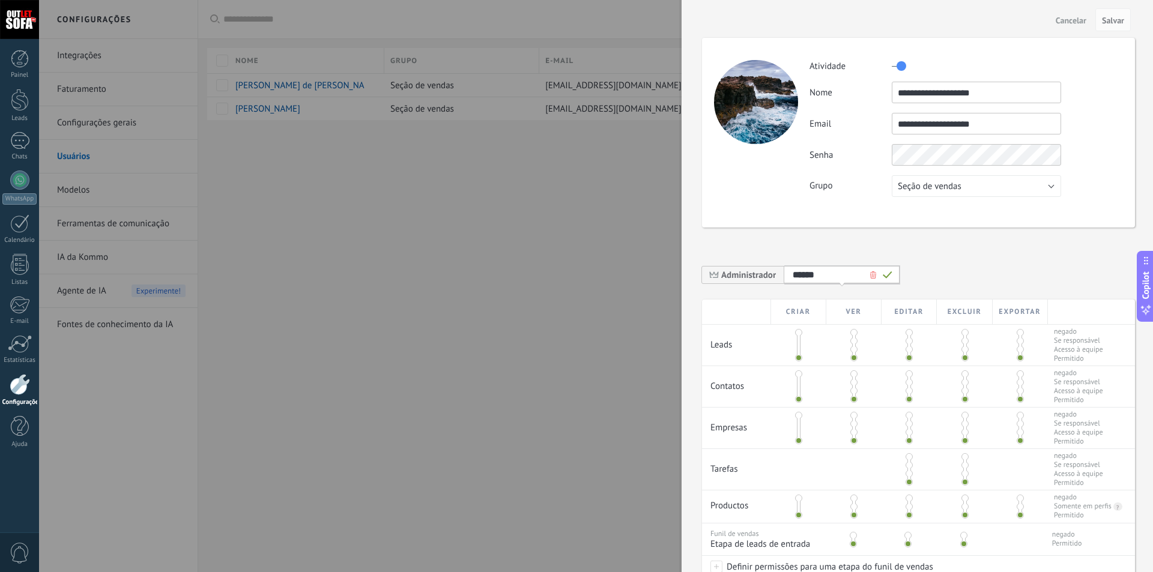
click at [889, 275] on use at bounding box center [887, 275] width 9 height 7
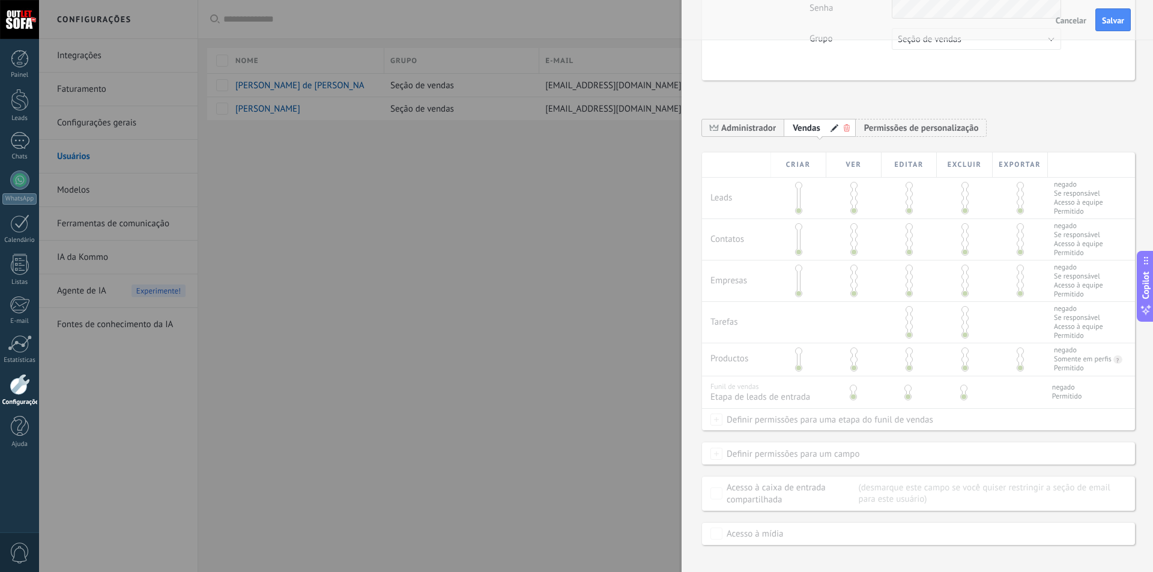
scroll to position [162, 0]
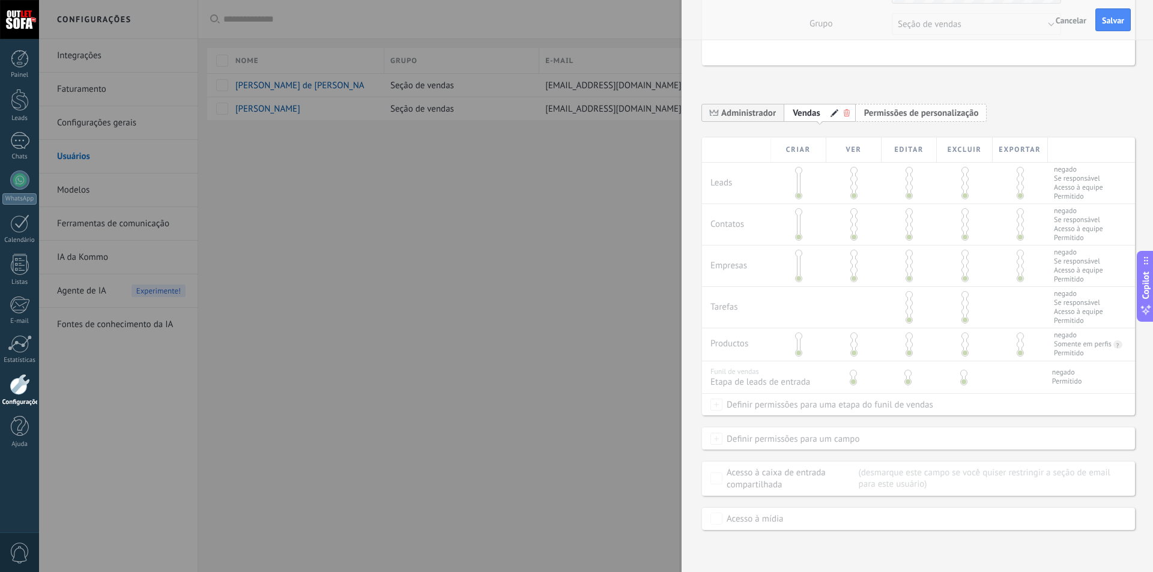
click at [930, 109] on span "Permissões de personalização" at bounding box center [921, 113] width 115 height 11
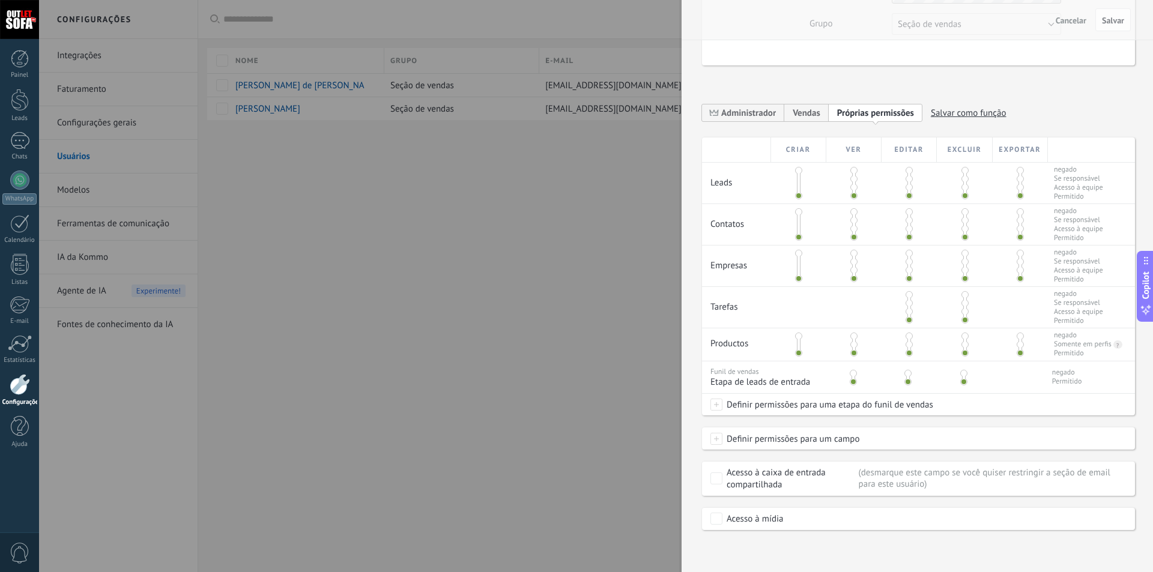
click at [908, 179] on span at bounding box center [909, 178] width 7 height 7
drag, startPoint x: 907, startPoint y: 170, endPoint x: 913, endPoint y: 183, distance: 14.5
click at [907, 172] on span at bounding box center [909, 170] width 7 height 7
click at [909, 178] on span at bounding box center [909, 178] width 7 height 7
click at [906, 196] on span at bounding box center [909, 195] width 7 height 7
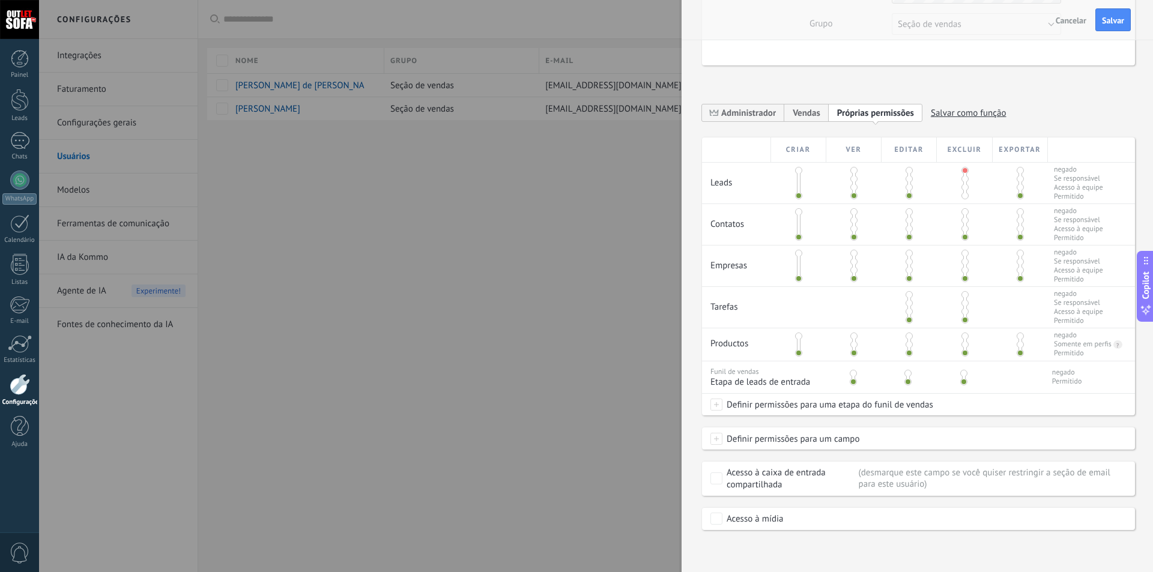
click at [962, 196] on span at bounding box center [965, 195] width 7 height 7
click at [964, 169] on span at bounding box center [965, 170] width 7 height 7
click at [962, 195] on span at bounding box center [965, 195] width 7 height 7
click at [1140, 139] on div "**********" at bounding box center [918, 286] width 472 height 572
click at [1074, 90] on div "**********" at bounding box center [918, 191] width 433 height 679
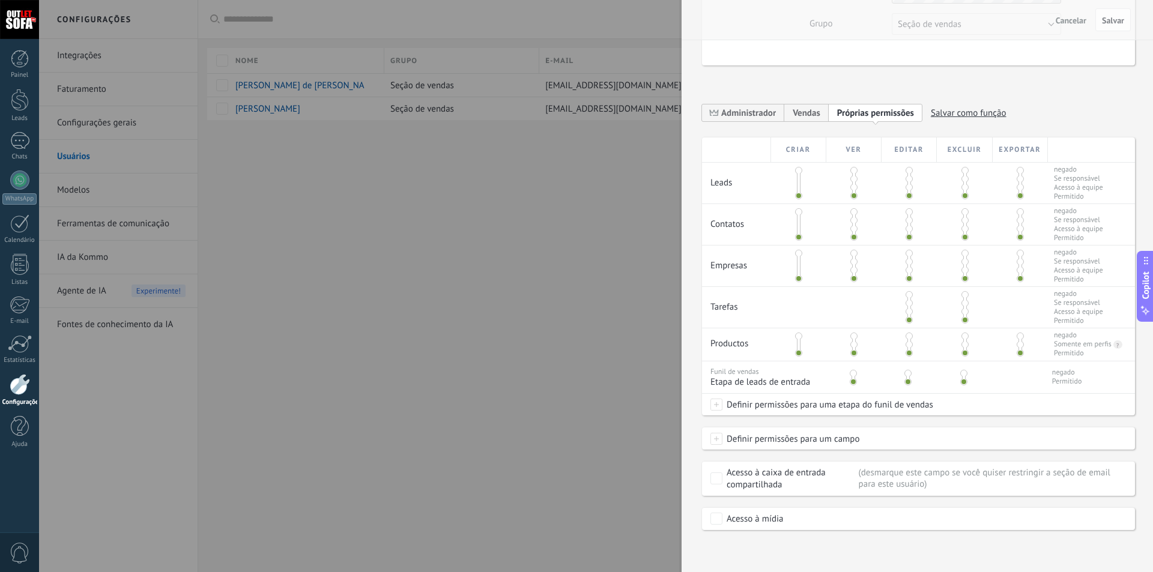
click at [1066, 19] on span "Cancelar" at bounding box center [1071, 20] width 31 height 8
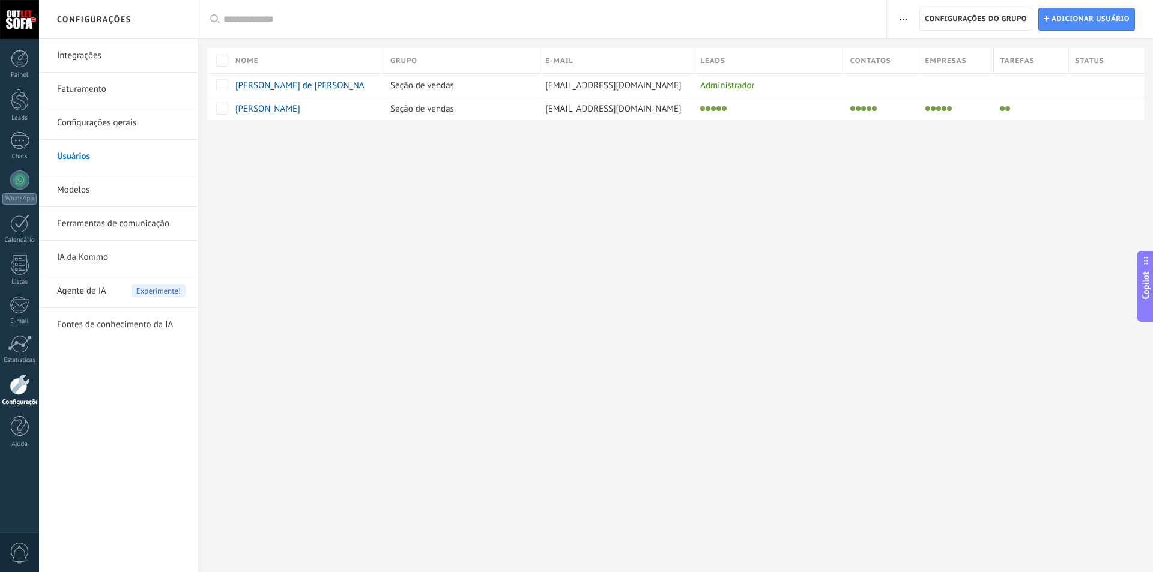
scroll to position [0, 0]
click at [84, 192] on link "Modelos" at bounding box center [121, 191] width 129 height 34
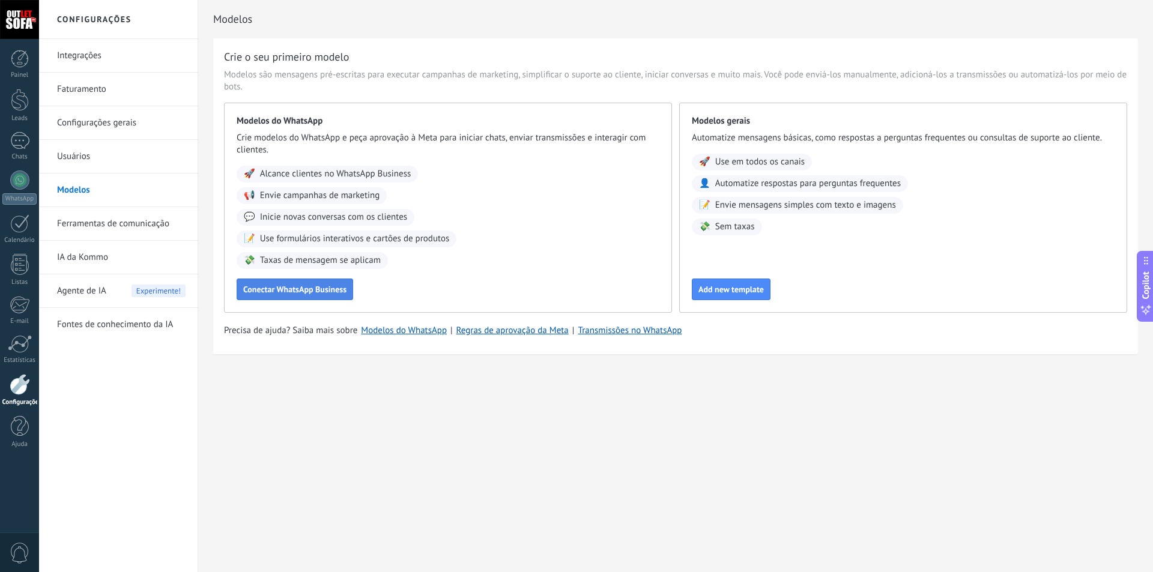
click at [302, 294] on span "Conectar WhatsApp Business" at bounding box center [294, 289] width 103 height 8
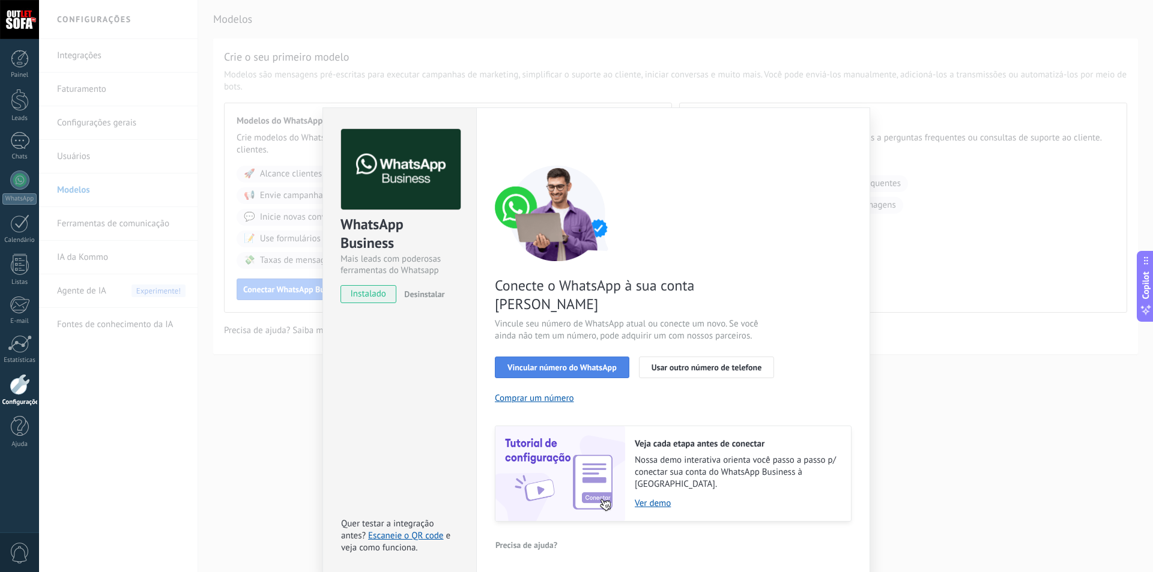
click at [574, 363] on span "Vincular número do WhatsApp" at bounding box center [562, 367] width 109 height 8
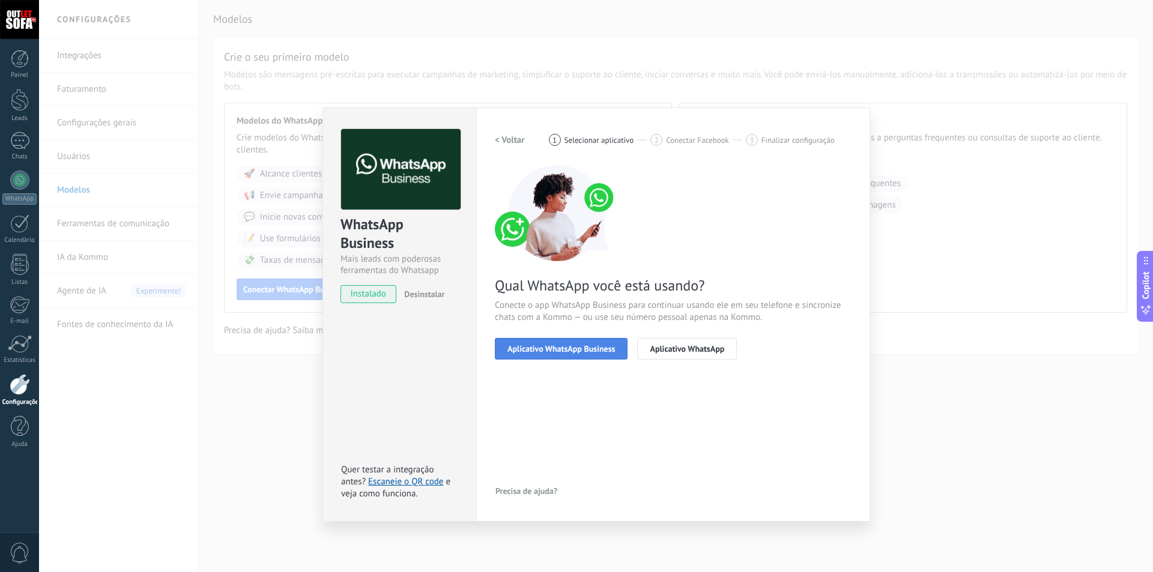
click at [576, 353] on span "Aplicativo WhatsApp Business" at bounding box center [562, 349] width 108 height 8
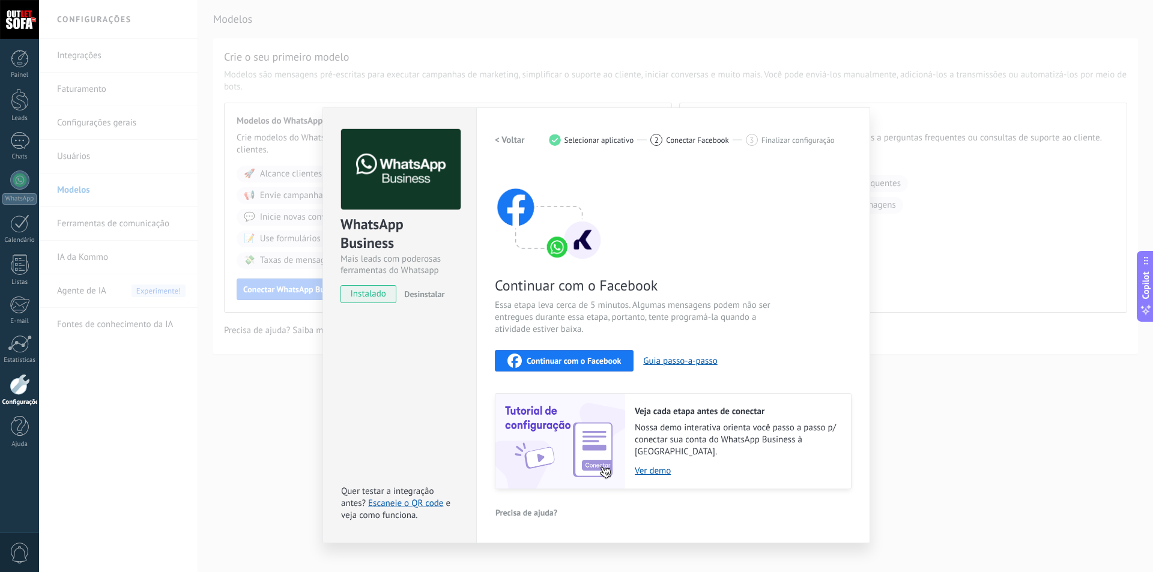
click at [561, 360] on span "Continuar com o Facebook" at bounding box center [574, 361] width 94 height 8
click at [929, 305] on div "WhatsApp Business Mais leads com poderosas ferramentas do Whatsapp instalado De…" at bounding box center [596, 286] width 1114 height 572
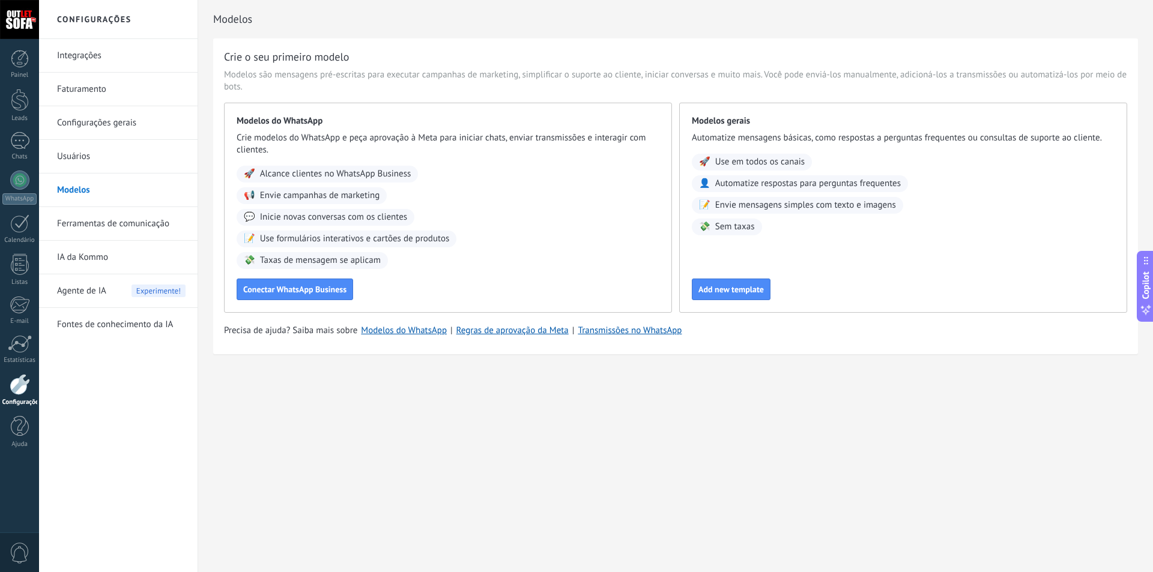
click at [112, 221] on link "Ferramentas de comunicação" at bounding box center [121, 224] width 129 height 34
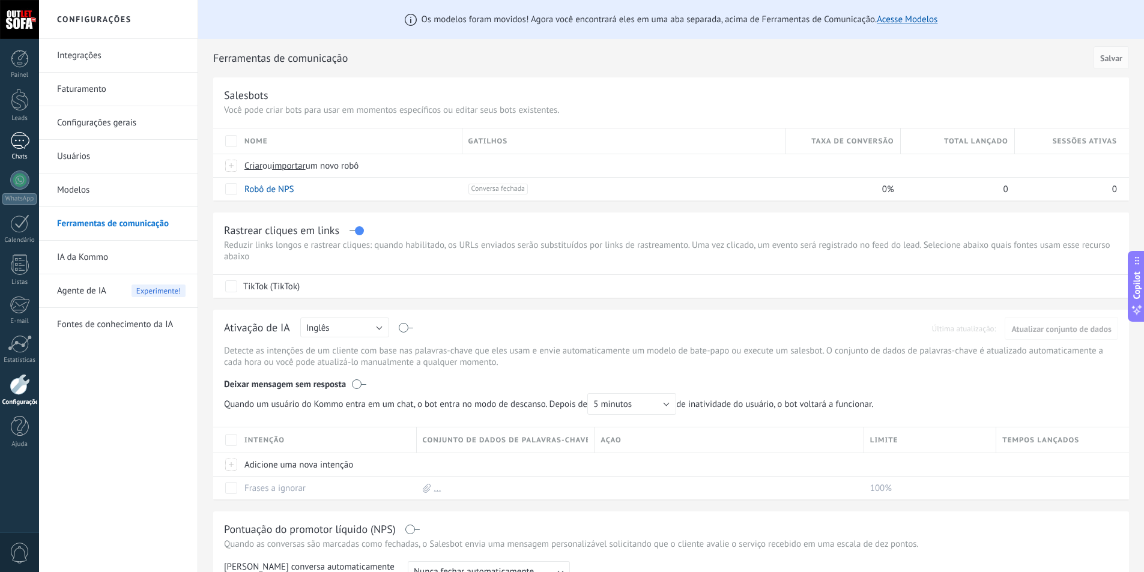
click at [23, 139] on div at bounding box center [19, 140] width 19 height 17
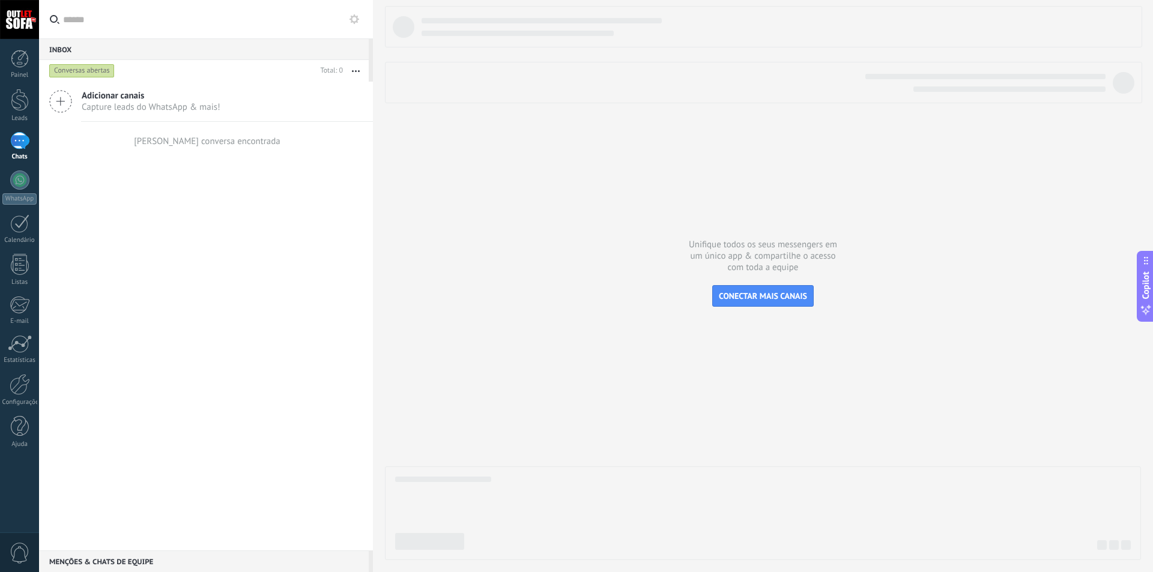
click at [125, 103] on span "Capture leads do WhatsApp & mais!" at bounding box center [151, 107] width 139 height 11
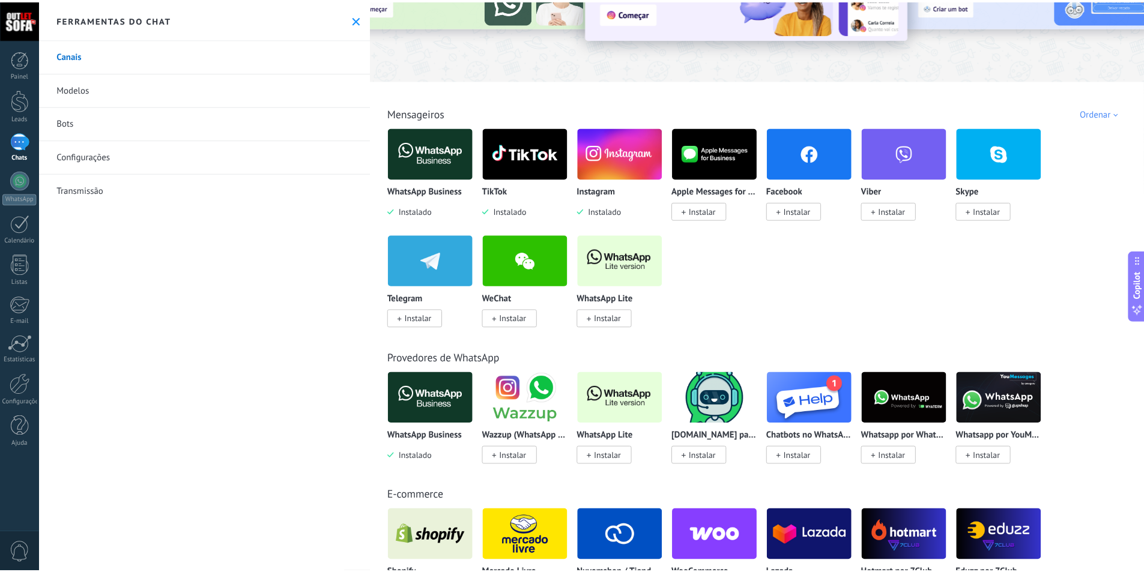
scroll to position [120, 0]
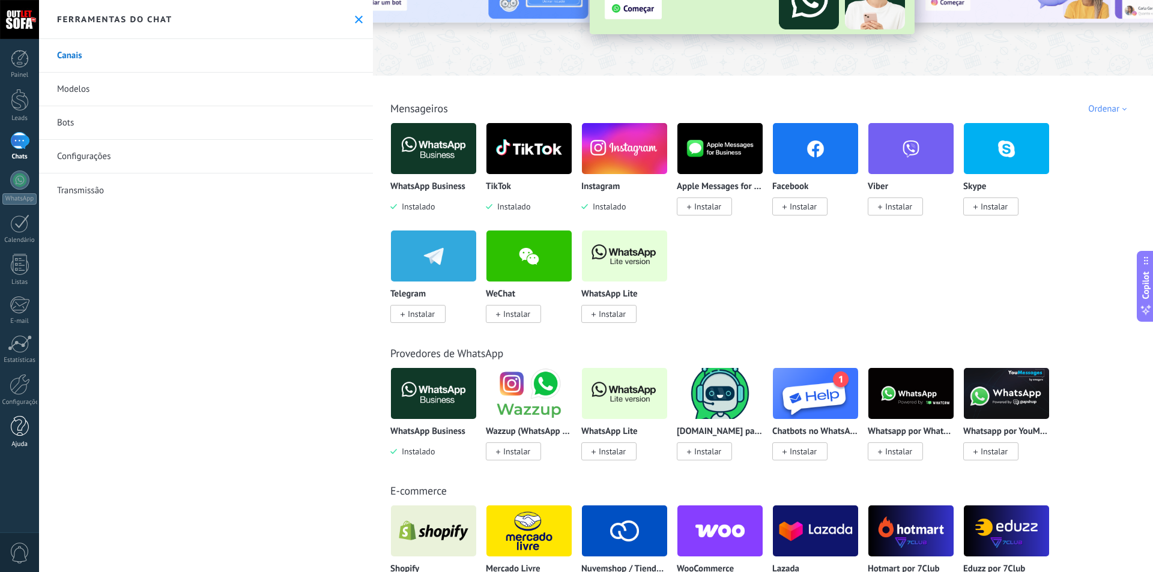
click at [18, 431] on div at bounding box center [20, 426] width 18 height 21
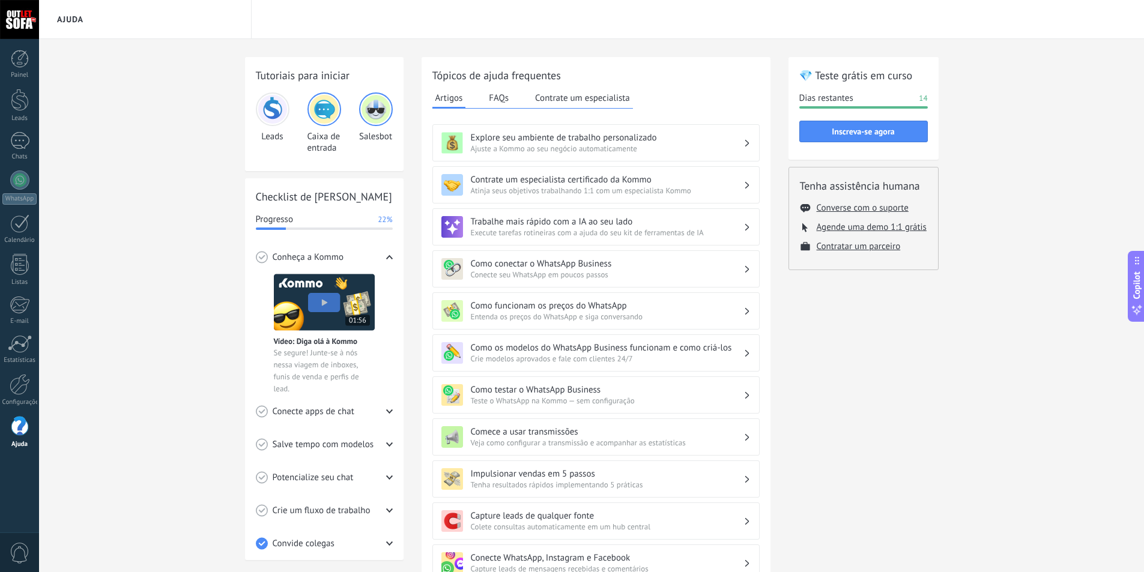
click at [326, 302] on img at bounding box center [324, 302] width 101 height 57
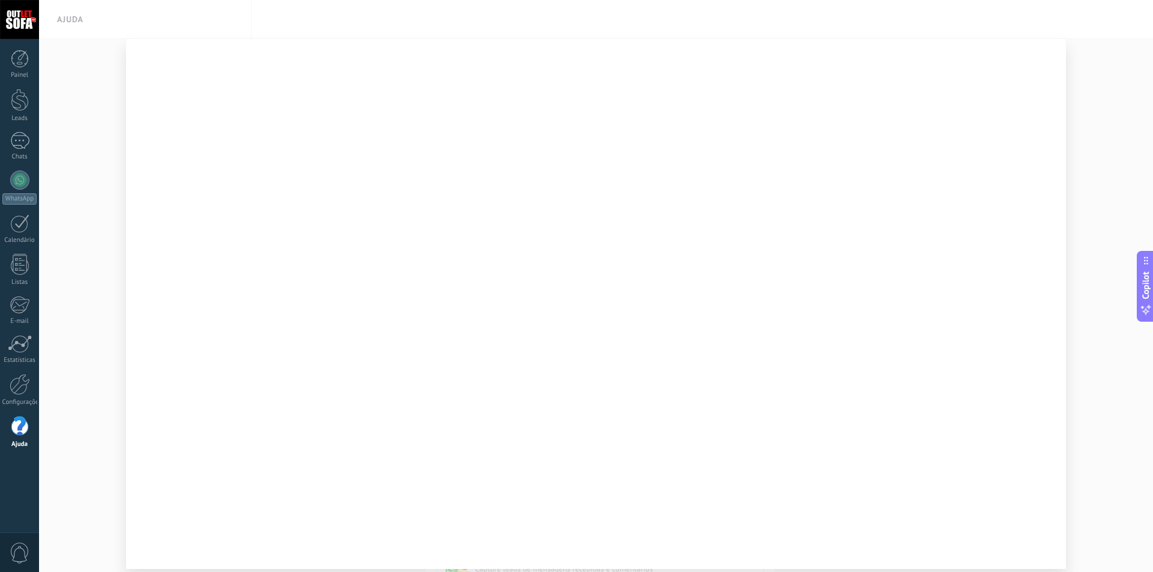
click at [1110, 119] on div at bounding box center [596, 286] width 1114 height 572
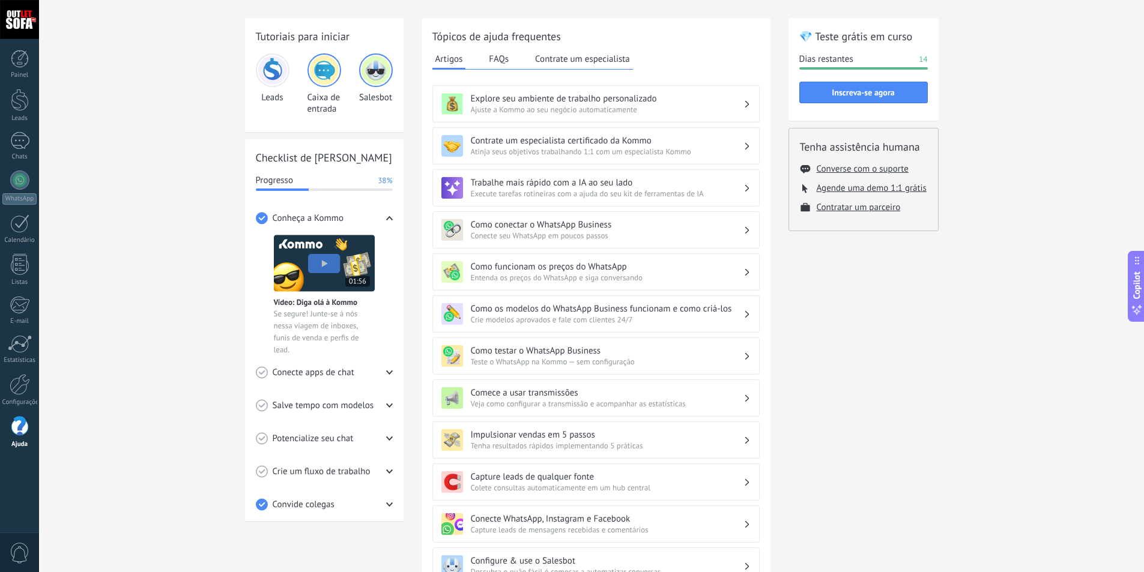
scroll to position [60, 0]
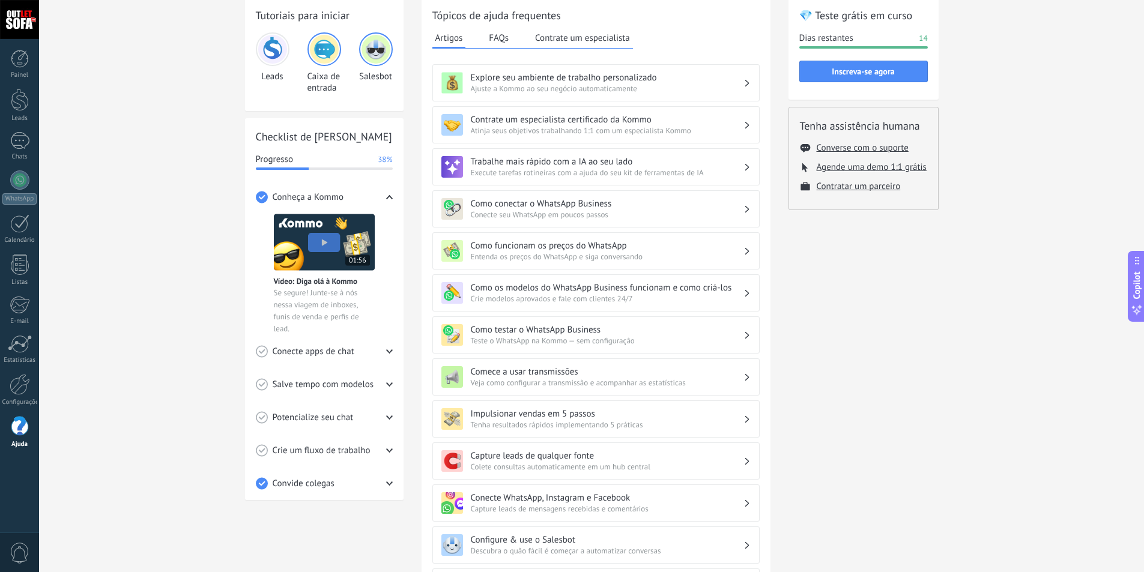
click at [389, 351] on icon at bounding box center [389, 351] width 7 height 7
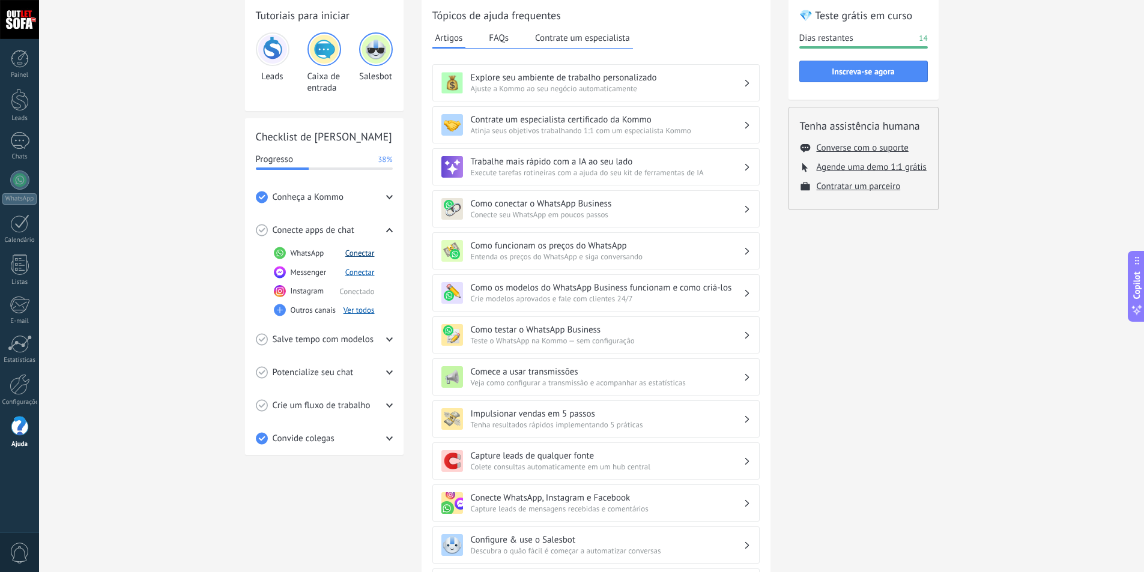
click at [363, 248] on button "Conectar" at bounding box center [359, 253] width 29 height 10
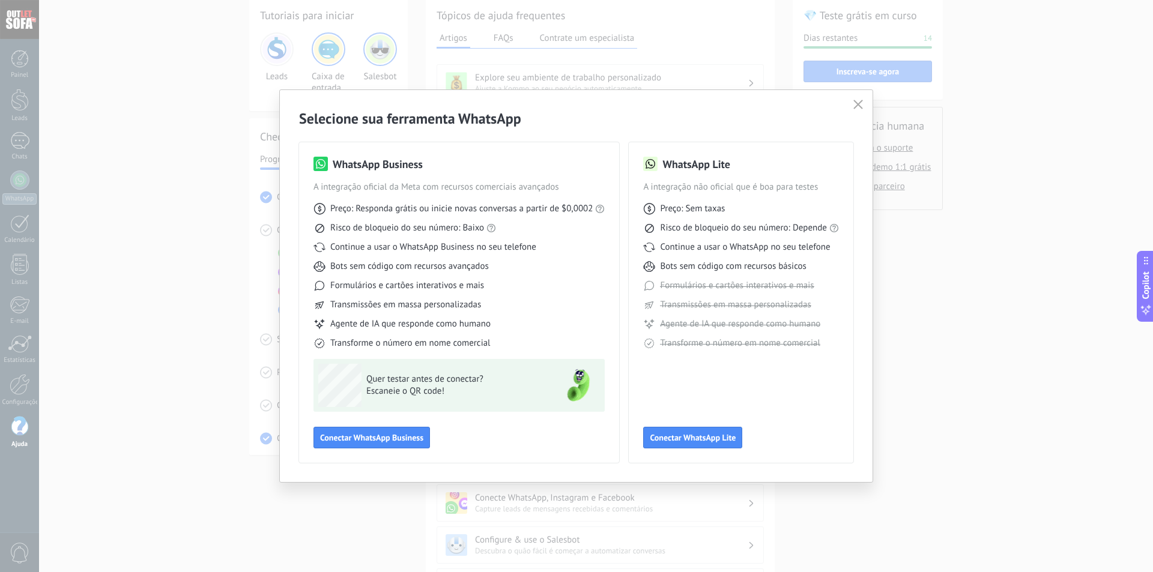
drag, startPoint x: 386, startPoint y: 442, endPoint x: 0, endPoint y: 596, distance: 416.0
click at [0, 512] on html ".abccls-1,.abccls-2{fill-rule:evenodd}.abccls-2{fill:#fff} .abfcls-1{fill:none}…" at bounding box center [576, 226] width 1153 height 572
click at [369, 437] on span "Conectar WhatsApp Business" at bounding box center [371, 438] width 103 height 8
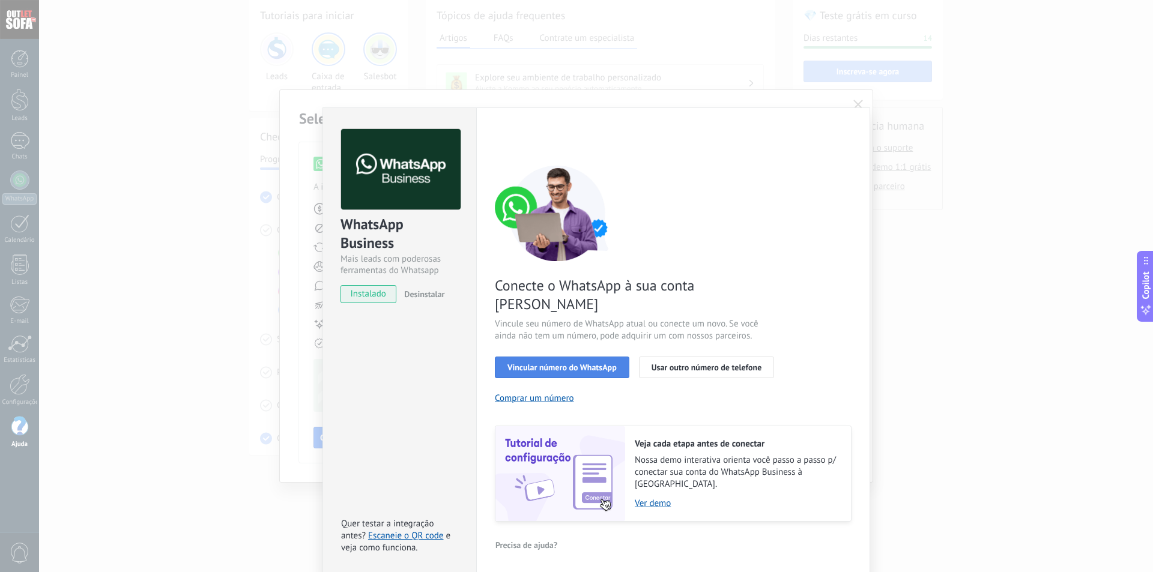
click at [560, 357] on button "Vincular número do WhatsApp" at bounding box center [562, 368] width 135 height 22
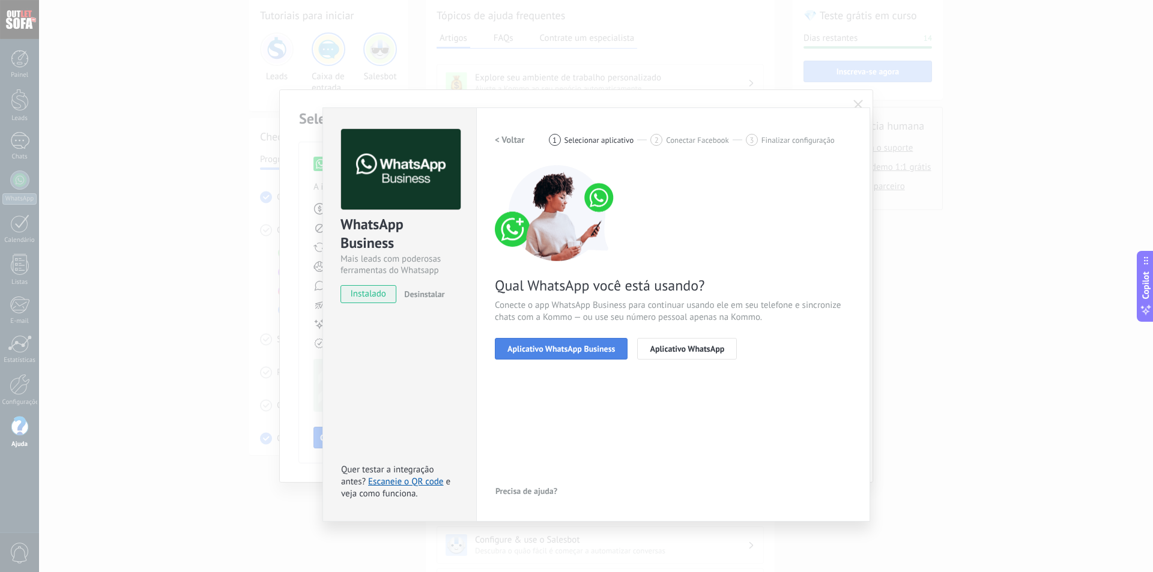
click at [547, 350] on span "Aplicativo WhatsApp Business" at bounding box center [562, 349] width 108 height 8
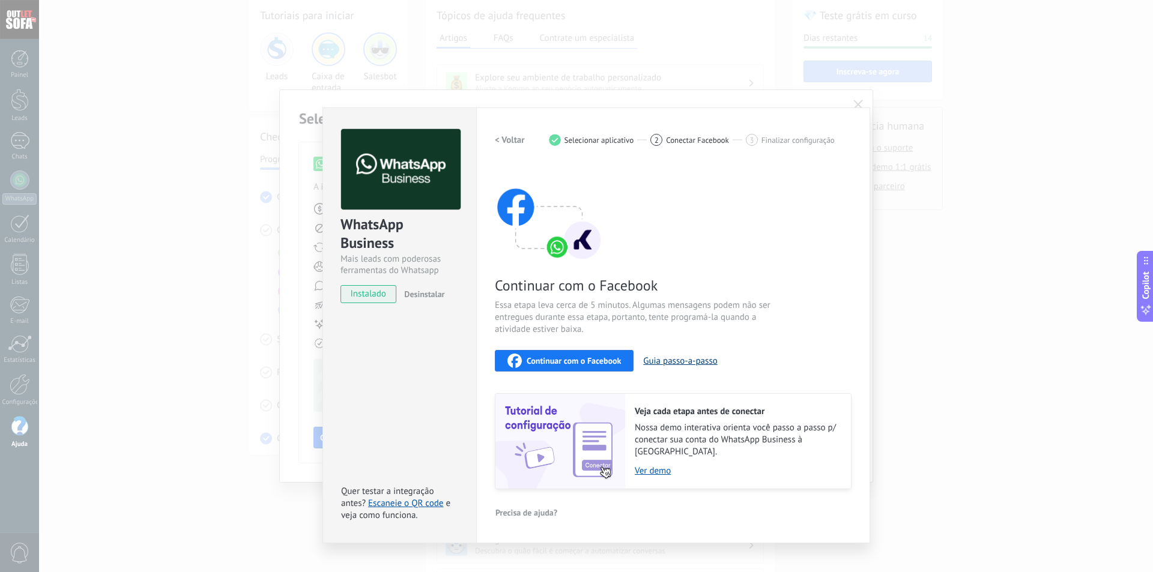
click at [688, 361] on button "Guia passo-a-passo" at bounding box center [680, 361] width 74 height 11
click at [968, 266] on div "WhatsApp Business Mais leads com poderosas ferramentas do Whatsapp instalado De…" at bounding box center [596, 286] width 1114 height 572
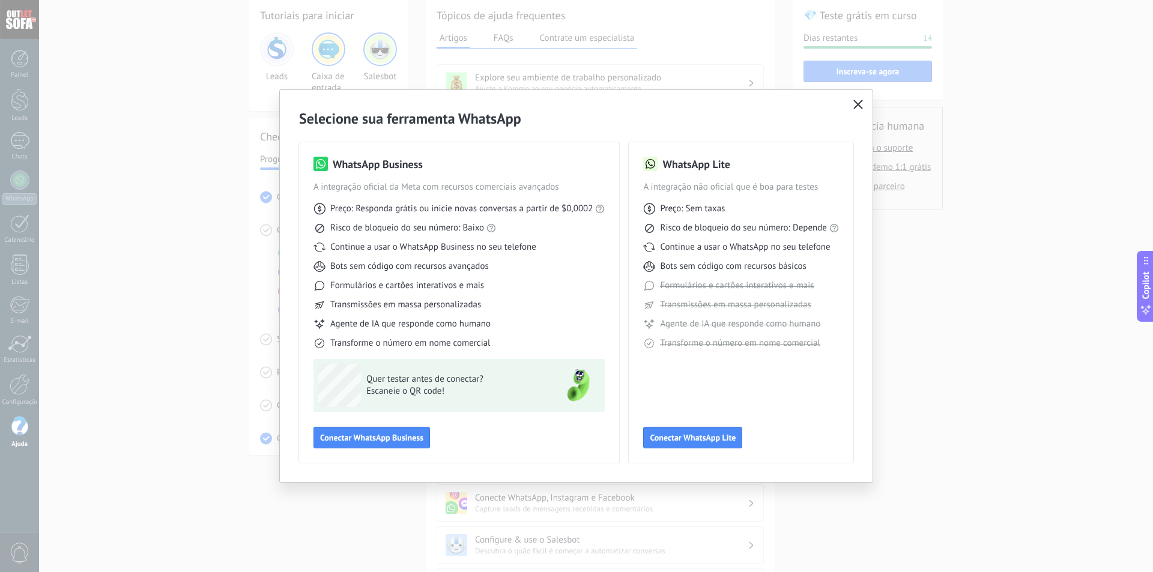
drag, startPoint x: 858, startPoint y: 100, endPoint x: 849, endPoint y: 104, distance: 9.7
click at [857, 101] on icon "button" at bounding box center [859, 105] width 10 height 10
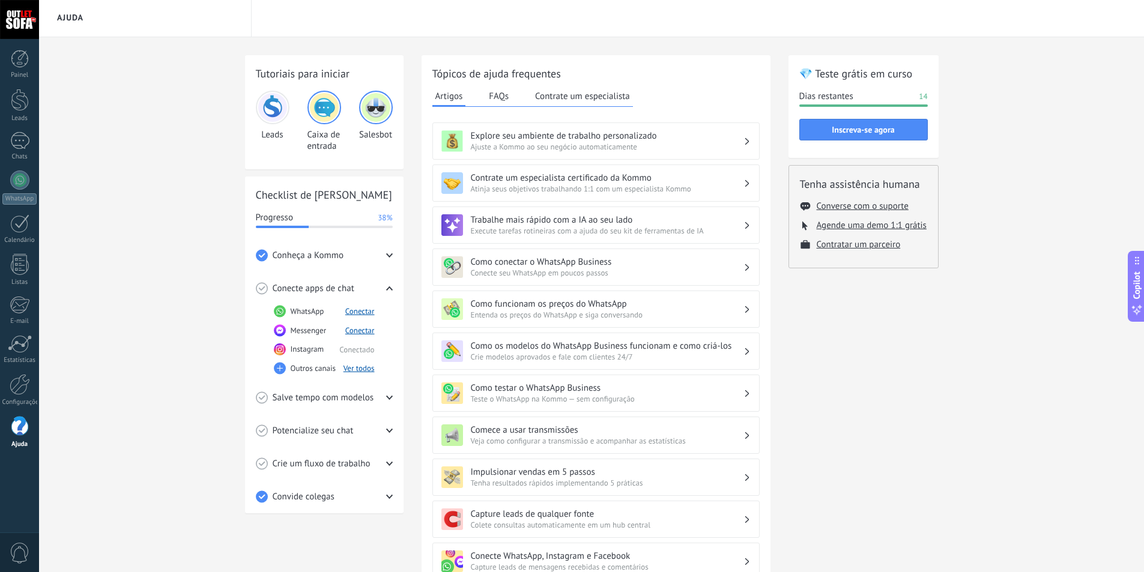
scroll to position [0, 0]
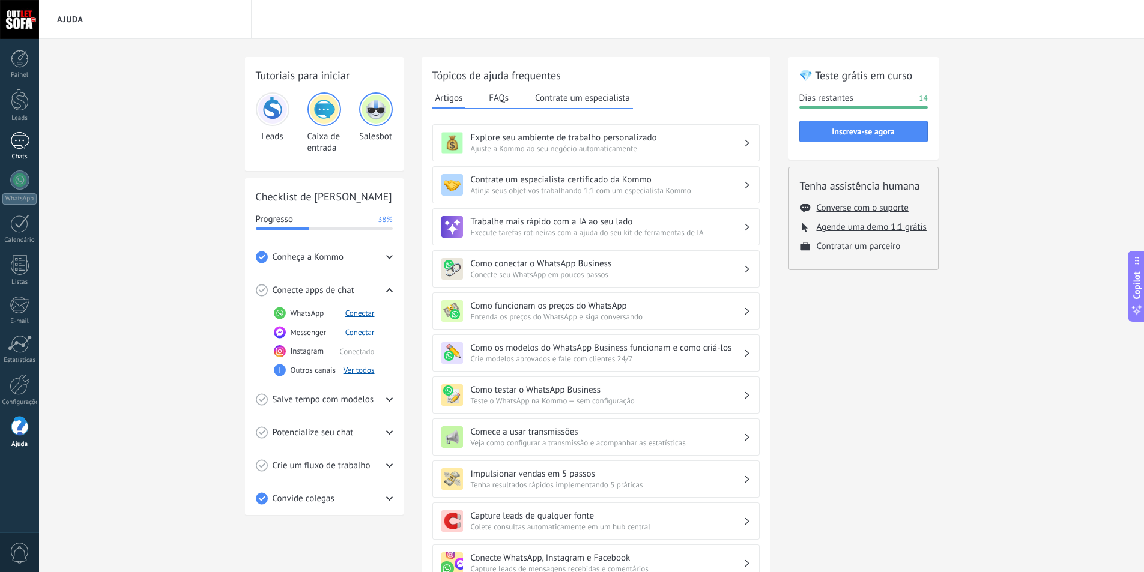
click at [13, 141] on div at bounding box center [19, 140] width 19 height 17
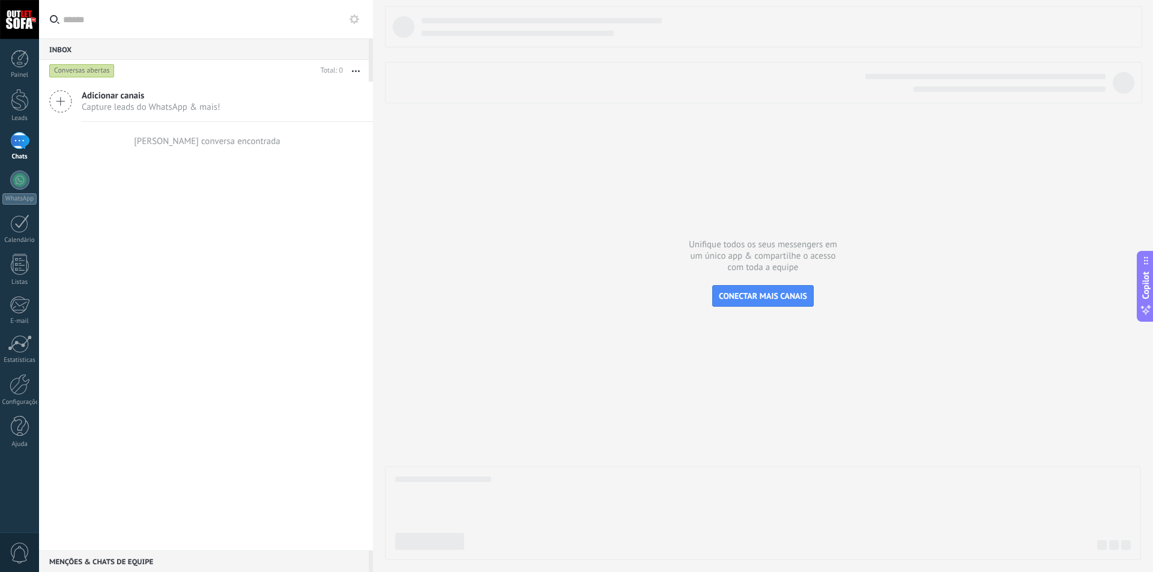
click at [22, 145] on div at bounding box center [19, 140] width 19 height 17
click at [17, 188] on div at bounding box center [19, 180] width 19 height 19
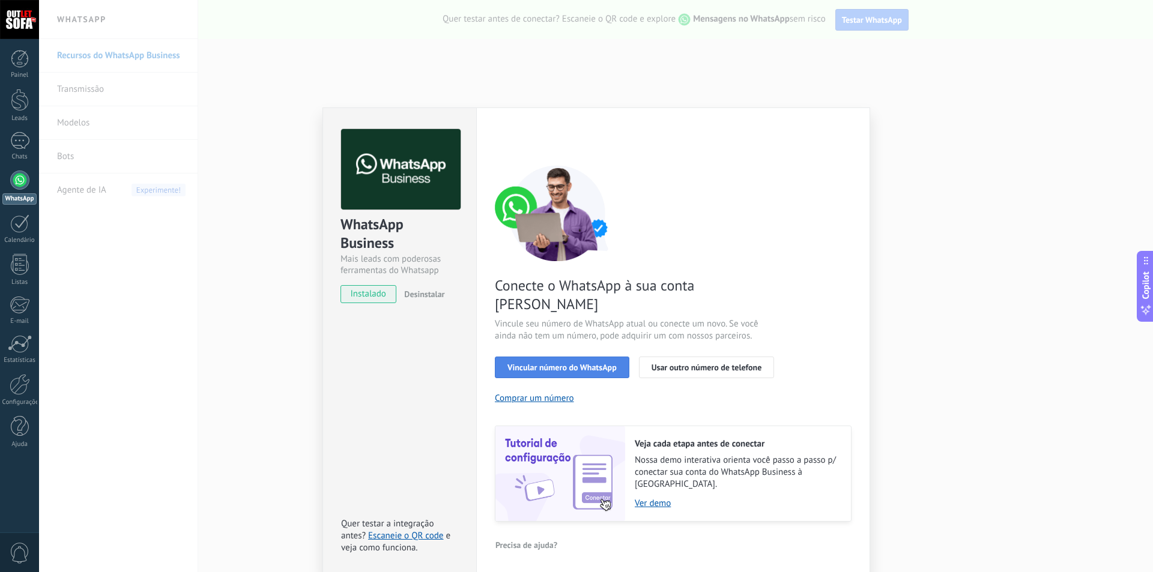
click at [565, 363] on span "Vincular número do WhatsApp" at bounding box center [562, 367] width 109 height 8
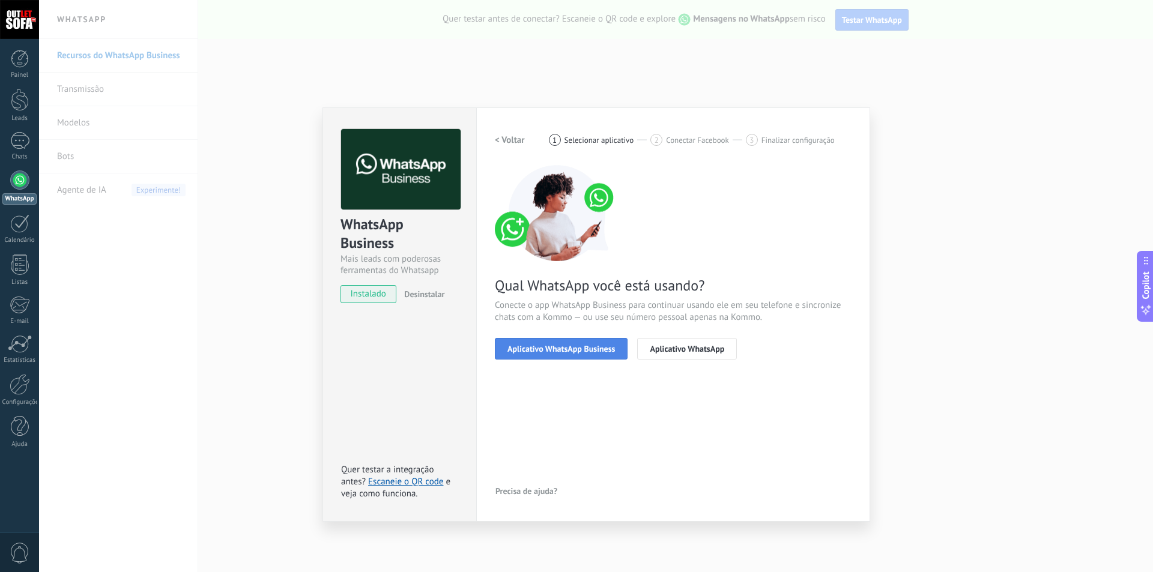
click at [555, 353] on span "Aplicativo WhatsApp Business" at bounding box center [562, 349] width 108 height 8
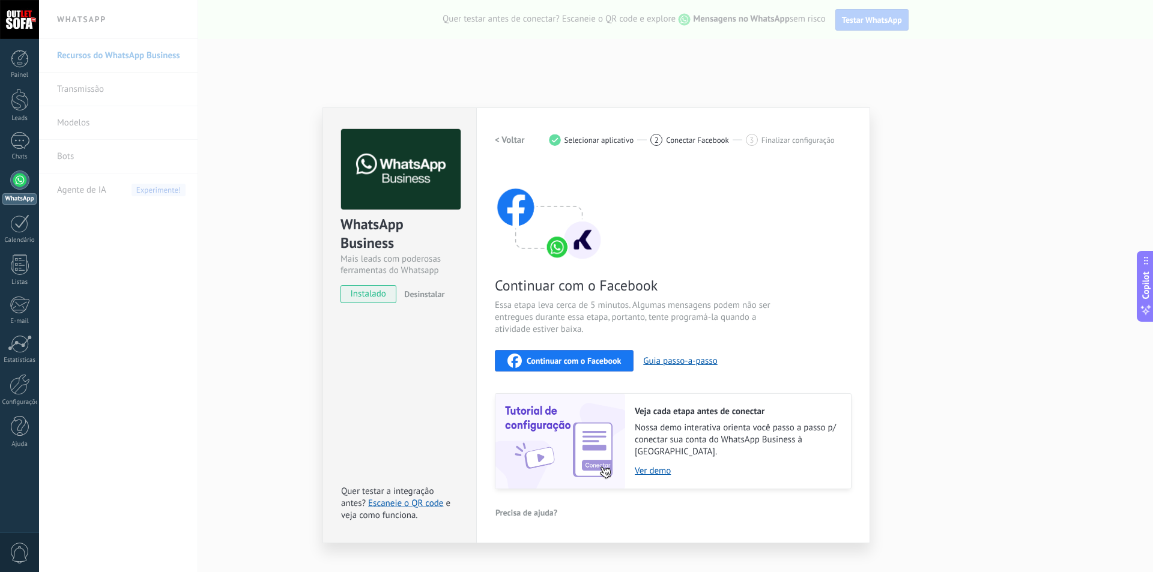
click at [595, 365] on span "Continuar com o Facebook" at bounding box center [574, 361] width 94 height 8
click at [580, 359] on span "Continuar com o Facebook" at bounding box center [574, 361] width 94 height 8
click at [701, 140] on span "Conectar Facebook" at bounding box center [697, 140] width 63 height 9
click at [785, 142] on span "Finalizar configuração" at bounding box center [798, 140] width 73 height 9
click at [580, 364] on span "Continuar com o Facebook" at bounding box center [574, 361] width 94 height 8
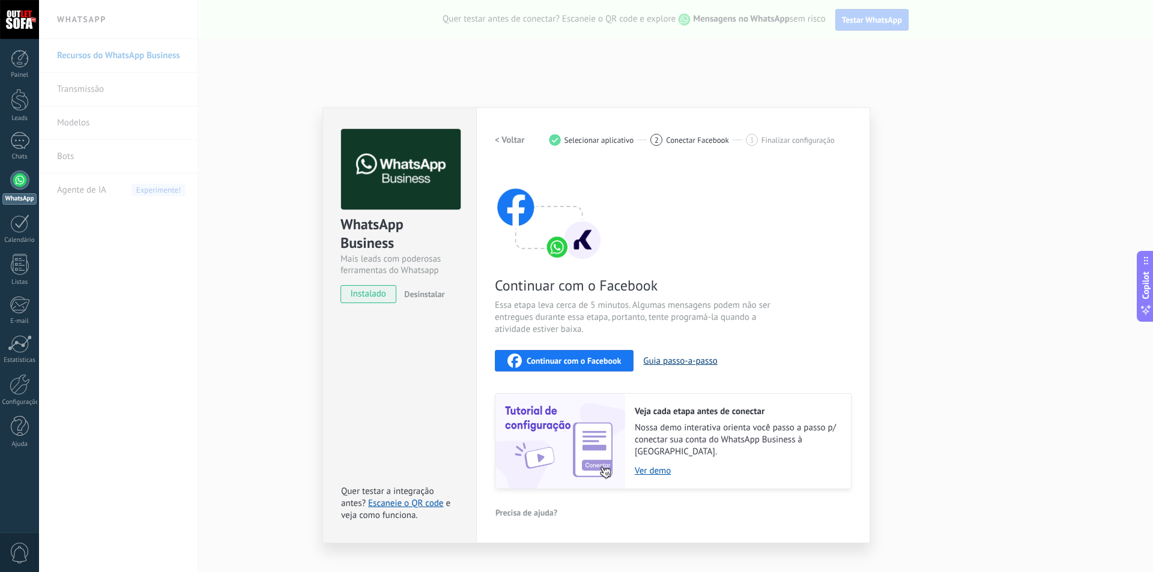
click at [703, 358] on button "Guia passo-a-passo" at bounding box center [680, 361] width 74 height 11
click at [220, 433] on div "WhatsApp Business Mais leads com poderosas ferramentas do Whatsapp instalado De…" at bounding box center [596, 286] width 1114 height 572
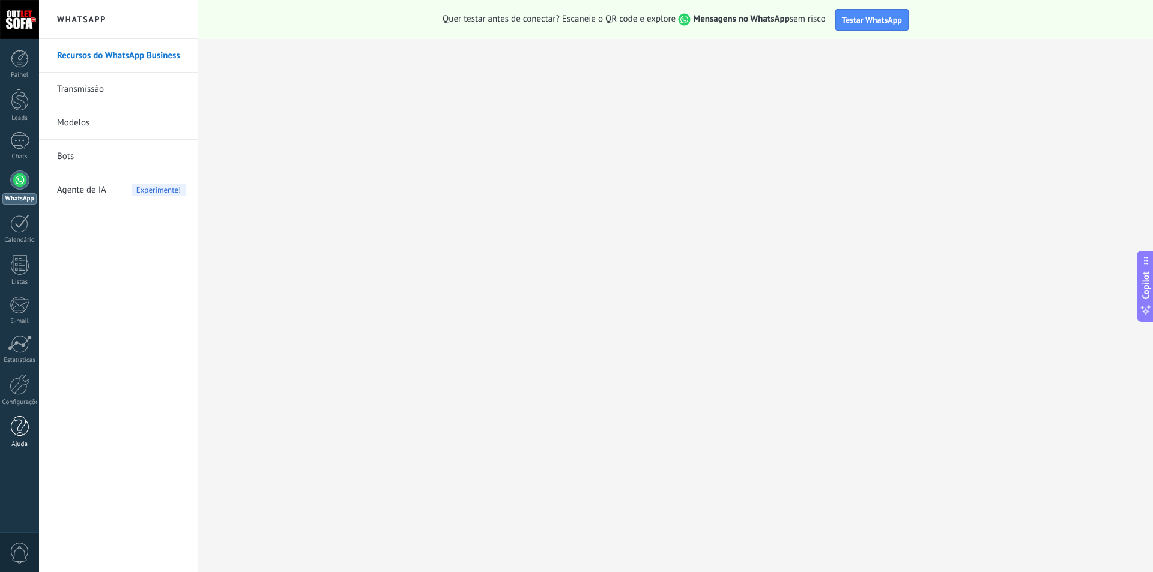
click at [22, 433] on div at bounding box center [20, 426] width 18 height 21
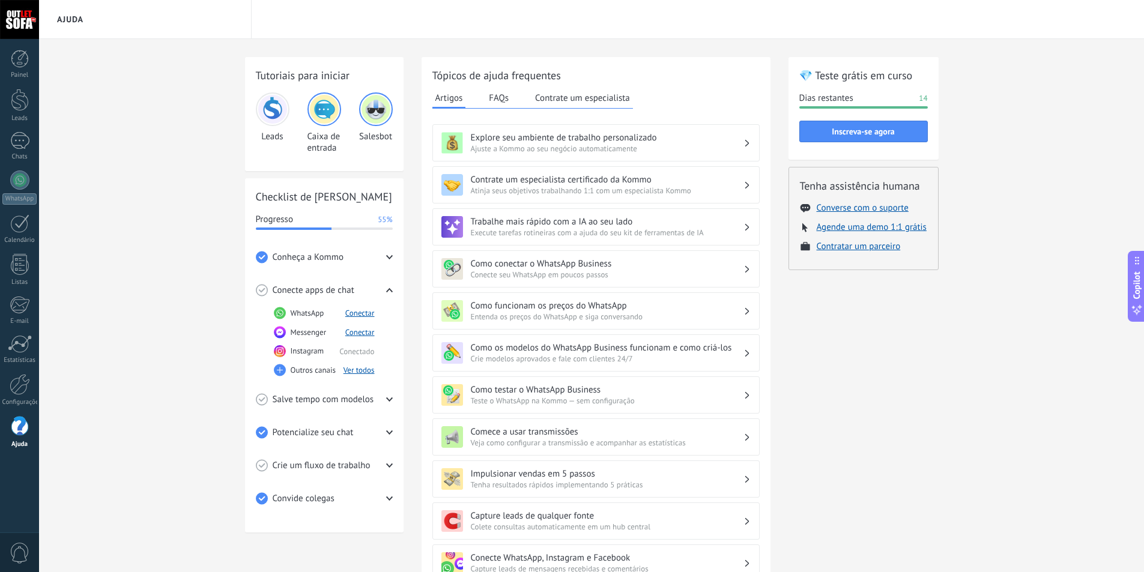
click at [388, 399] on icon at bounding box center [389, 399] width 7 height 7
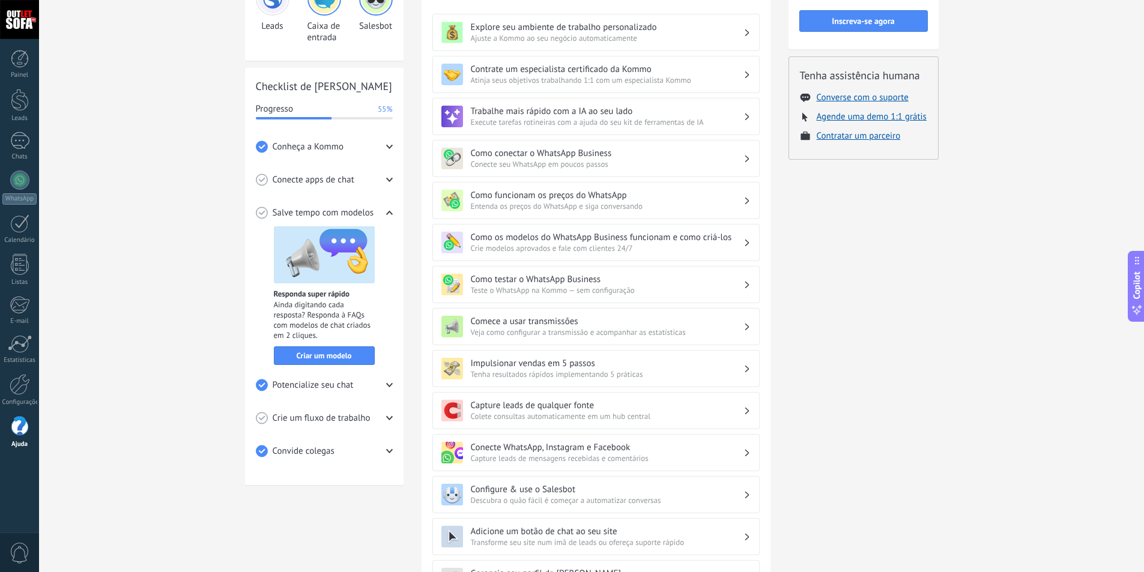
scroll to position [180, 0]
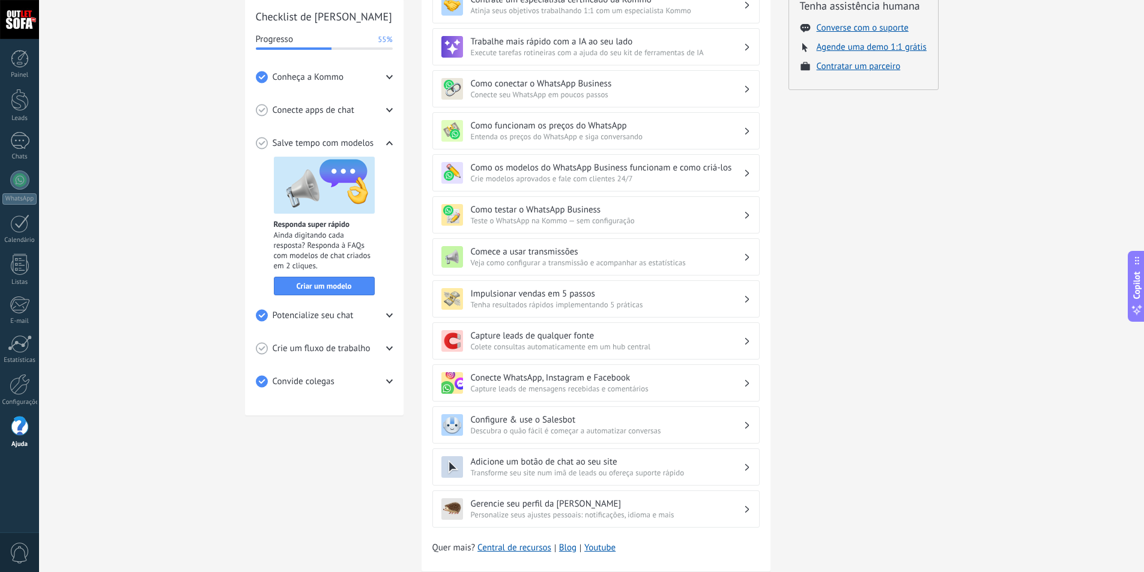
click at [389, 317] on icon at bounding box center [389, 315] width 7 height 7
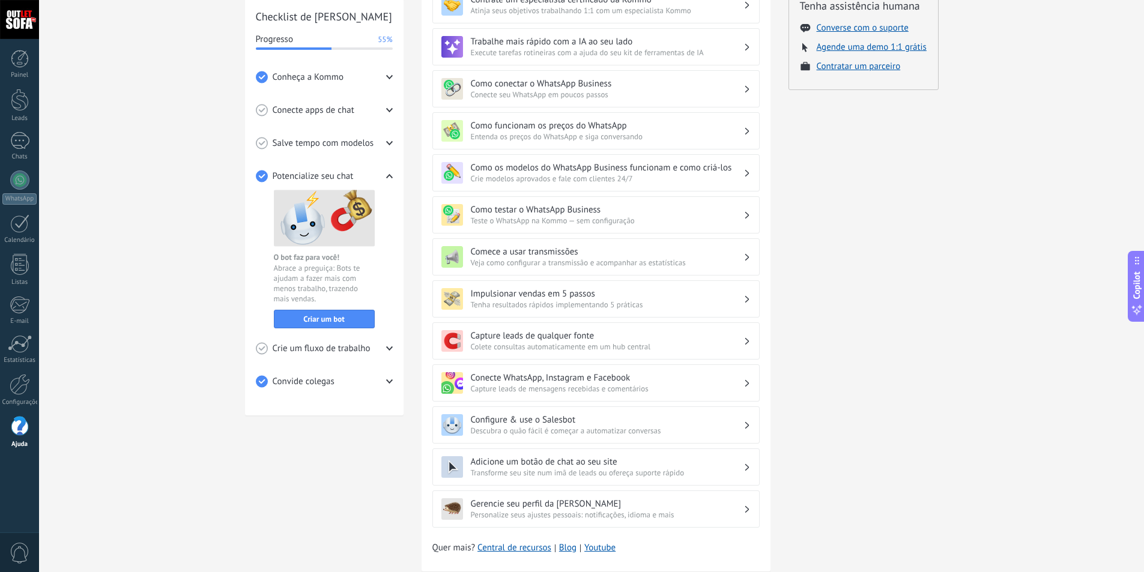
click at [389, 347] on icon at bounding box center [389, 348] width 7 height 7
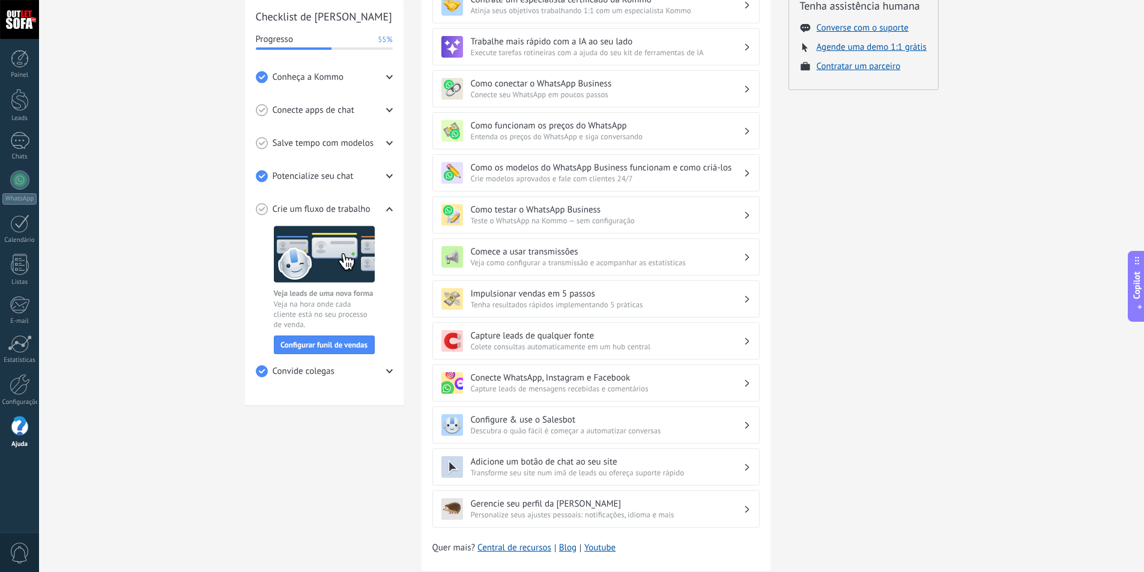
click at [389, 214] on div "Crie um fluxo de trabalho" at bounding box center [324, 209] width 137 height 33
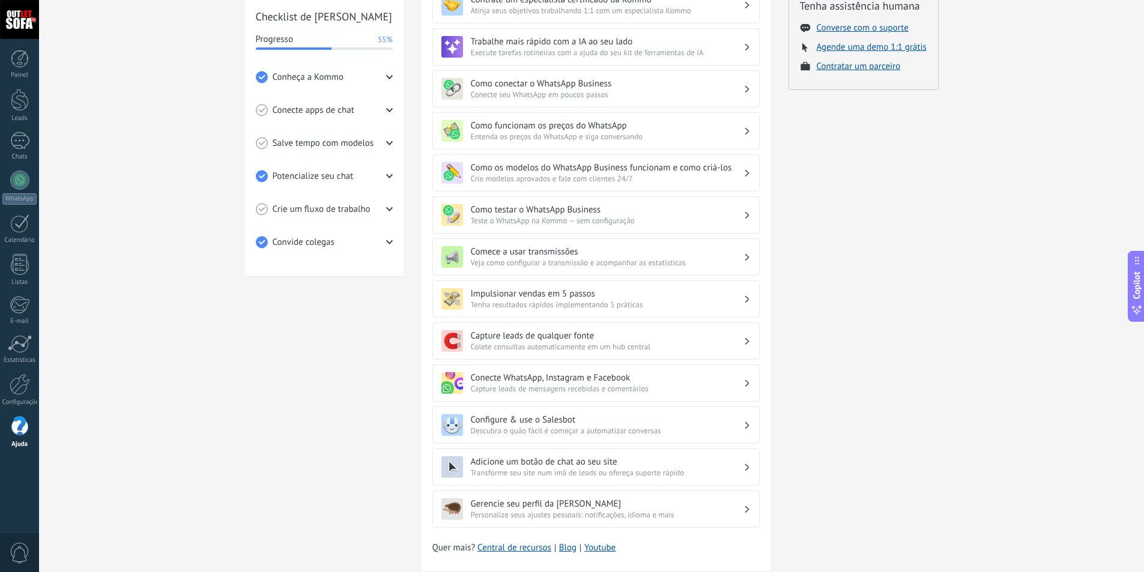
click at [389, 177] on use at bounding box center [389, 176] width 7 height 4
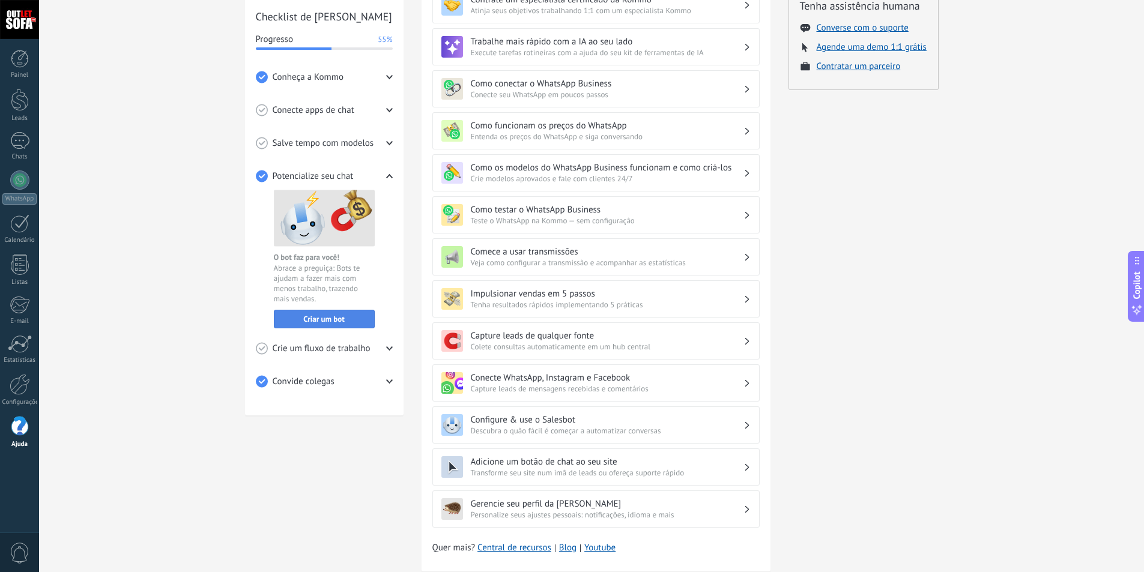
click at [333, 318] on span "Criar um bot" at bounding box center [323, 319] width 41 height 8
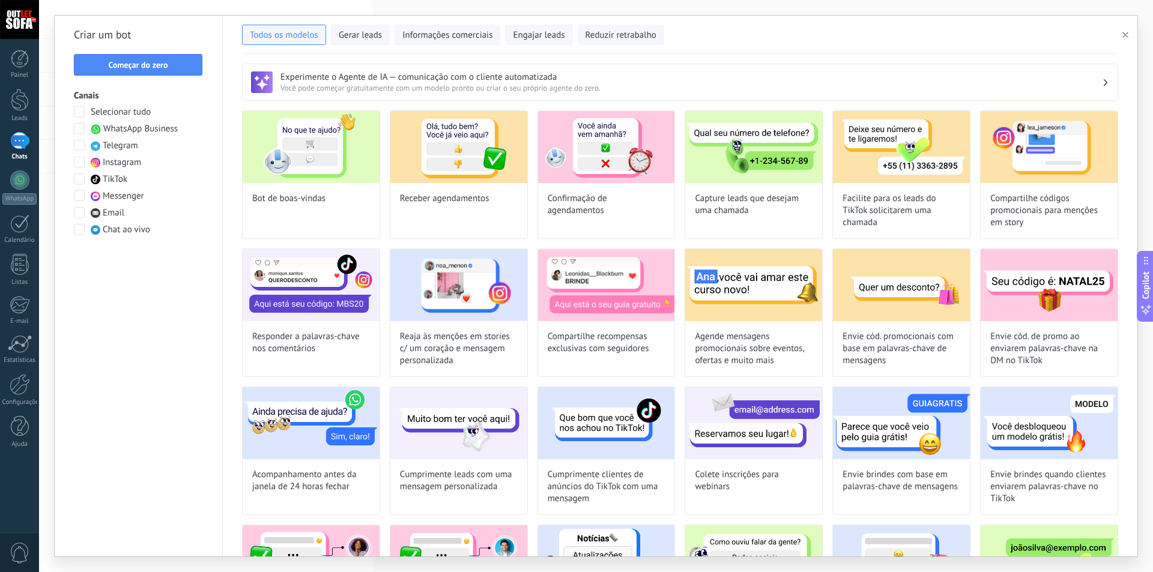
click at [80, 163] on span at bounding box center [79, 162] width 11 height 11
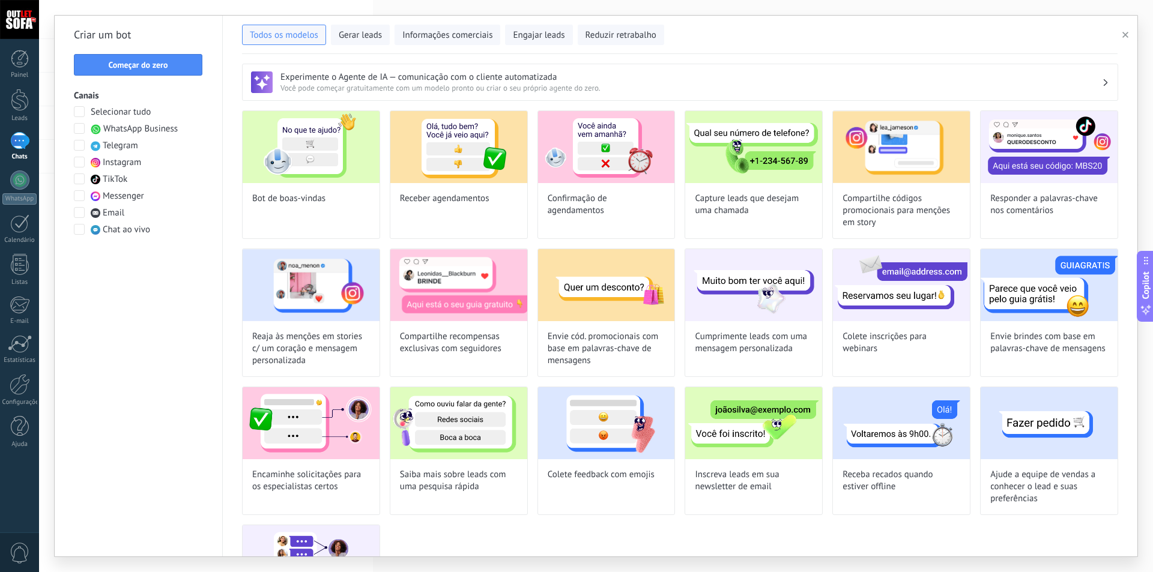
click at [79, 128] on span at bounding box center [79, 128] width 11 height 11
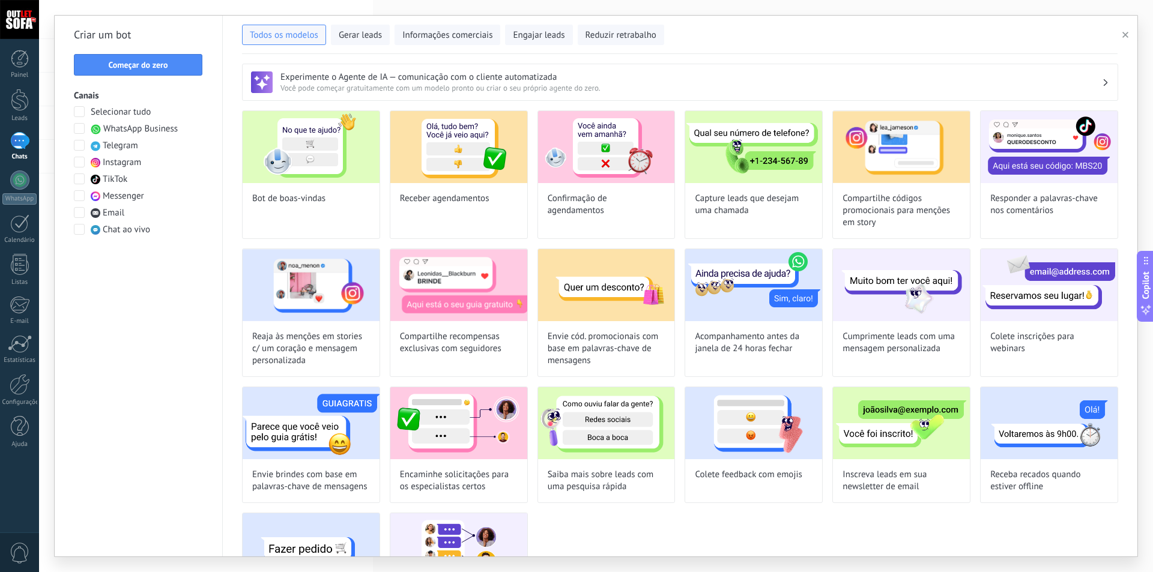
click at [75, 163] on span at bounding box center [79, 162] width 11 height 11
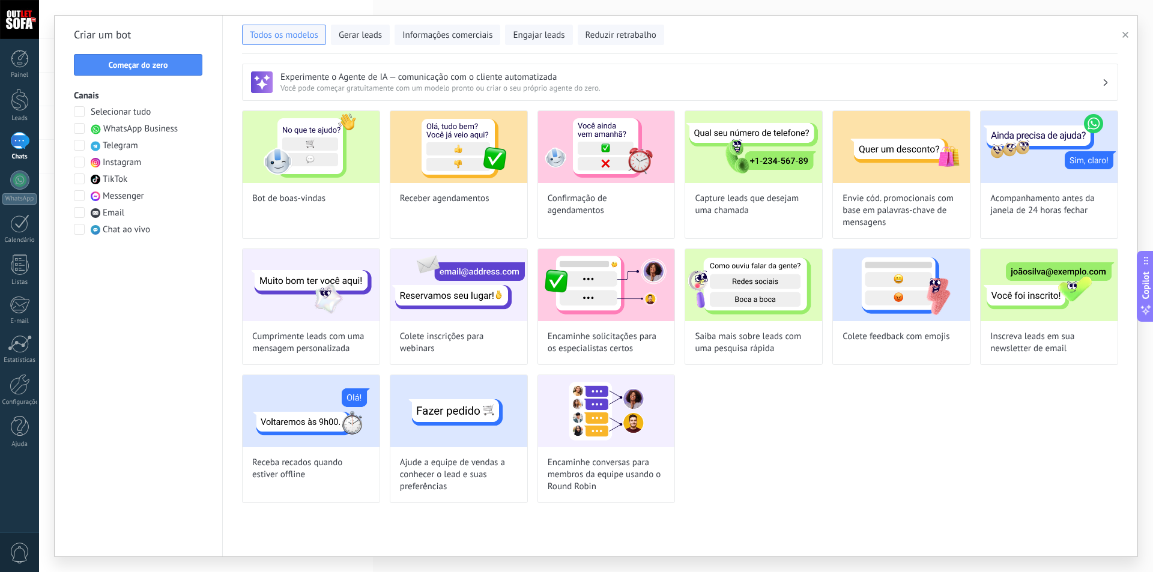
click at [80, 128] on span at bounding box center [79, 128] width 11 height 11
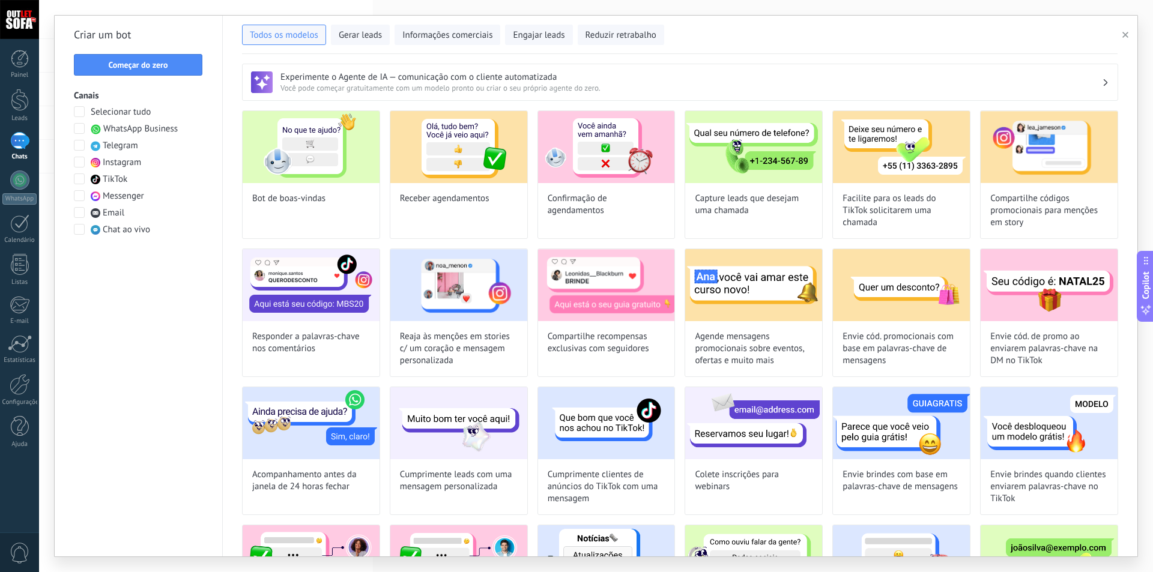
click at [80, 128] on span at bounding box center [79, 128] width 11 height 11
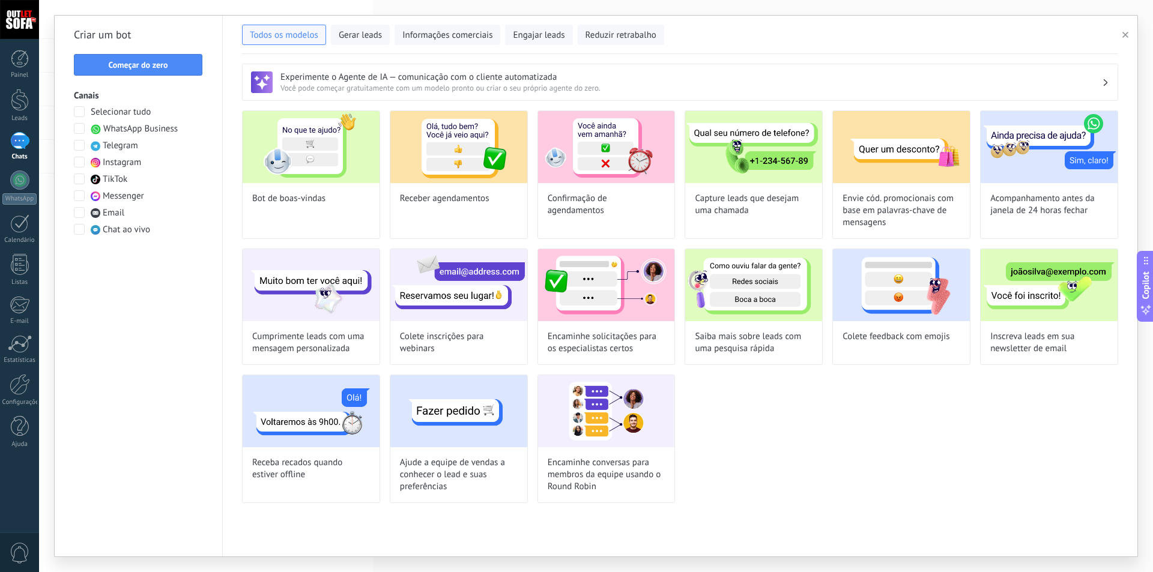
click at [78, 163] on span at bounding box center [79, 162] width 11 height 11
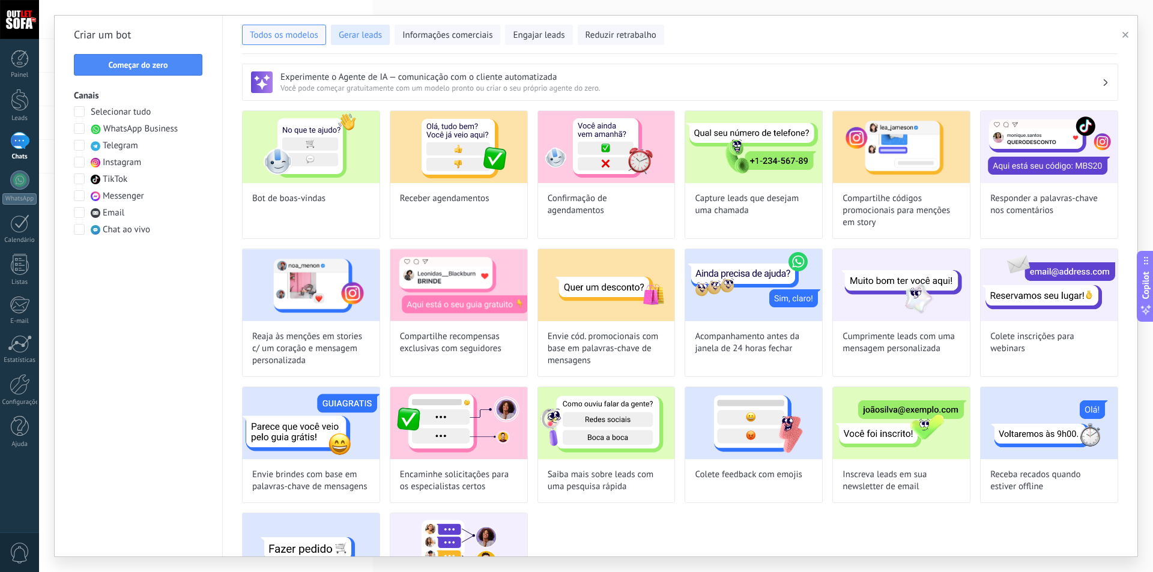
click at [359, 35] on span "Gerar leads" at bounding box center [360, 35] width 43 height 12
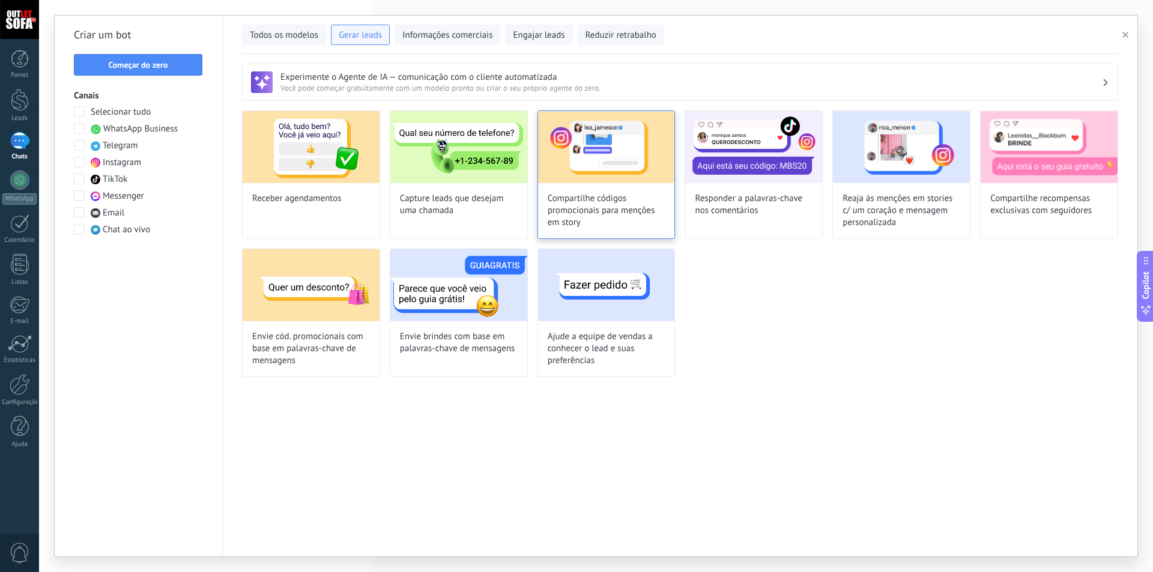
click at [595, 150] on img at bounding box center [606, 147] width 137 height 72
type input "**********"
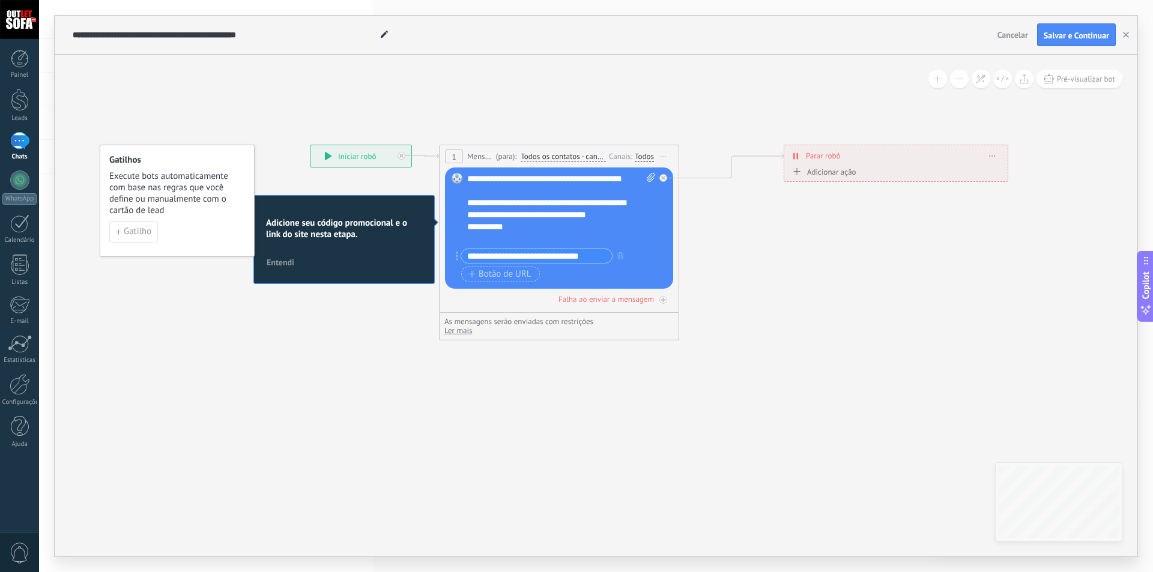
click at [1005, 37] on span "Cancelar" at bounding box center [1013, 34] width 31 height 11
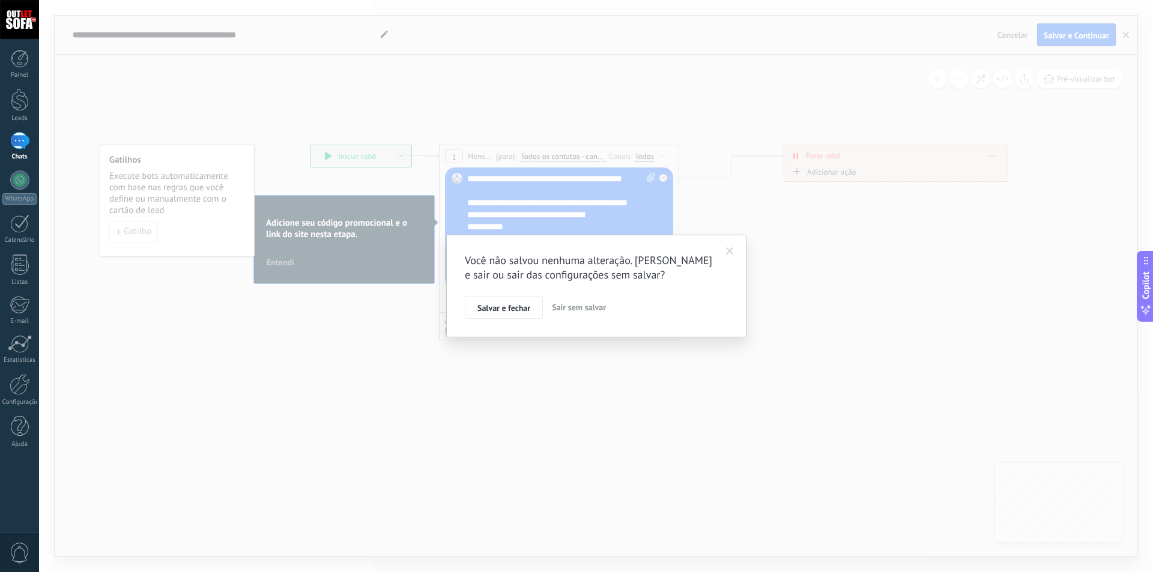
click at [580, 310] on span "Sair sem salvar" at bounding box center [579, 307] width 54 height 11
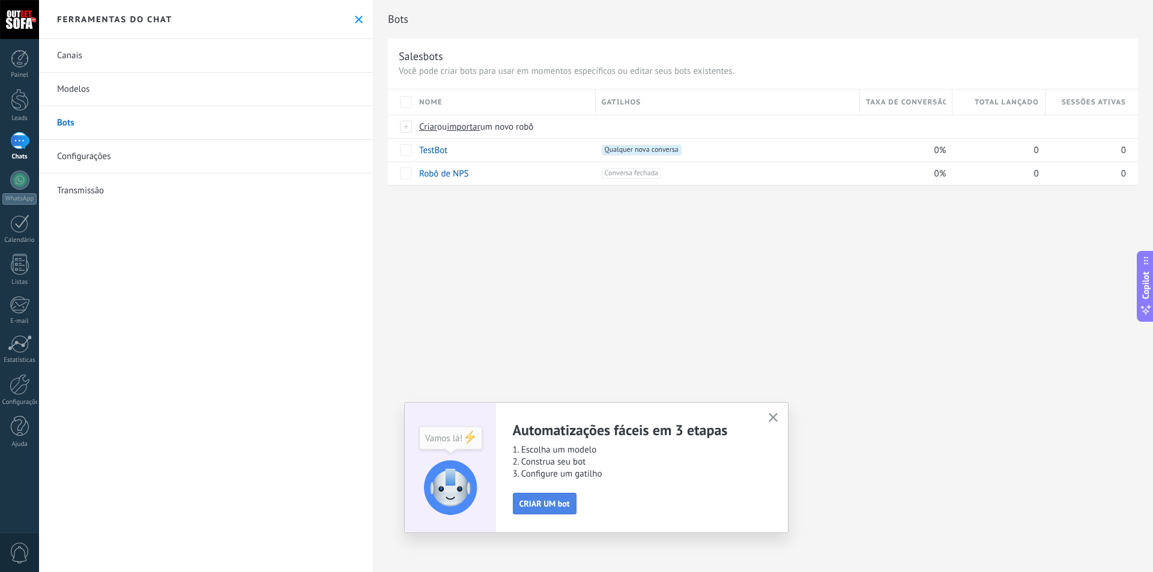
click at [551, 505] on span "CRIAR UM bot" at bounding box center [545, 504] width 50 height 8
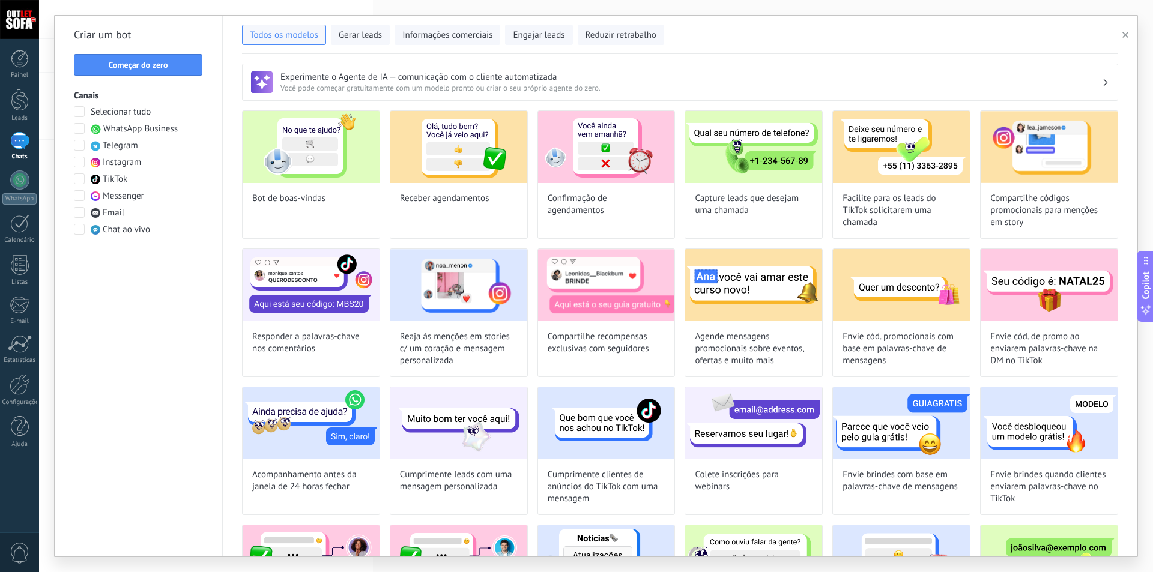
click at [1128, 33] on use "button" at bounding box center [1126, 35] width 6 height 6
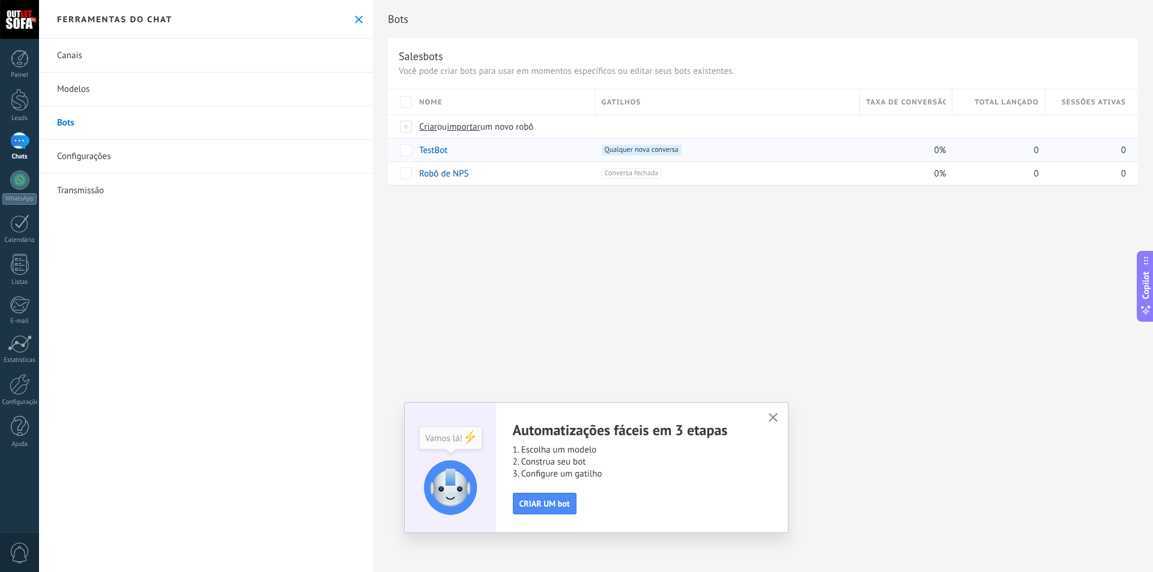
click at [437, 152] on link "TestBot" at bounding box center [433, 150] width 28 height 11
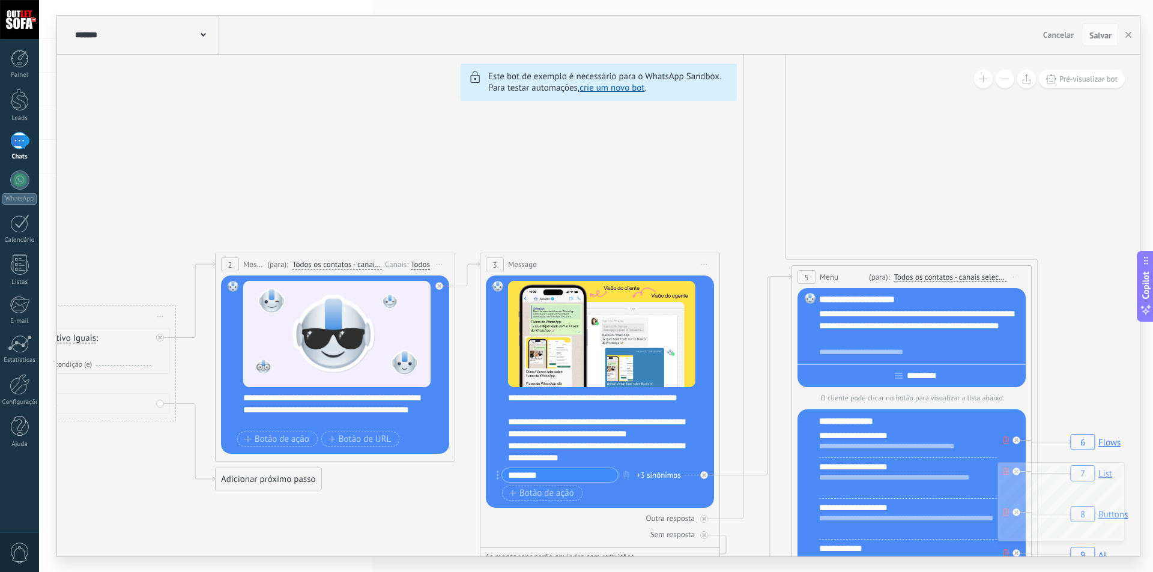
click at [203, 37] on use at bounding box center [203, 35] width 5 height 4
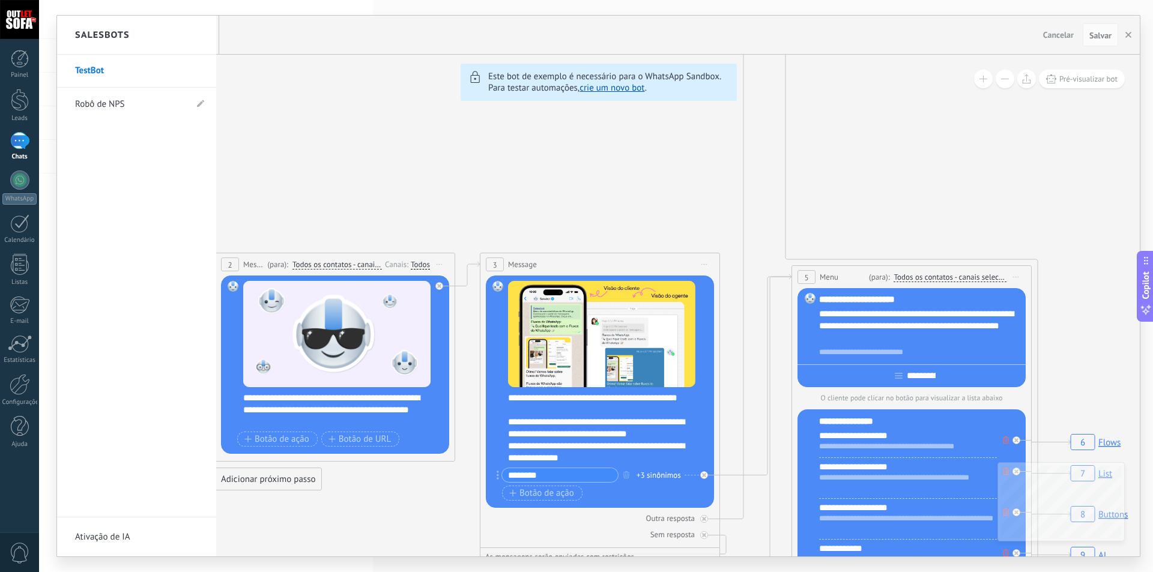
click at [115, 102] on link "Robô de NPS" at bounding box center [130, 105] width 111 height 34
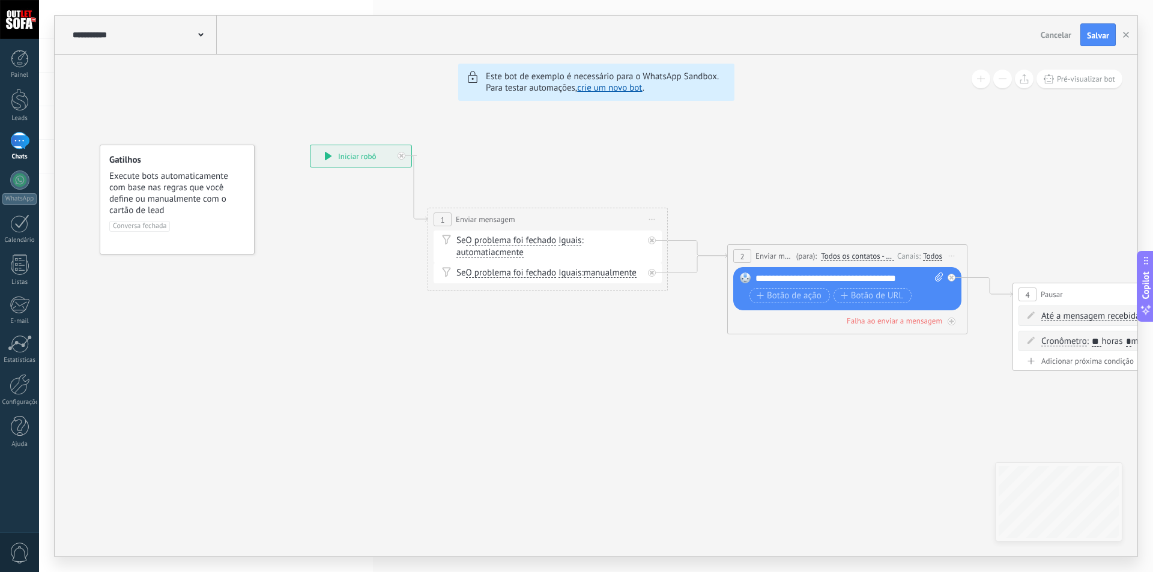
click at [199, 36] on icon at bounding box center [200, 35] width 5 height 4
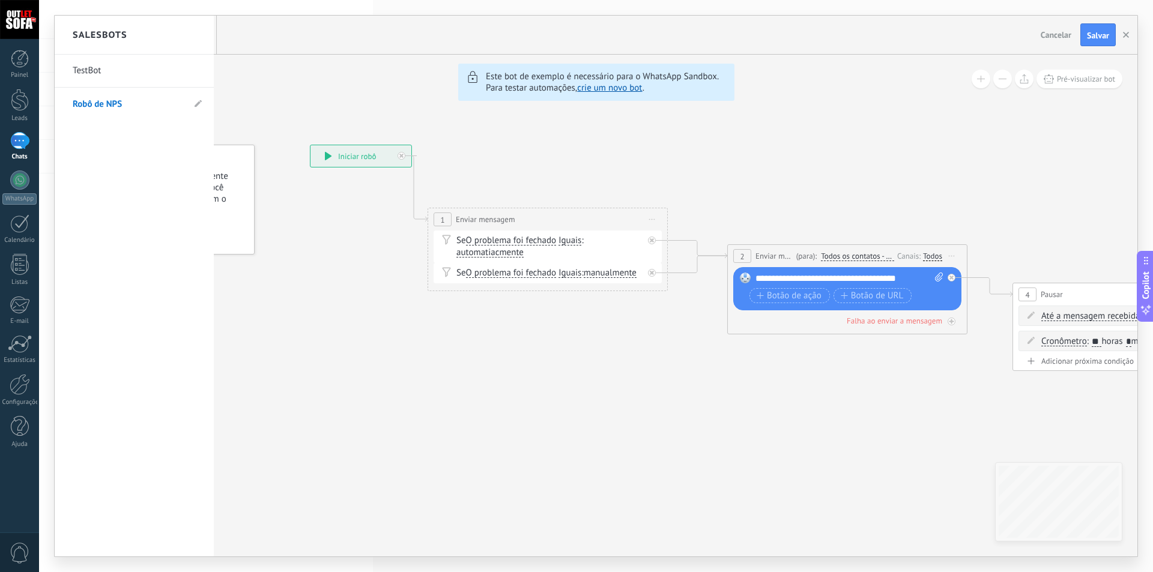
click at [112, 73] on link "TestBot" at bounding box center [128, 71] width 111 height 34
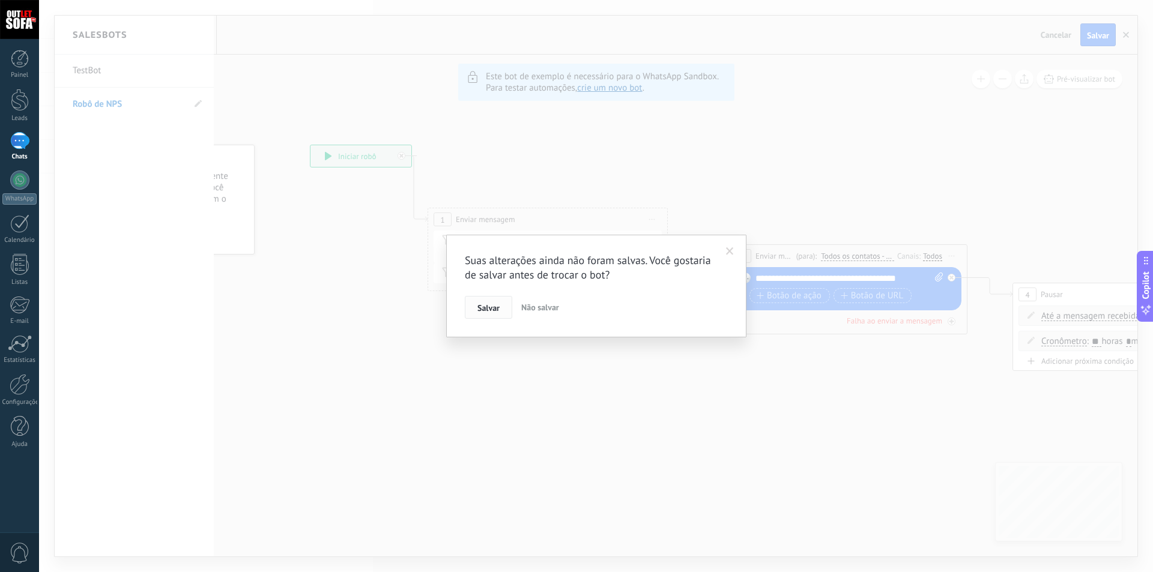
click at [493, 307] on span "Salvar" at bounding box center [489, 308] width 22 height 8
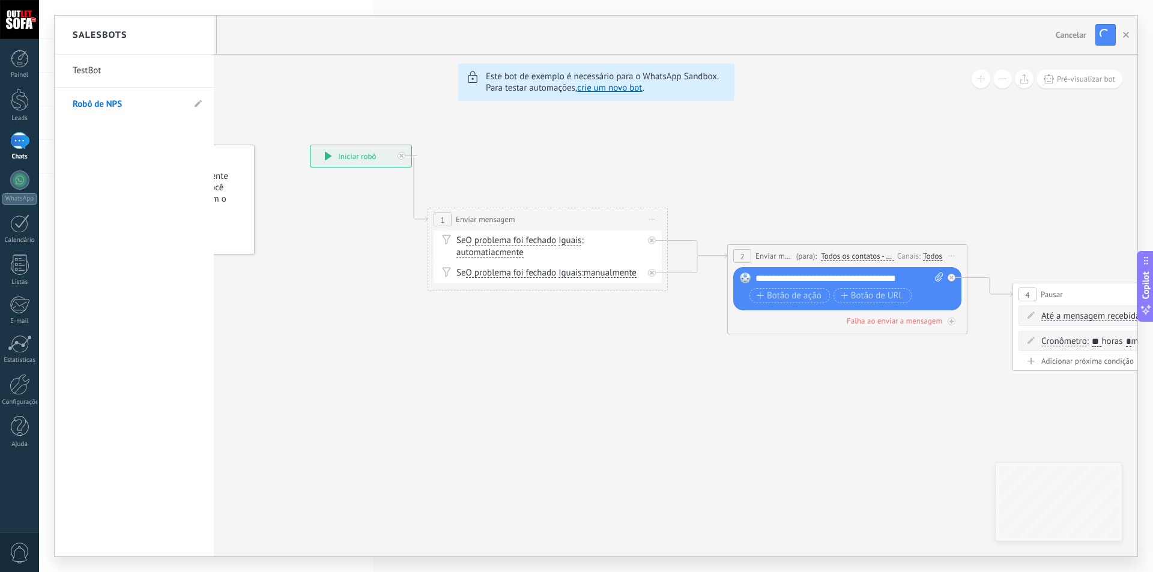
type input "*******"
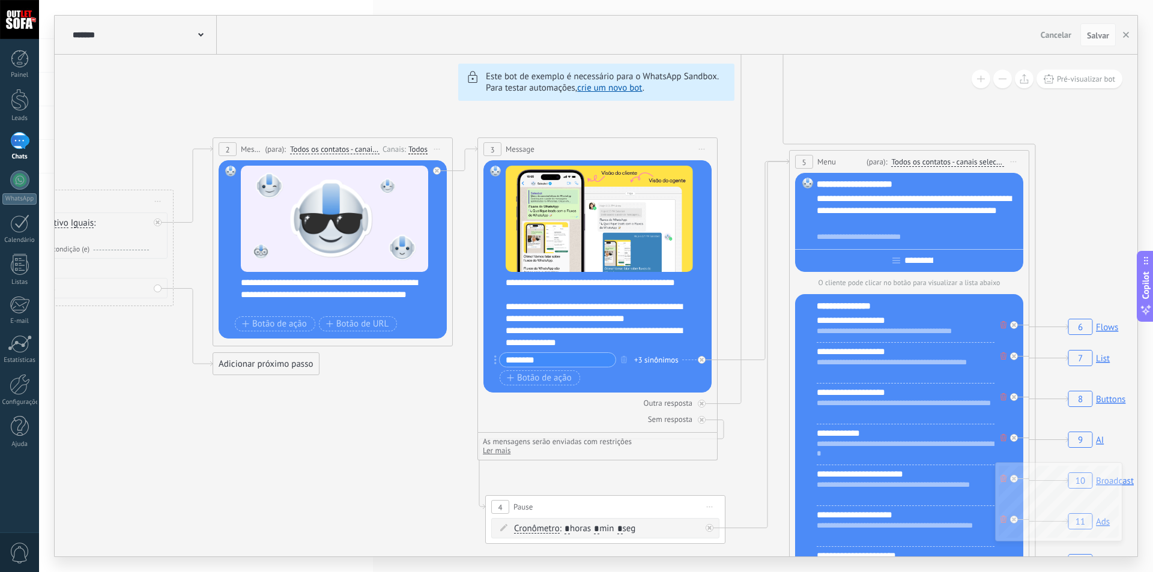
click at [1045, 35] on span "Cancelar" at bounding box center [1056, 34] width 31 height 11
